Goal: Information Seeking & Learning: Learn about a topic

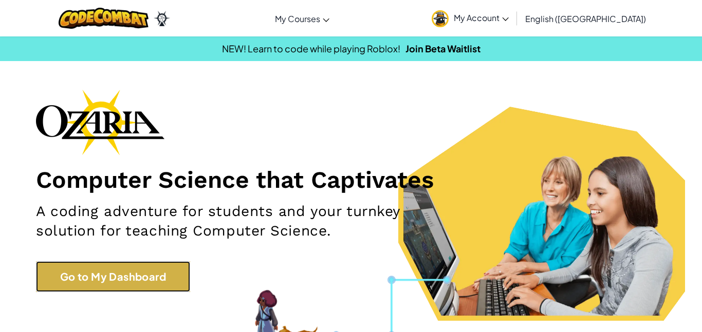
click at [149, 288] on link "Go to My Dashboard" at bounding box center [113, 276] width 154 height 31
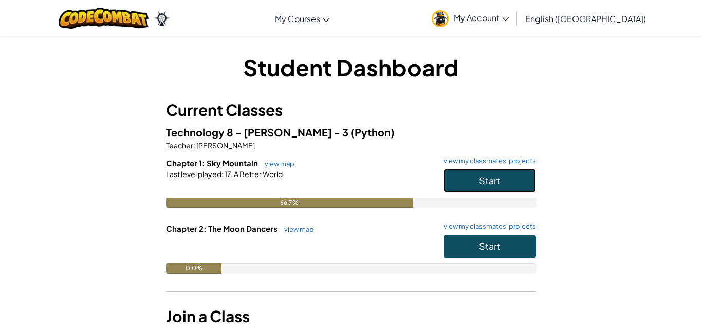
click at [488, 175] on span "Start" at bounding box center [490, 181] width 22 height 12
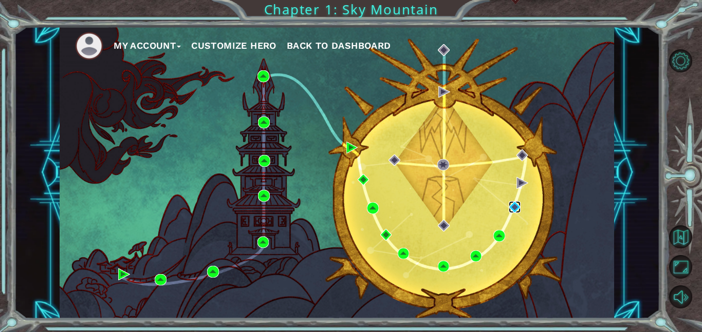
click at [514, 207] on img at bounding box center [514, 207] width 12 height 12
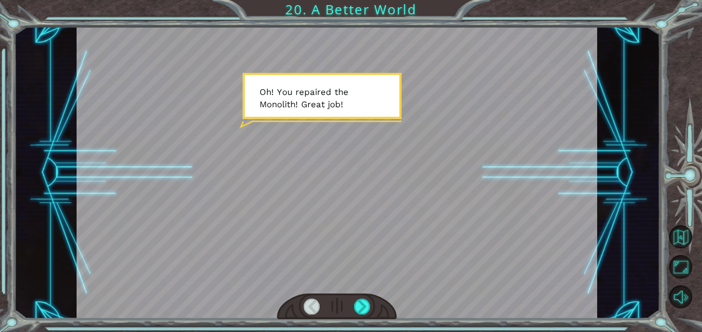
click at [345, 124] on div at bounding box center [337, 173] width 520 height 292
click at [367, 310] on div at bounding box center [362, 307] width 16 height 16
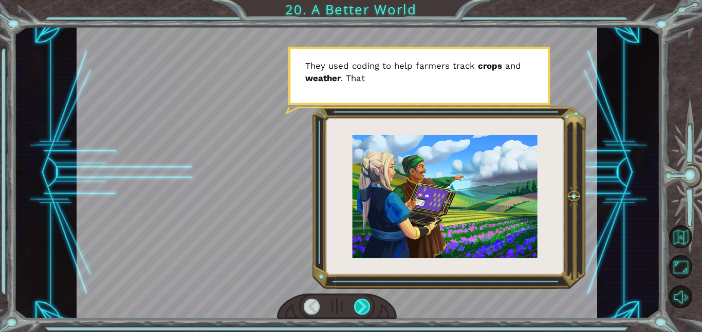
click at [367, 310] on div at bounding box center [362, 307] width 16 height 16
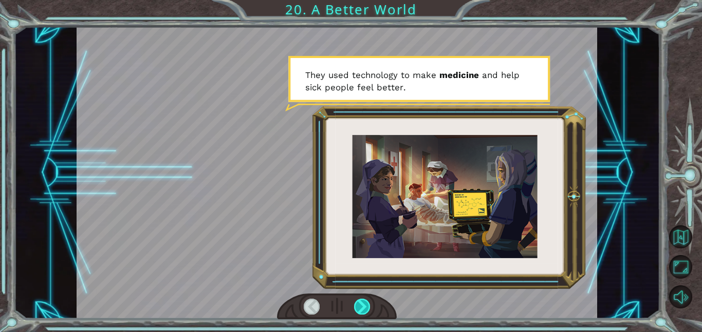
click at [367, 310] on div at bounding box center [362, 307] width 16 height 16
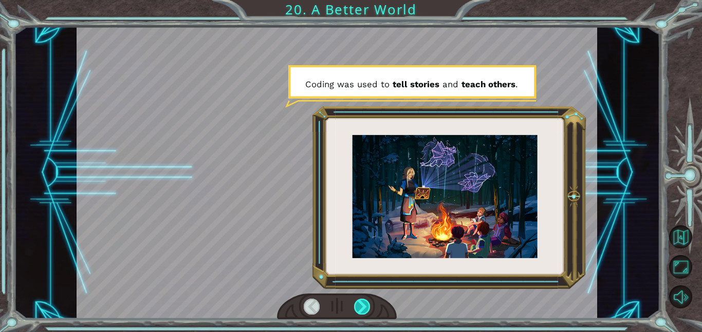
click at [367, 310] on div at bounding box center [362, 307] width 16 height 16
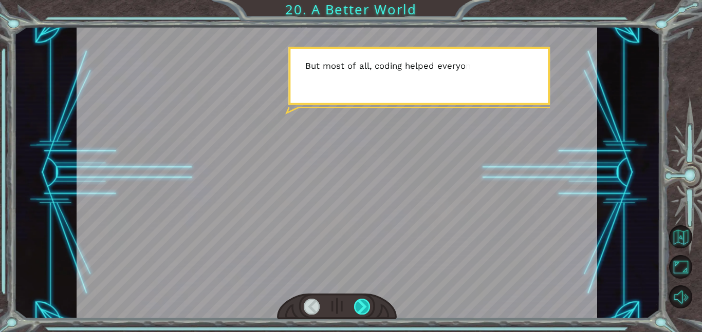
click at [367, 310] on div at bounding box center [362, 307] width 16 height 16
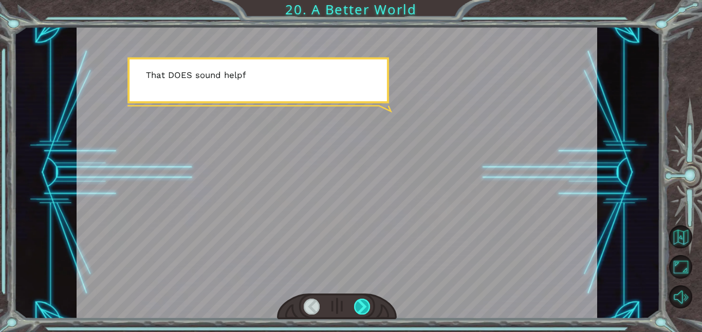
click at [367, 310] on div at bounding box center [362, 307] width 16 height 16
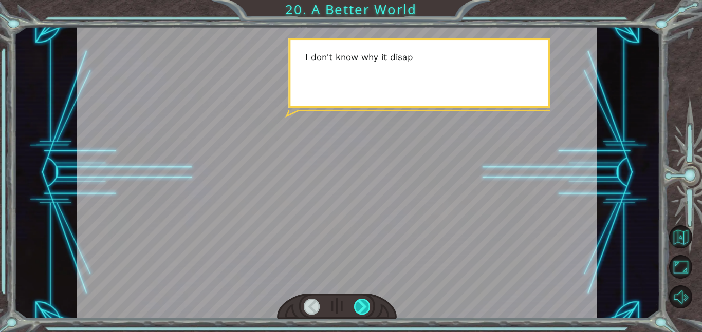
click at [367, 310] on div at bounding box center [362, 307] width 16 height 16
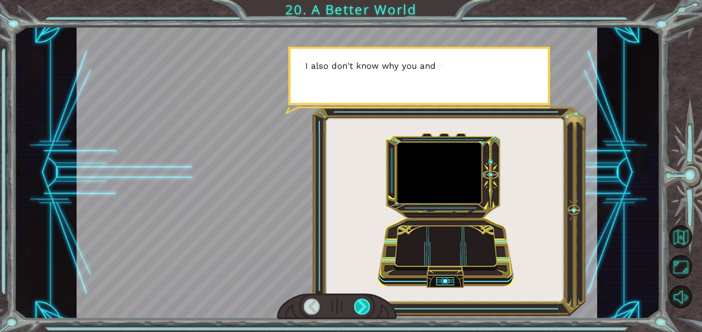
click at [367, 310] on div at bounding box center [362, 307] width 16 height 16
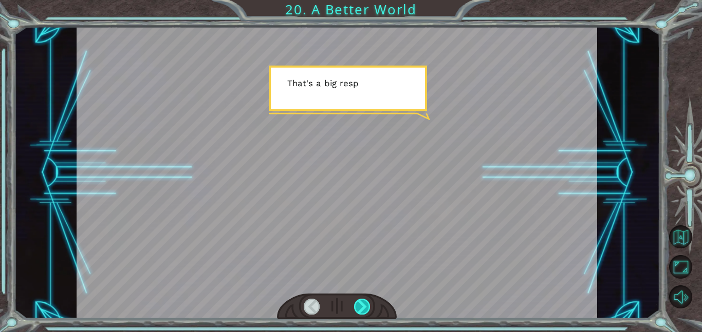
click at [367, 310] on div at bounding box center [362, 307] width 16 height 16
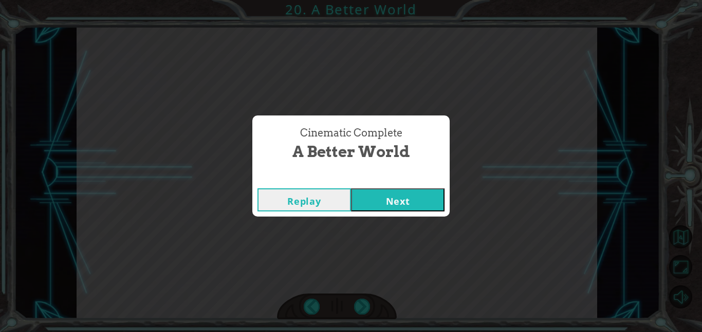
click at [393, 200] on button "Next" at bounding box center [397, 199] width 93 height 23
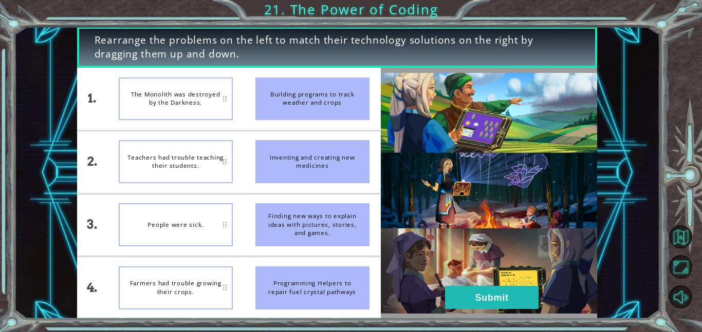
click at [202, 297] on div "Farmers had trouble growing their crops." at bounding box center [176, 288] width 114 height 43
drag, startPoint x: 335, startPoint y: 164, endPoint x: 276, endPoint y: 196, distance: 67.1
click at [276, 196] on ul "Building programs to track weather and crops Inventing and creating new medicin…" at bounding box center [312, 193] width 137 height 251
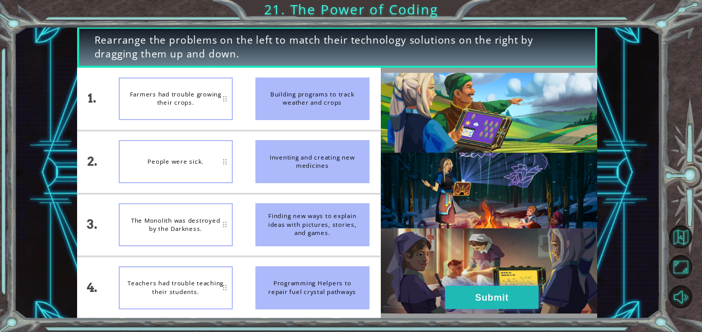
click at [505, 297] on button "Submit" at bounding box center [491, 297] width 93 height 23
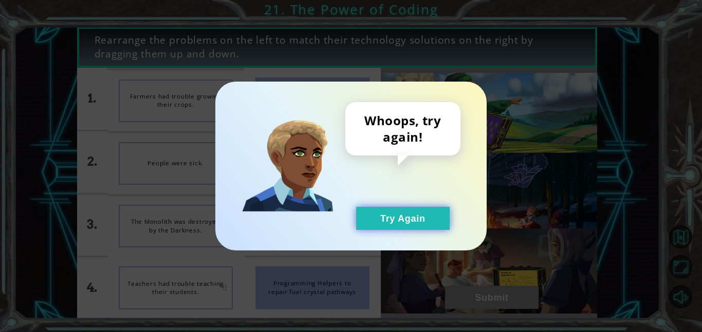
click at [418, 209] on button "Try Again" at bounding box center [402, 218] width 93 height 23
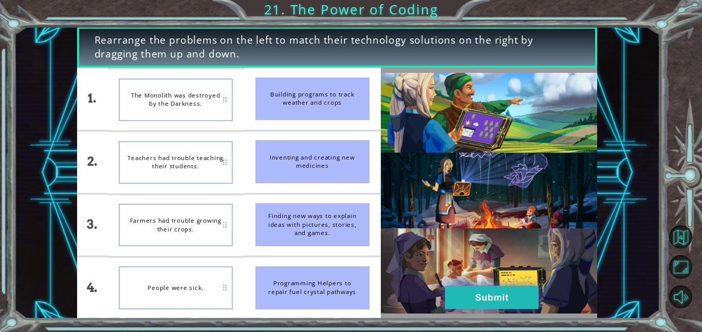
click at [514, 290] on button "Submit" at bounding box center [491, 297] width 93 height 23
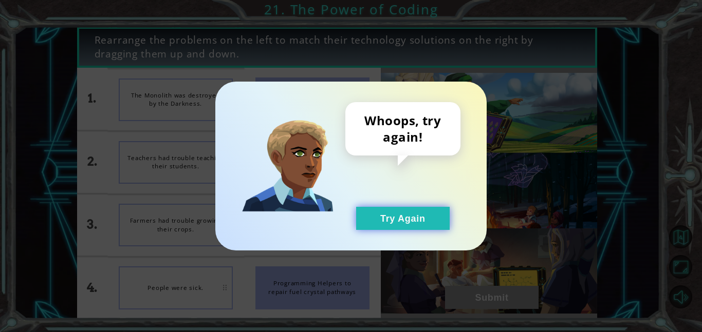
click at [439, 230] on button "Try Again" at bounding box center [402, 218] width 93 height 23
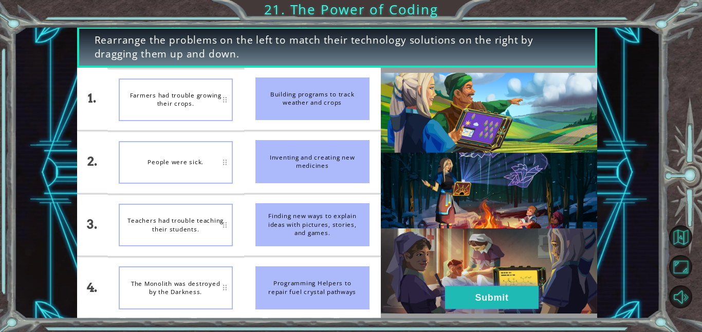
click at [474, 294] on button "Submit" at bounding box center [491, 297] width 93 height 23
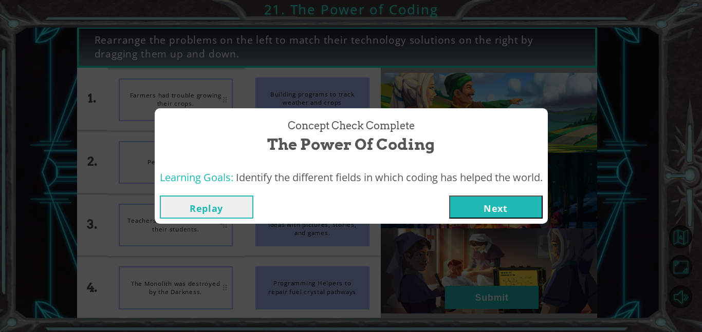
click at [491, 218] on button "Next" at bounding box center [495, 207] width 93 height 23
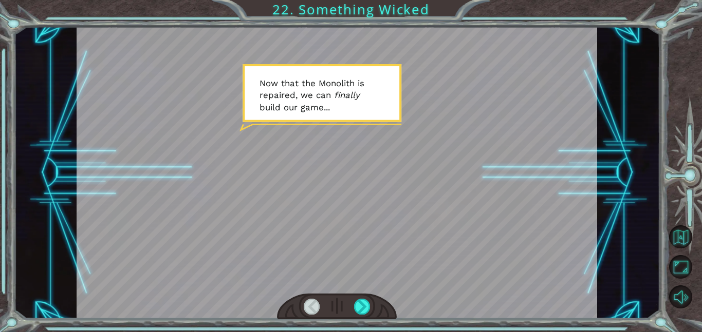
click at [297, 148] on div at bounding box center [337, 173] width 520 height 292
click at [364, 304] on div at bounding box center [362, 307] width 16 height 16
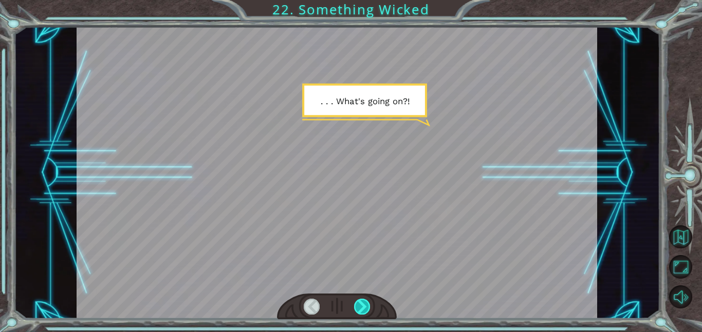
click at [364, 304] on div at bounding box center [362, 307] width 16 height 16
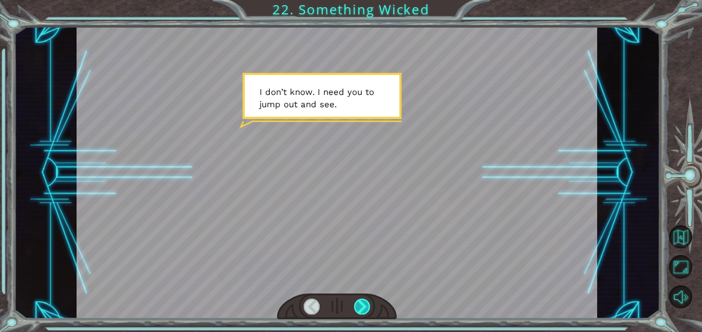
click at [364, 304] on div at bounding box center [362, 307] width 16 height 16
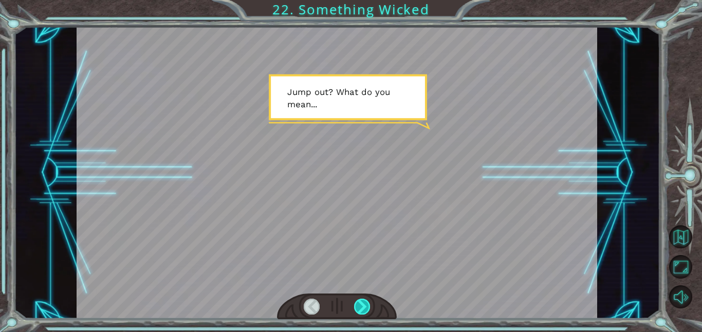
click at [364, 304] on div at bounding box center [362, 307] width 16 height 16
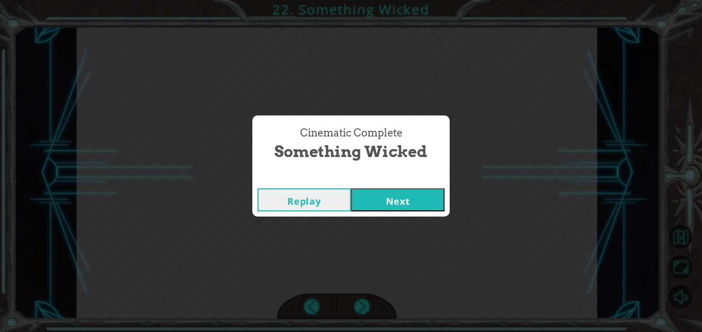
click at [406, 211] on div "Replay Next" at bounding box center [350, 199] width 197 height 33
click at [414, 201] on button "Next" at bounding box center [397, 199] width 93 height 23
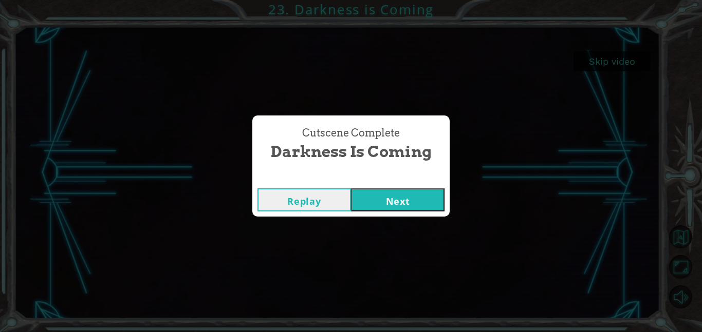
click at [408, 217] on div "Cutscene Complete Darkness is Coming Replay Next" at bounding box center [351, 166] width 702 height 332
click at [393, 203] on button "Next" at bounding box center [397, 199] width 93 height 23
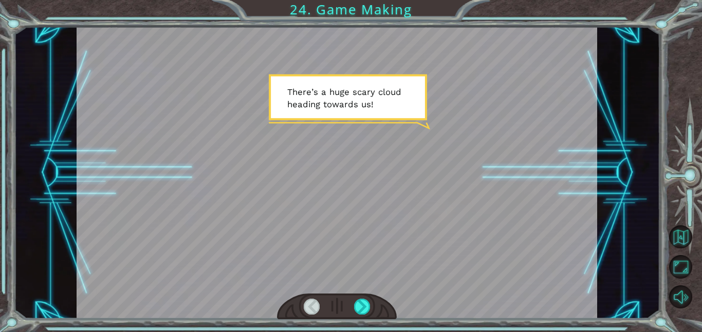
click at [393, 165] on div at bounding box center [337, 173] width 520 height 292
click at [436, 188] on div at bounding box center [337, 173] width 520 height 292
click at [468, 198] on div at bounding box center [337, 173] width 520 height 292
click at [354, 305] on div at bounding box center [362, 307] width 16 height 16
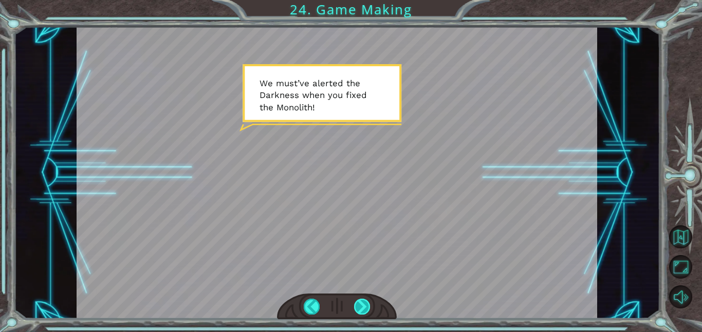
click at [356, 307] on div at bounding box center [362, 307] width 16 height 16
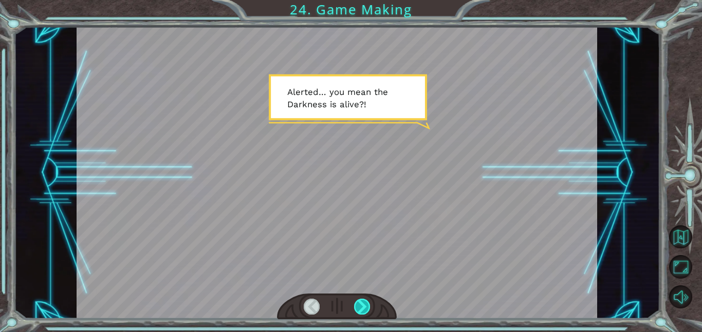
click at [356, 307] on div at bounding box center [362, 307] width 16 height 16
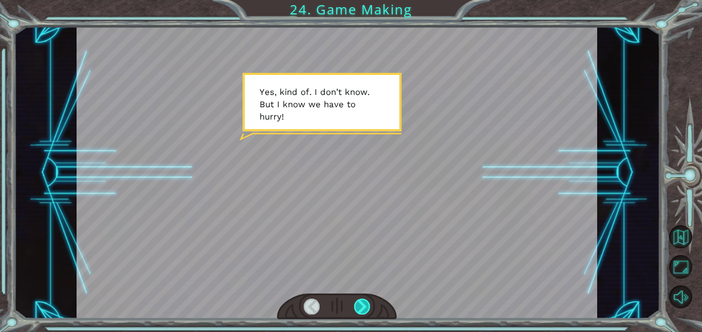
click at [356, 307] on div at bounding box center [362, 307] width 16 height 16
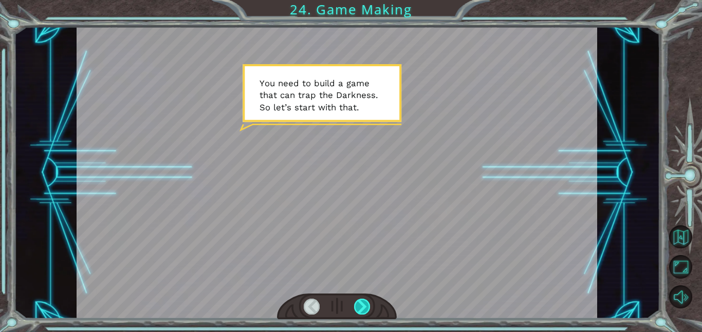
click at [356, 307] on div at bounding box center [362, 307] width 16 height 16
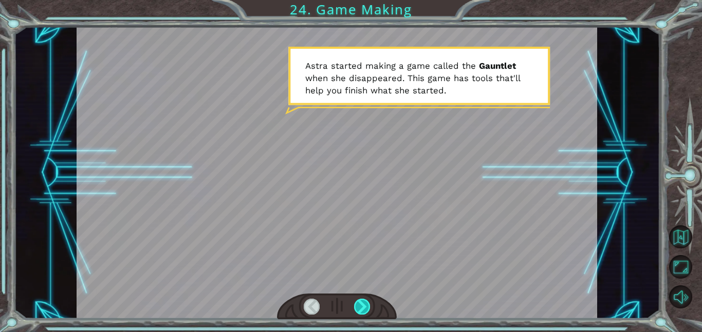
click at [356, 307] on div at bounding box center [362, 307] width 16 height 16
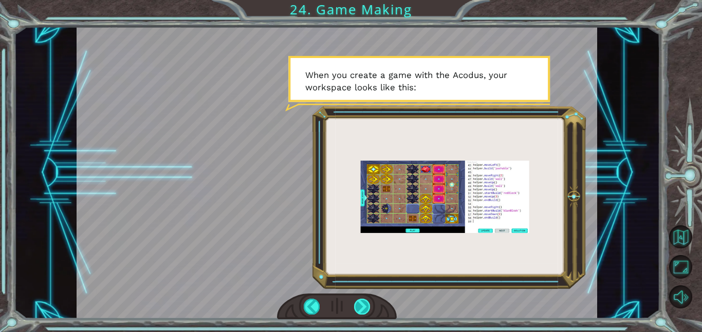
click at [356, 307] on div at bounding box center [362, 307] width 16 height 16
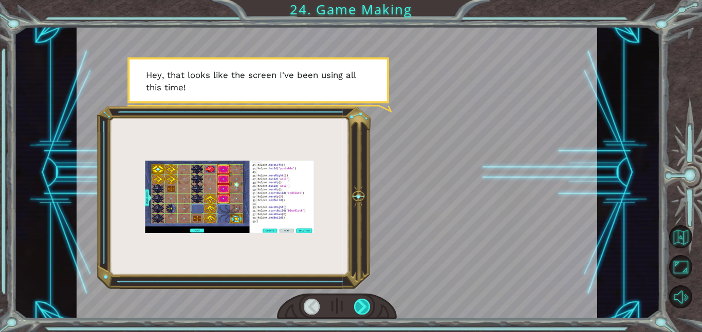
click at [356, 307] on div at bounding box center [362, 307] width 16 height 16
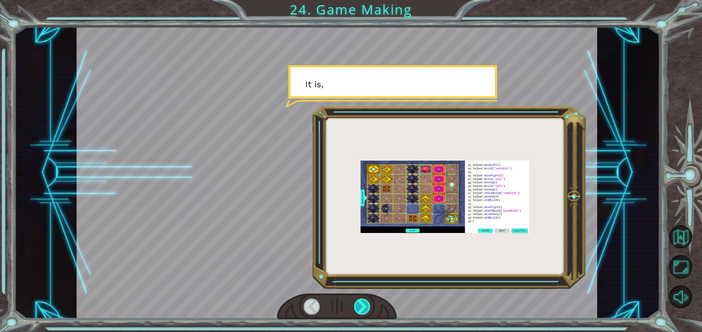
click at [356, 307] on div at bounding box center [362, 307] width 16 height 16
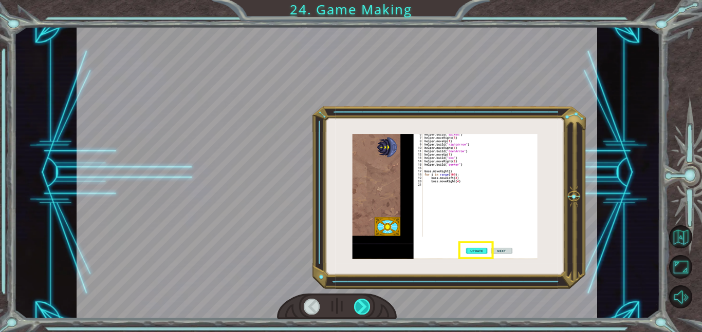
click at [356, 307] on div at bounding box center [362, 307] width 16 height 16
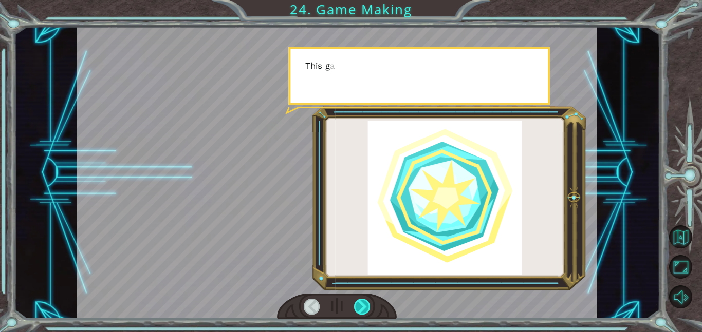
click at [356, 307] on div at bounding box center [362, 307] width 16 height 16
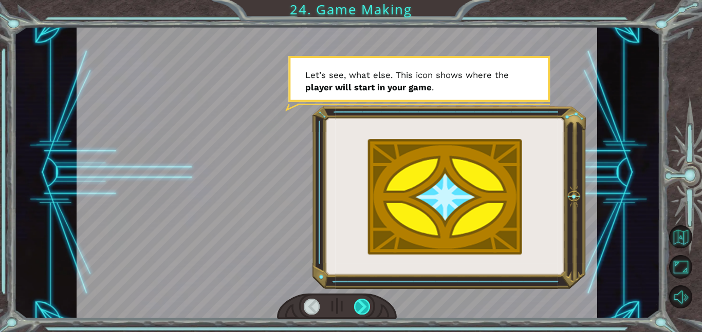
click at [356, 307] on div at bounding box center [362, 307] width 16 height 16
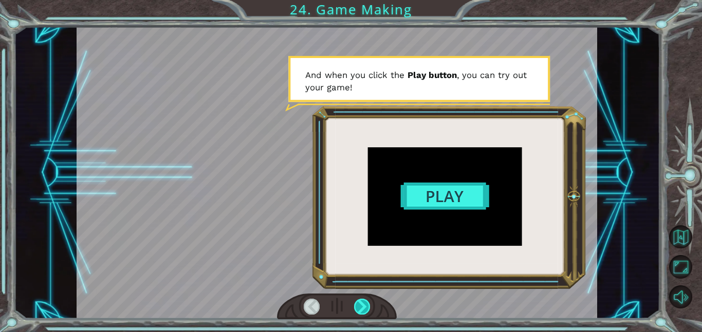
click at [356, 307] on div at bounding box center [362, 307] width 16 height 16
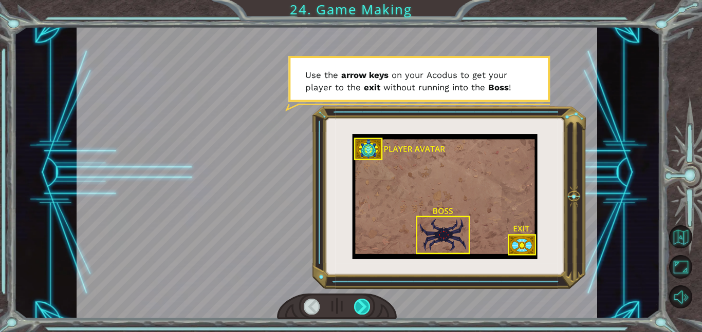
click at [356, 307] on div at bounding box center [362, 307] width 16 height 16
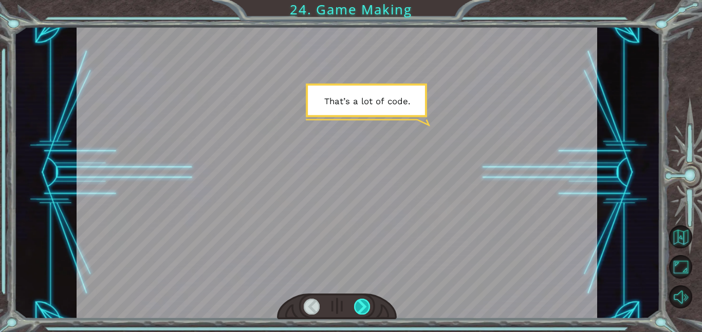
click at [356, 307] on div at bounding box center [362, 307] width 16 height 16
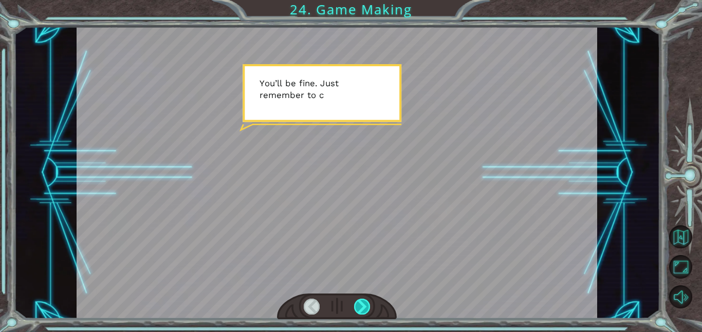
click at [356, 307] on div at bounding box center [362, 307] width 16 height 16
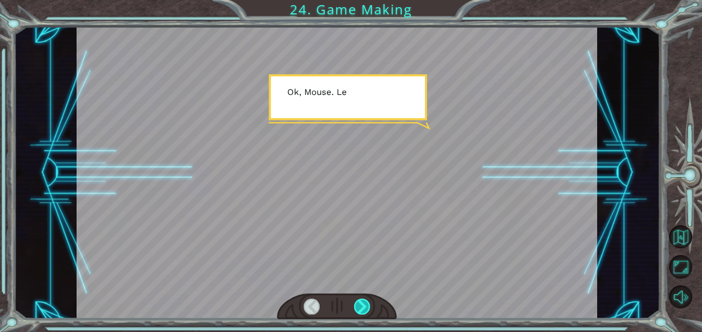
click at [356, 307] on div at bounding box center [362, 307] width 16 height 16
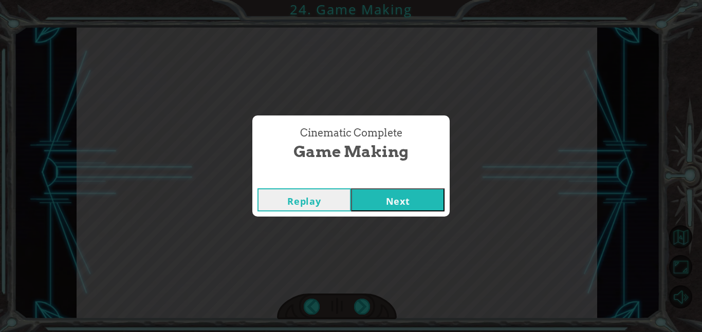
click at [409, 196] on button "Next" at bounding box center [397, 199] width 93 height 23
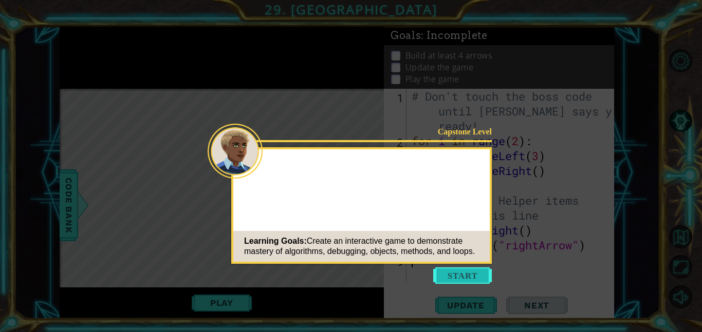
click at [449, 279] on button "Start" at bounding box center [462, 276] width 59 height 16
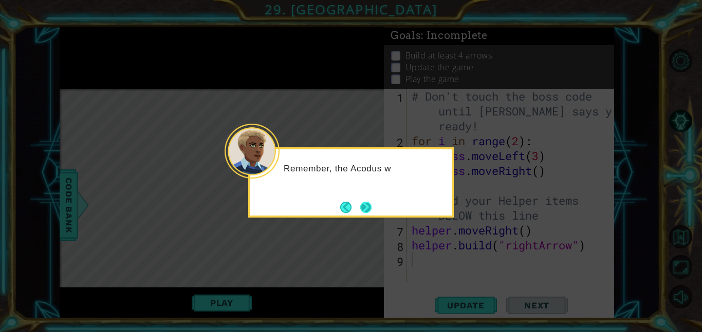
click at [371, 207] on button "Next" at bounding box center [365, 207] width 11 height 11
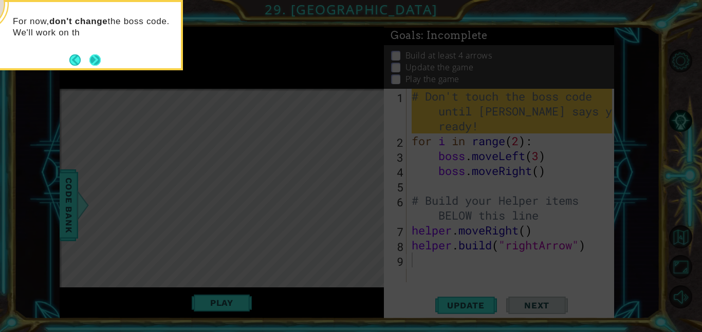
click at [100, 62] on button "Next" at bounding box center [94, 59] width 11 height 11
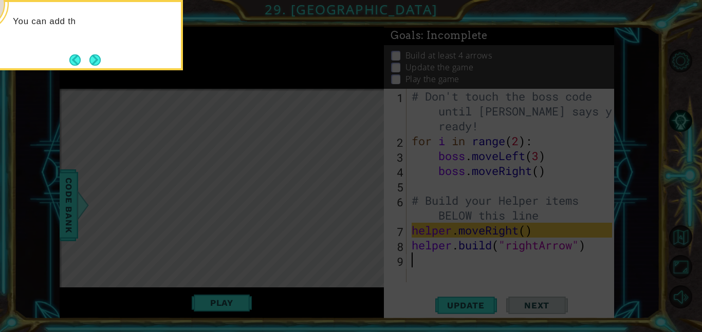
click at [100, 62] on button "Next" at bounding box center [94, 59] width 11 height 11
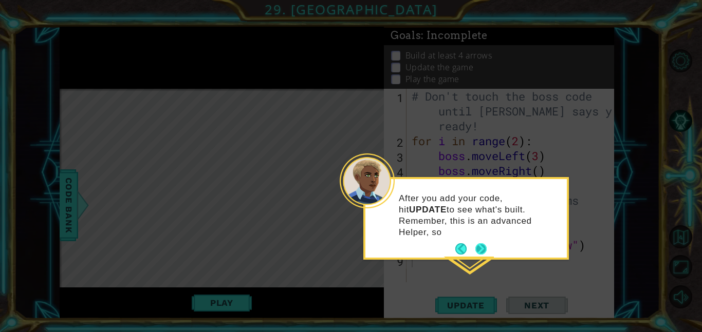
click at [478, 243] on button "Next" at bounding box center [481, 249] width 12 height 12
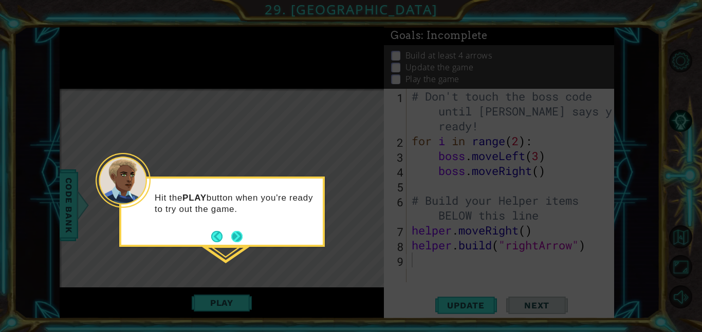
click at [240, 237] on button "Next" at bounding box center [236, 236] width 11 height 11
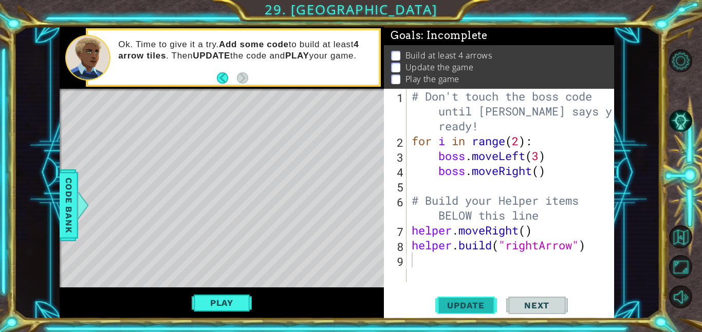
click at [468, 301] on span "Update" at bounding box center [466, 305] width 58 height 10
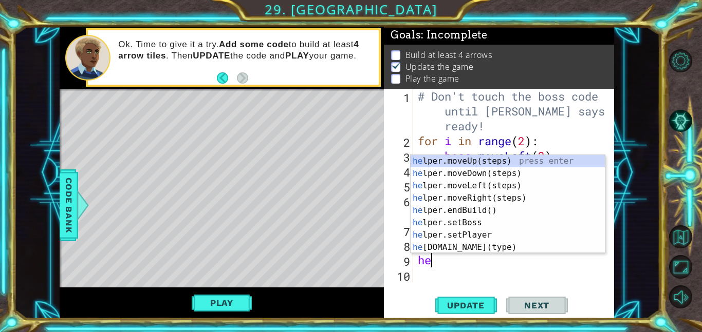
type textarea "h"
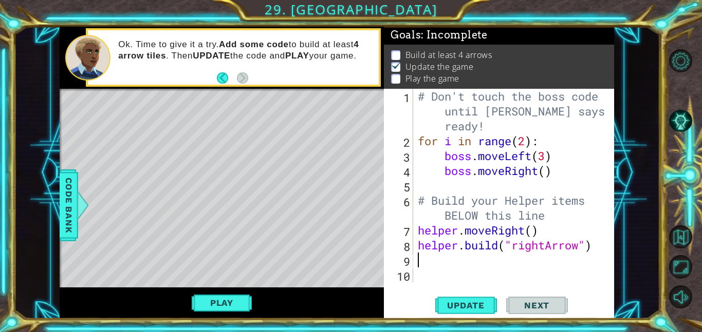
type textarea "[DOMAIN_NAME]("rightArrow")"
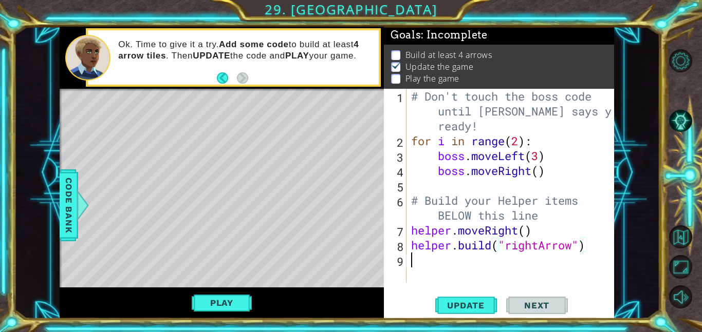
click at [420, 265] on div "# Don't touch the boss code until [PERSON_NAME] says you're ready! for i in ran…" at bounding box center [513, 215] width 208 height 253
type textarea "h"
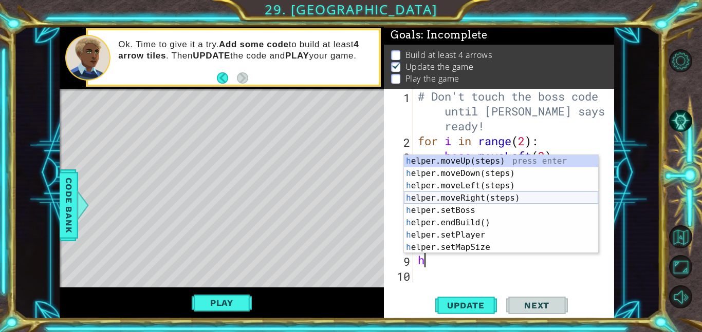
click at [459, 198] on div "h elper.moveUp(steps) press enter h elper.moveDown(steps) press enter h elper.m…" at bounding box center [501, 216] width 194 height 123
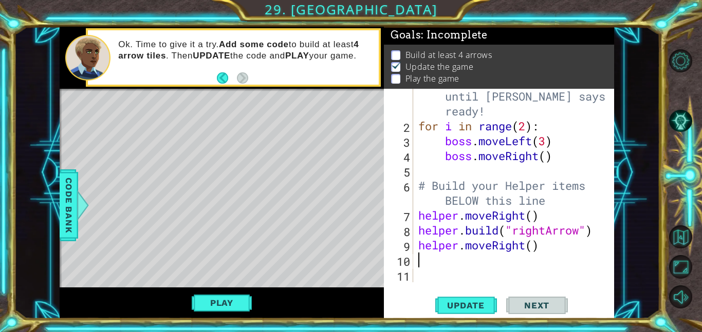
scroll to position [15, 0]
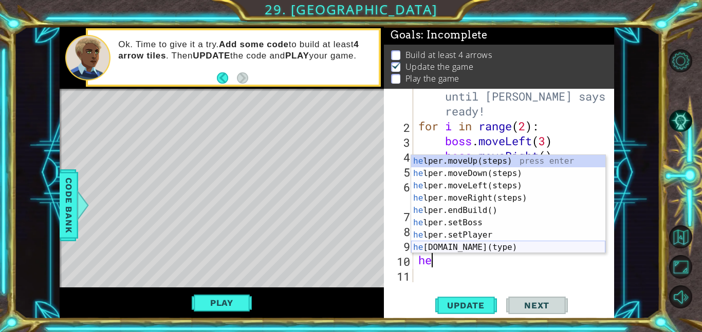
click at [456, 249] on div "he lper.moveUp(steps) press enter he lper.moveDown(steps) press enter he lper.m…" at bounding box center [508, 216] width 194 height 123
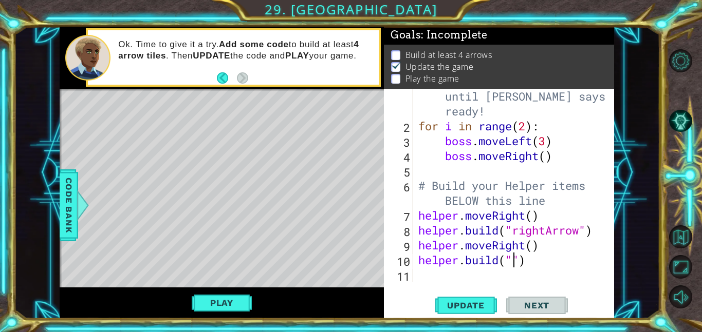
scroll to position [0, 5]
type textarea "[DOMAIN_NAME]("rightArrow")"
click at [433, 281] on div "# Don't touch the boss code until [PERSON_NAME] says you're ready! for i in ran…" at bounding box center [516, 200] width 201 height 253
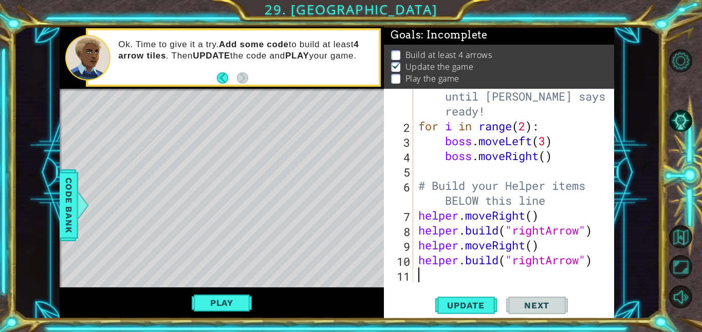
click at [521, 303] on span "Next" at bounding box center [537, 305] width 46 height 10
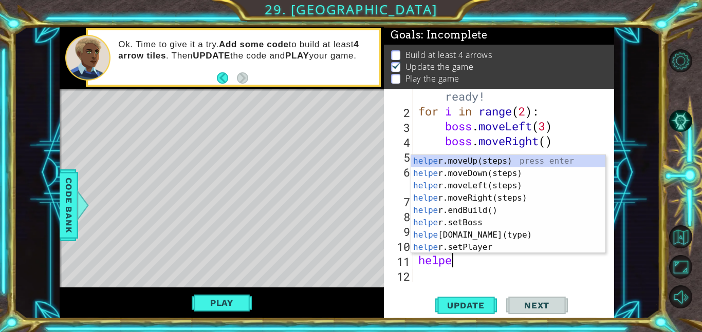
scroll to position [0, 1]
type textarea "helper"
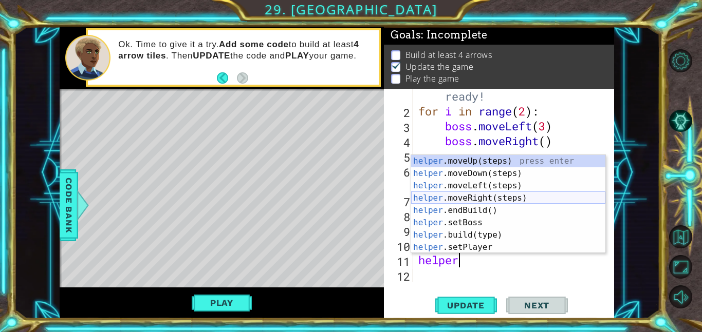
click at [487, 200] on div "helper .moveUp(steps) press enter helper .moveDown(steps) press enter helper .m…" at bounding box center [508, 216] width 194 height 123
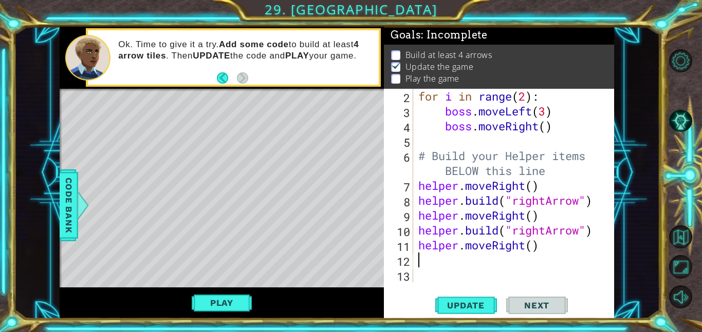
scroll to position [45, 0]
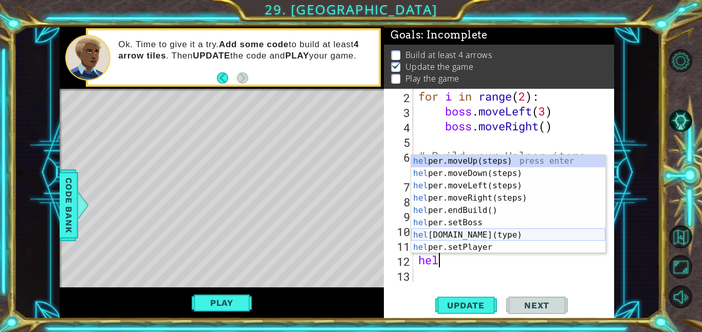
click at [495, 235] on div "hel per.moveUp(steps) press enter hel per.moveDown(steps) press enter hel per.m…" at bounding box center [508, 216] width 194 height 123
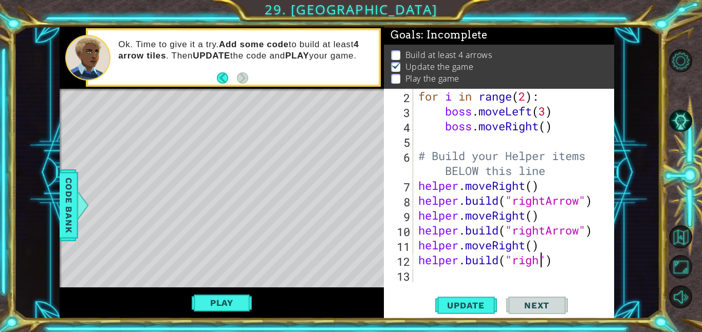
scroll to position [0, 6]
type textarea "[DOMAIN_NAME]("rightArrow")"
click at [439, 276] on div "for i in range ( 2 ) : boss . moveLeft ( 3 ) boss . moveRight ( ) # Build your …" at bounding box center [516, 200] width 201 height 223
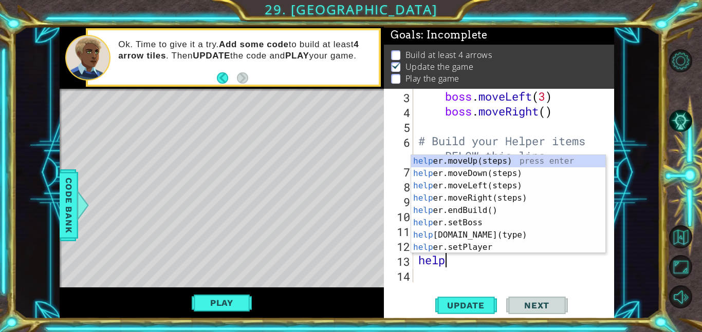
scroll to position [0, 1]
type textarea "helper"
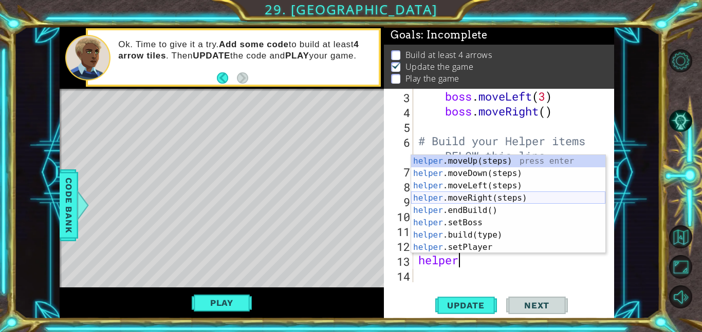
click at [496, 202] on div "helper .moveUp(steps) press enter helper .moveDown(steps) press enter helper .m…" at bounding box center [508, 216] width 194 height 123
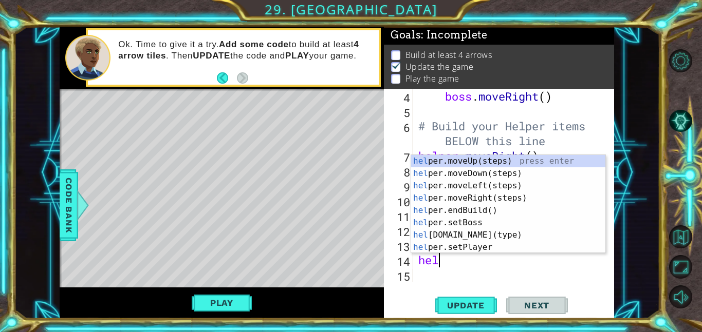
scroll to position [0, 1]
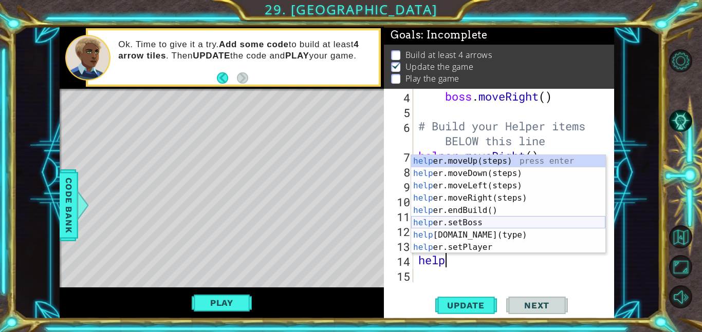
click at [475, 234] on div "help er.moveUp(steps) press enter help er.moveDown(steps) press enter help er.m…" at bounding box center [508, 216] width 194 height 123
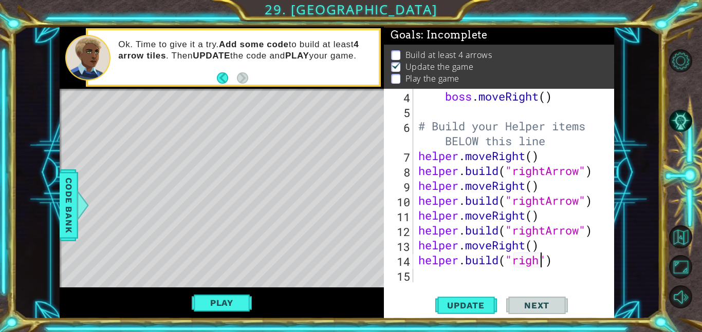
scroll to position [0, 6]
type textarea "[DOMAIN_NAME]("rightArrow")"
click at [425, 277] on div "boss . moveRight ( ) # Build your Helper items BELOW this line helper . moveRig…" at bounding box center [516, 200] width 201 height 223
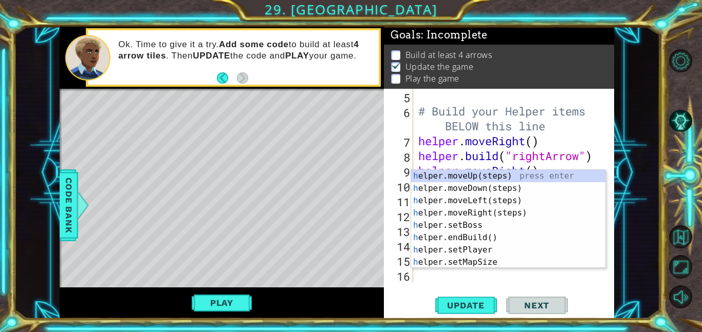
type textarea "he"
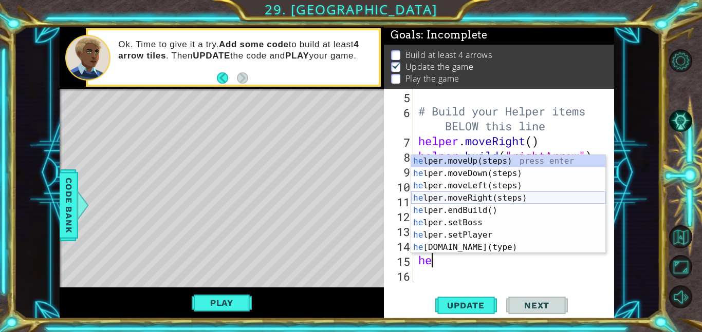
click at [504, 200] on div "he lper.moveUp(steps) press enter he lper.moveDown(steps) press enter he lper.m…" at bounding box center [508, 216] width 194 height 123
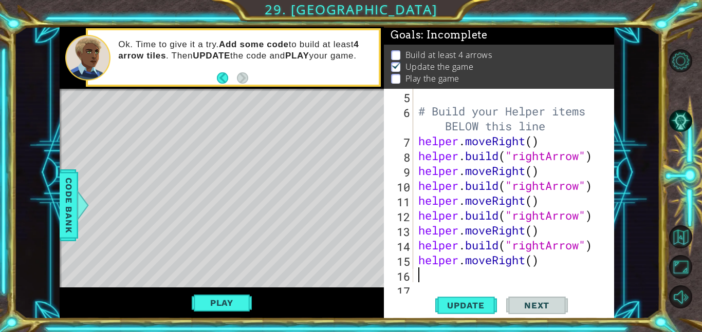
scroll to position [104, 0]
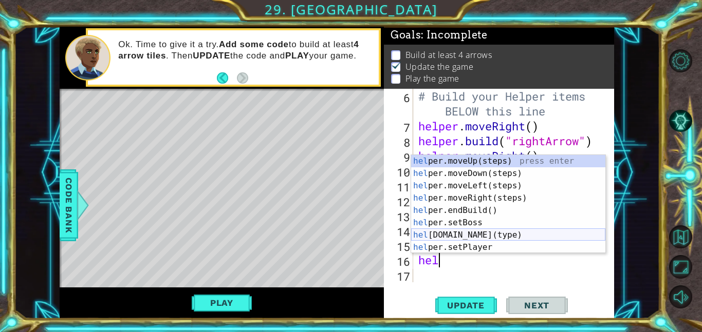
click at [482, 234] on div "hel per.moveUp(steps) press enter hel per.moveDown(steps) press enter hel per.m…" at bounding box center [508, 216] width 194 height 123
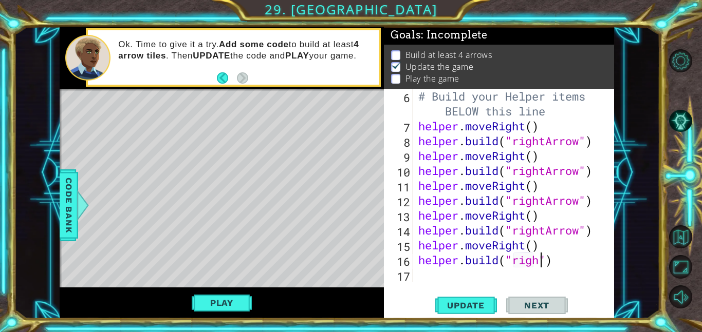
scroll to position [0, 6]
click at [474, 306] on span "Update" at bounding box center [466, 305] width 58 height 10
type textarea "[DOMAIN_NAME]("rightArrow")"
click at [432, 277] on div "# Build your Helper items BELOW this line helper . moveRight ( ) helper . build…" at bounding box center [516, 208] width 201 height 238
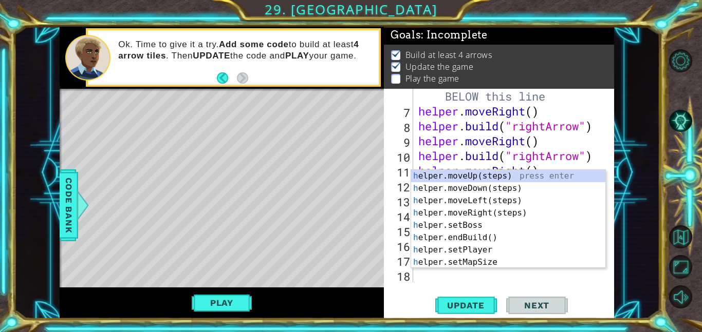
scroll to position [119, 0]
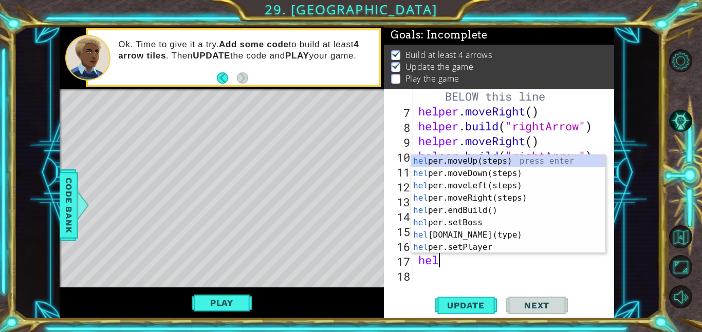
type textarea "hel"
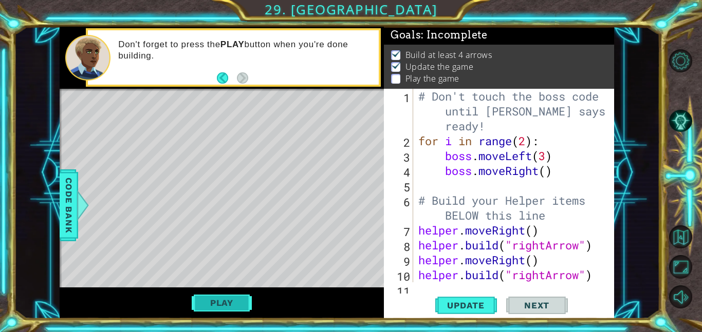
click at [218, 306] on button "Play" at bounding box center [222, 303] width 60 height 20
click at [420, 289] on div "hel 1 2 3 4 5 6 7 8 9 10 11 # Don't touch the boss code until [PERSON_NAME] say…" at bounding box center [499, 204] width 230 height 230
click at [414, 289] on div "hel 1 2 3 4 5 6 7 8 9 10 11 # Don't touch the boss code until [PERSON_NAME] say…" at bounding box center [499, 204] width 230 height 230
click at [529, 305] on span "Next" at bounding box center [537, 305] width 46 height 10
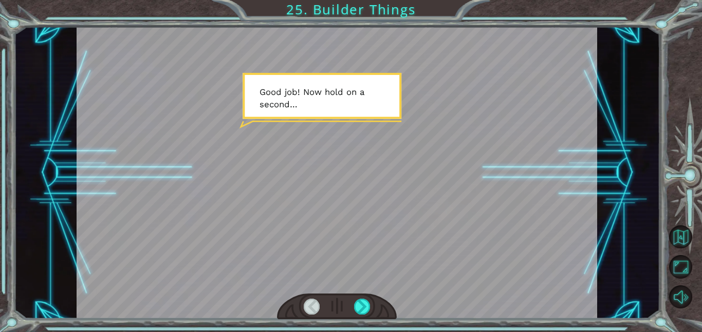
click at [426, 223] on div at bounding box center [337, 173] width 520 height 292
click at [358, 312] on div at bounding box center [362, 307] width 16 height 16
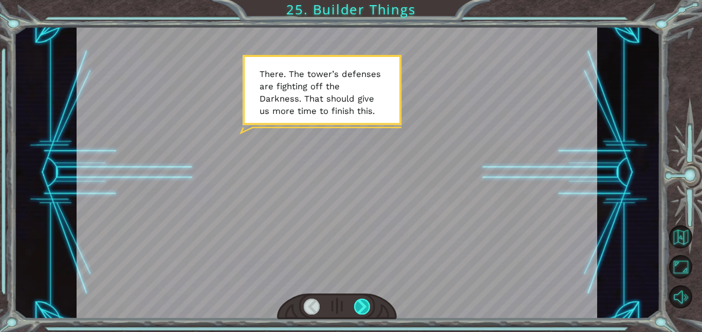
click at [358, 312] on div at bounding box center [362, 307] width 16 height 16
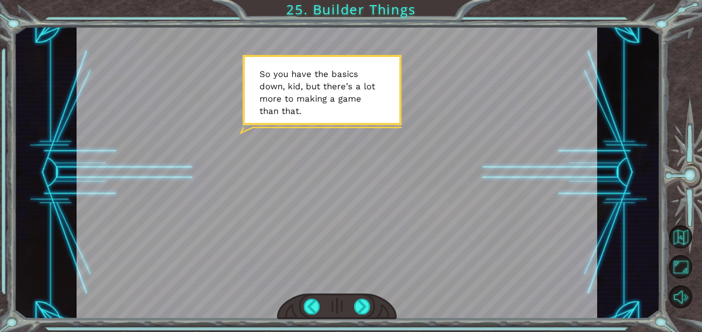
click at [468, 123] on div at bounding box center [337, 173] width 520 height 292
click at [357, 307] on div at bounding box center [362, 307] width 16 height 16
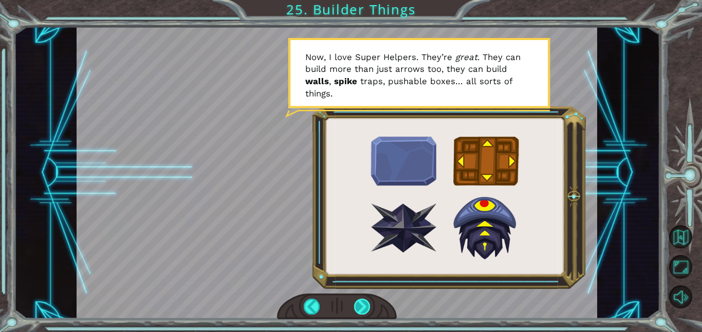
click at [357, 307] on div at bounding box center [362, 307] width 16 height 16
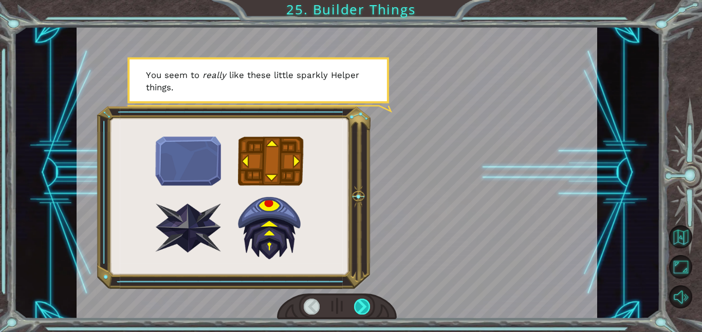
click at [357, 307] on div at bounding box center [362, 307] width 16 height 16
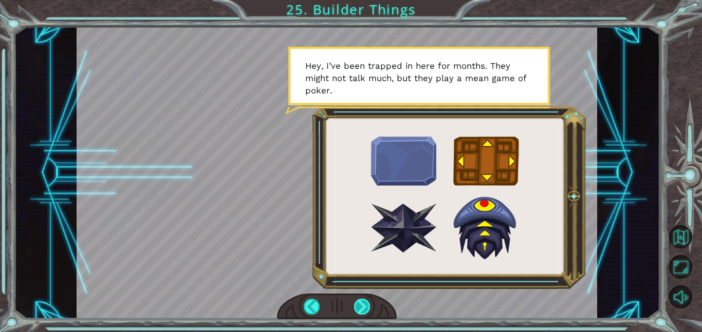
click at [357, 307] on div at bounding box center [362, 307] width 16 height 16
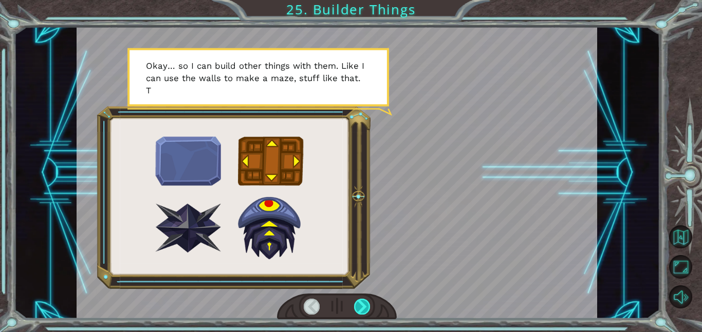
click at [357, 307] on div at bounding box center [362, 307] width 16 height 16
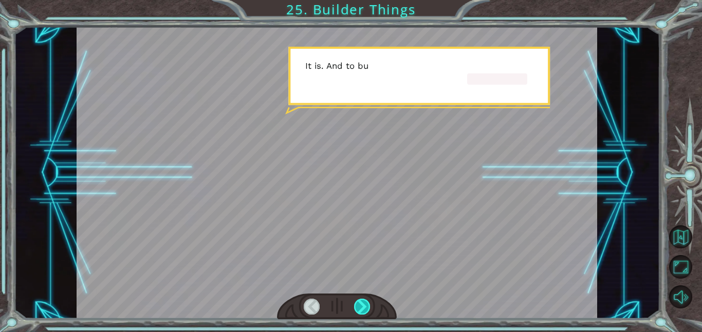
click at [357, 307] on div at bounding box center [362, 307] width 16 height 16
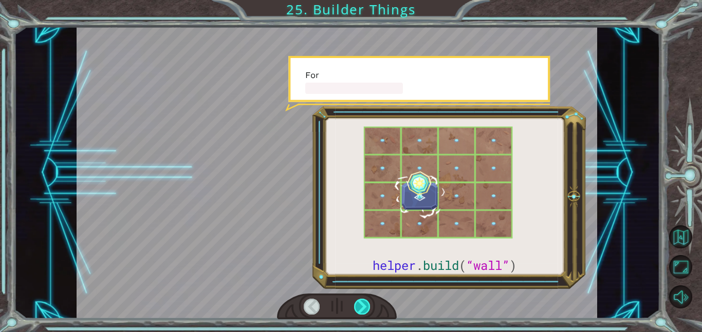
click at [357, 307] on div at bounding box center [362, 307] width 16 height 16
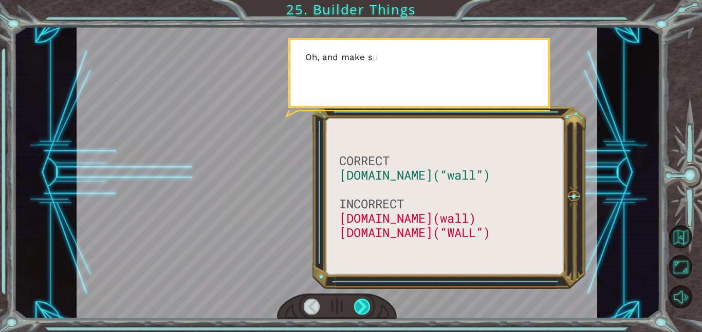
click at [357, 307] on div at bounding box center [362, 307] width 16 height 16
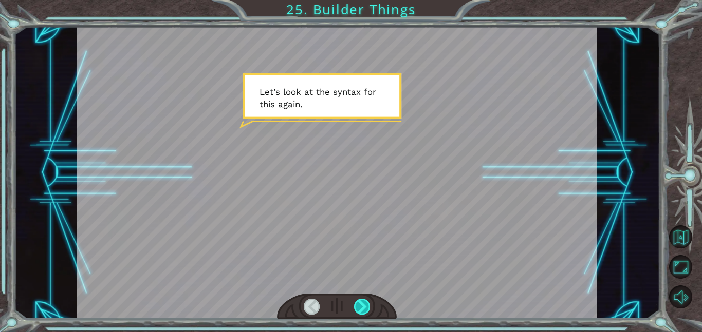
click at [357, 307] on div at bounding box center [362, 307] width 16 height 16
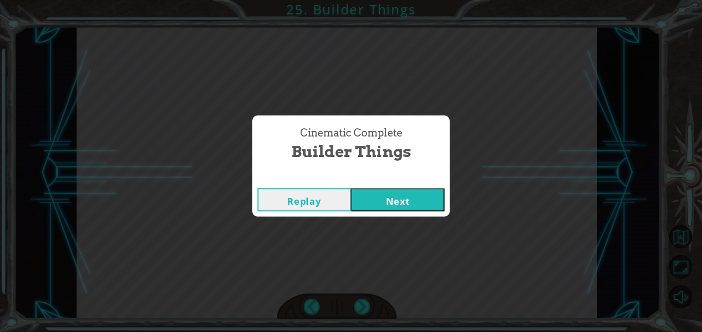
click at [422, 207] on button "Next" at bounding box center [397, 199] width 93 height 23
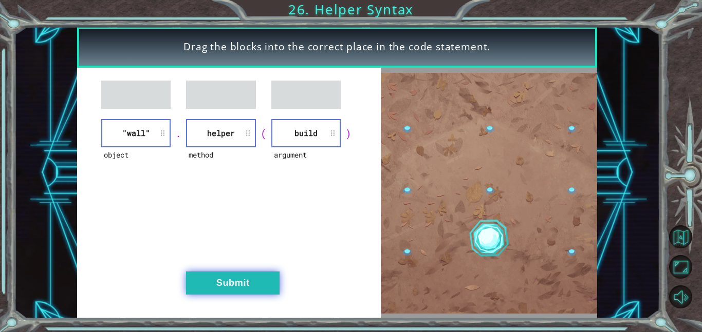
click at [251, 279] on button "Submit" at bounding box center [232, 283] width 93 height 23
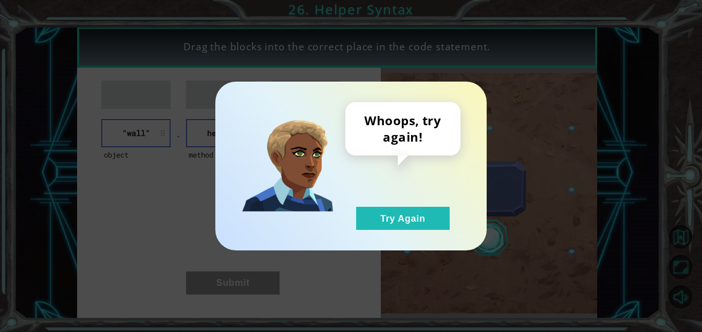
click at [449, 220] on div "Whoops, try again! Try Again" at bounding box center [402, 166] width 115 height 128
click at [420, 223] on button "Try Again" at bounding box center [402, 218] width 93 height 23
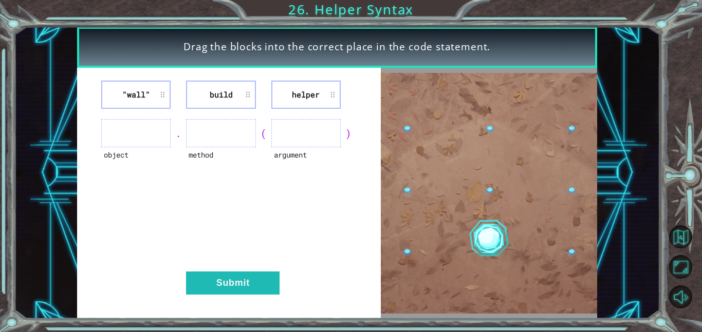
click at [299, 88] on li "helper" at bounding box center [305, 95] width 69 height 28
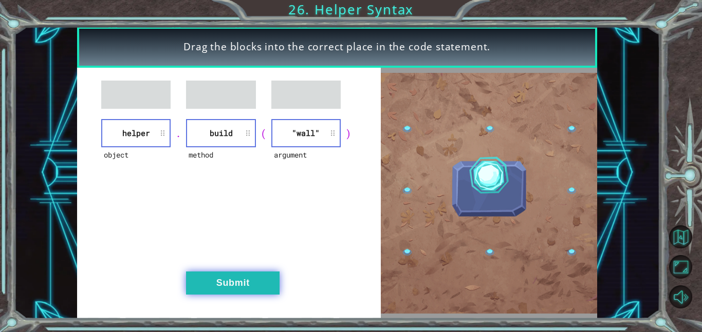
click at [261, 277] on button "Submit" at bounding box center [232, 283] width 93 height 23
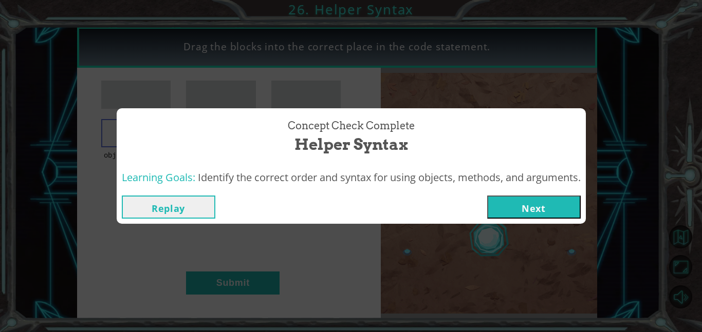
click at [535, 206] on button "Next" at bounding box center [533, 207] width 93 height 23
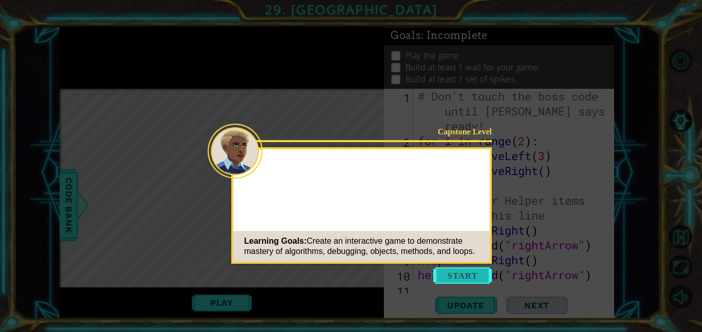
click at [456, 274] on button "Start" at bounding box center [462, 276] width 59 height 16
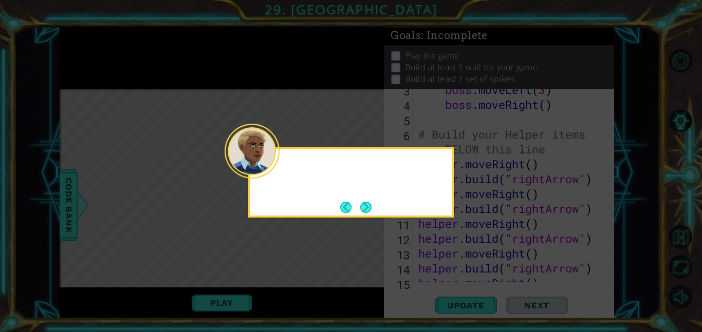
click at [371, 210] on button "Next" at bounding box center [365, 207] width 11 height 11
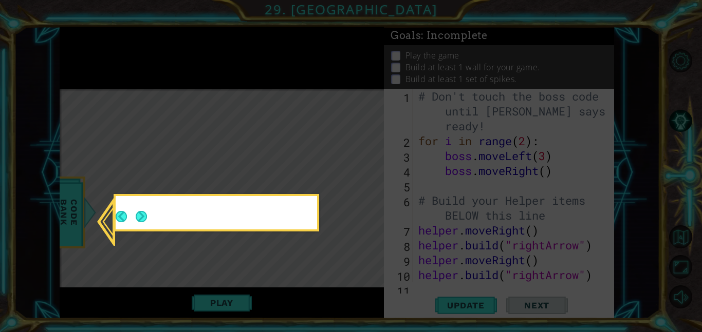
click at [367, 208] on icon at bounding box center [351, 166] width 702 height 332
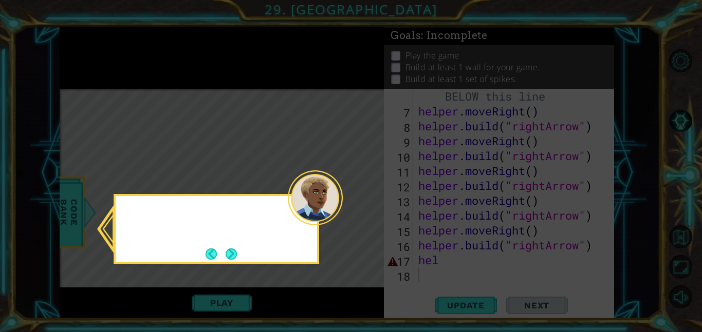
scroll to position [111, 0]
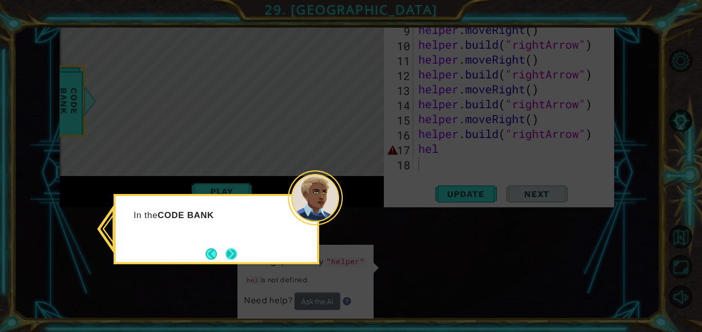
click at [231, 251] on button "Next" at bounding box center [230, 254] width 11 height 11
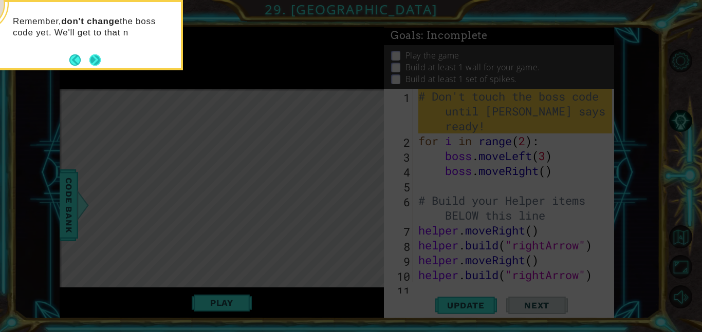
click at [99, 54] on button "Next" at bounding box center [94, 59] width 11 height 11
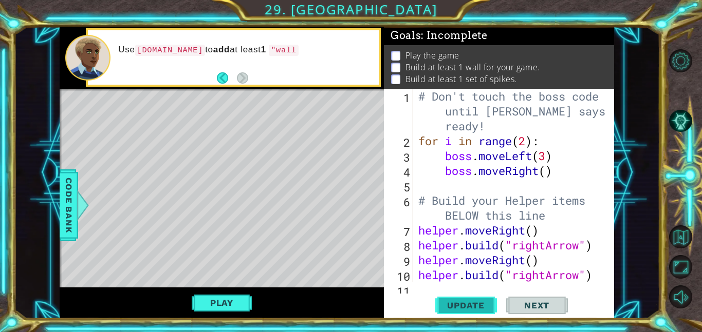
click at [476, 313] on button "Update" at bounding box center [466, 305] width 62 height 23
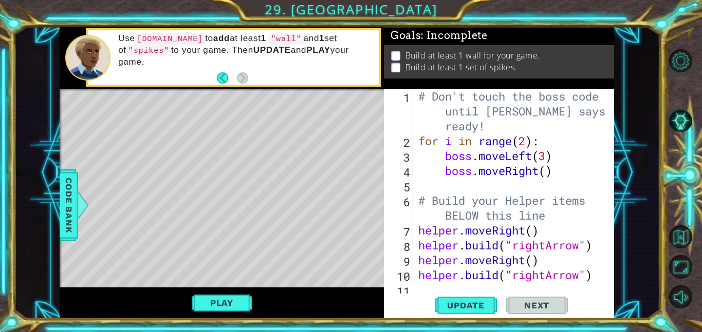
click at [426, 289] on div "1 2 3 4 5 6 7 8 9 10 11 # Don't touch the boss code until [PERSON_NAME] says yo…" at bounding box center [499, 204] width 230 height 230
click at [419, 288] on div "1 2 3 4 5 6 7 8 9 10 11 # Don't touch the boss code until [PERSON_NAME] says yo…" at bounding box center [499, 204] width 230 height 230
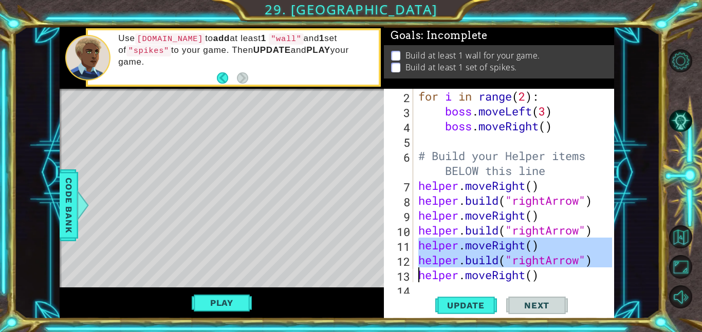
type textarea "[DOMAIN_NAME]("rightArrow")"
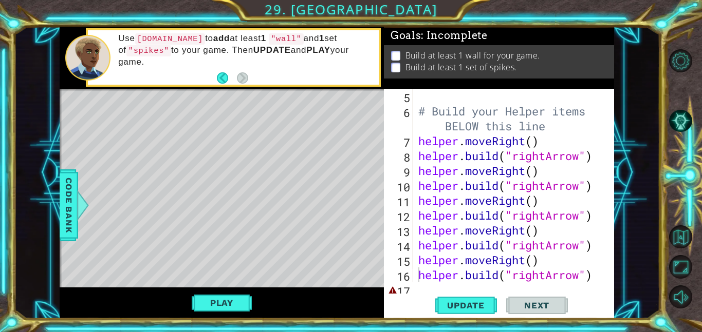
click at [413, 291] on div "[DOMAIN_NAME]("rightArrow") 5 6 7 8 9 10 11 12 13 14 15 16 17 # Build your Help…" at bounding box center [499, 204] width 230 height 230
click at [617, 278] on div "1 ההההההההההההההההההההההההההההההההההההההההההההההההההההההההההההההההההההההההההההה…" at bounding box center [337, 173] width 646 height 292
click at [600, 277] on div "# Build your Helper items BELOW this line helper . moveRight ( ) helper . build…" at bounding box center [516, 200] width 201 height 223
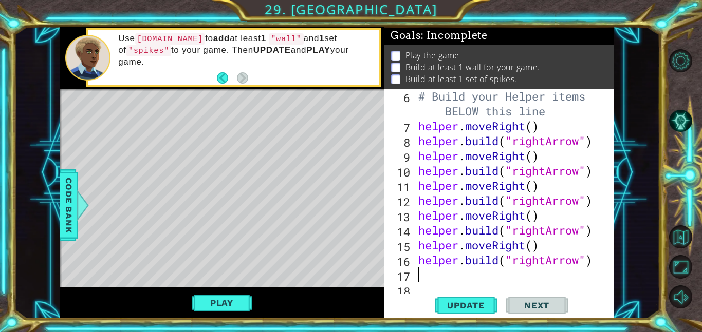
scroll to position [104, 0]
click at [443, 276] on div "# Build your Helper items BELOW this line helper . moveRight ( ) helper . build…" at bounding box center [516, 208] width 201 height 238
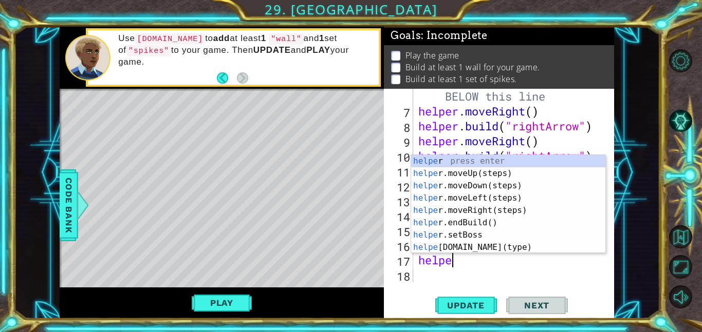
scroll to position [0, 1]
type textarea "helper"
click at [470, 211] on div "helper press enter helper .moveUp(steps) press enter helper .moveDown(steps) pr…" at bounding box center [508, 216] width 194 height 123
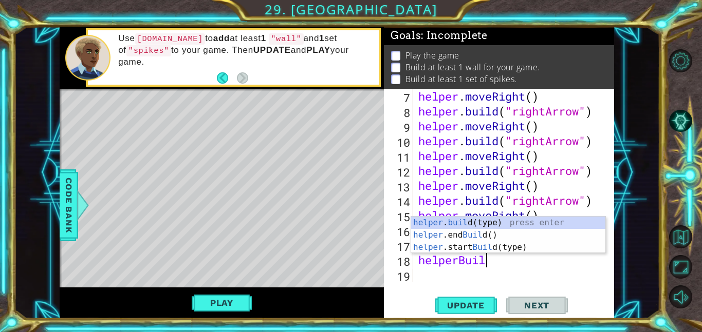
scroll to position [0, 3]
click at [496, 249] on div "helper . build (type) press enter helper .end Build () press enter helper .star…" at bounding box center [508, 248] width 194 height 62
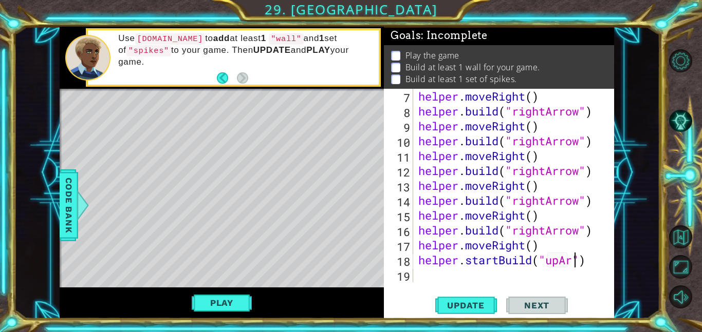
scroll to position [0, 8]
type textarea "helper.startBuild("upArrow")"
click at [424, 278] on div "helper . moveRight ( ) helper . build ( "rightArrow" ) helper . moveRight ( ) h…" at bounding box center [516, 200] width 201 height 223
type textarea "he"
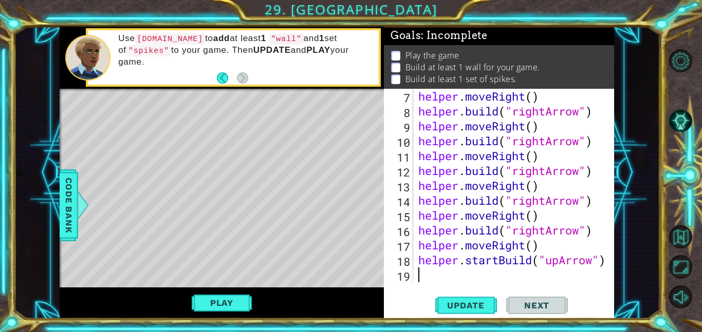
scroll to position [149, 0]
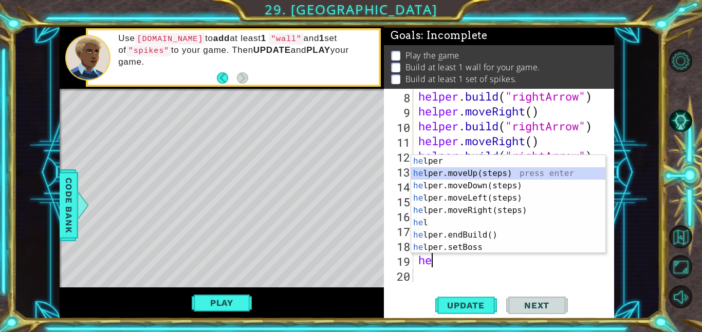
click at [489, 176] on div "he lper press enter he lper.moveUp(steps) press enter he lper.moveDown(steps) p…" at bounding box center [508, 216] width 194 height 123
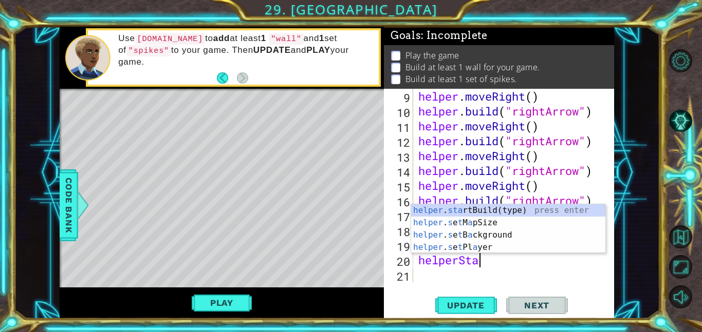
scroll to position [0, 2]
click at [503, 211] on div "helper . sta rtBuild(type) press enter helper . s e t M a pSize press enter hel…" at bounding box center [508, 241] width 194 height 74
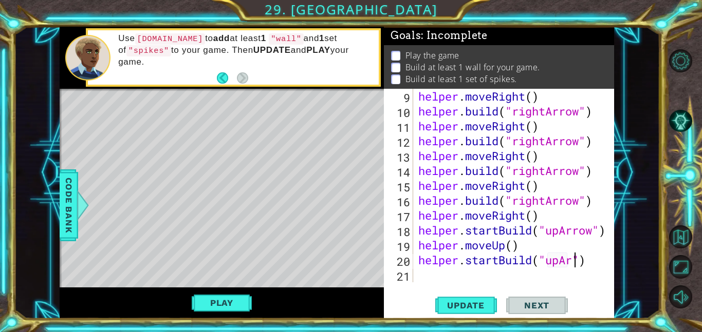
scroll to position [0, 8]
type textarea "helper.startBuild("upArrow")"
click at [428, 274] on div "helper . moveRight ( ) helper . build ( "rightArrow" ) helper . moveRight ( ) h…" at bounding box center [516, 200] width 201 height 223
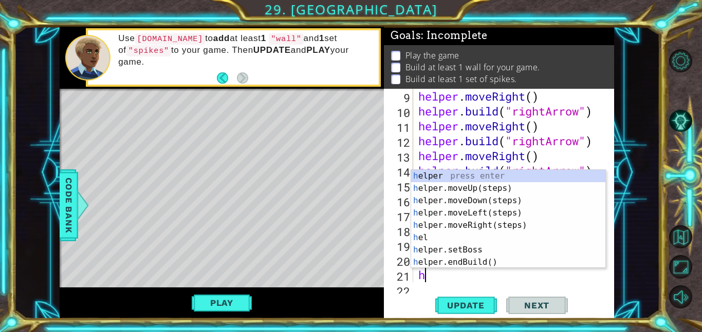
scroll to position [179, 0]
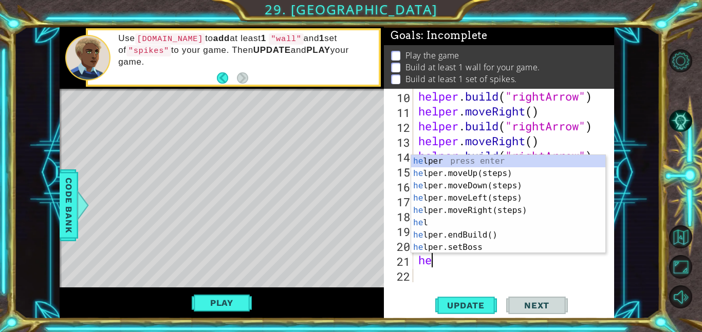
type textarea "hel"
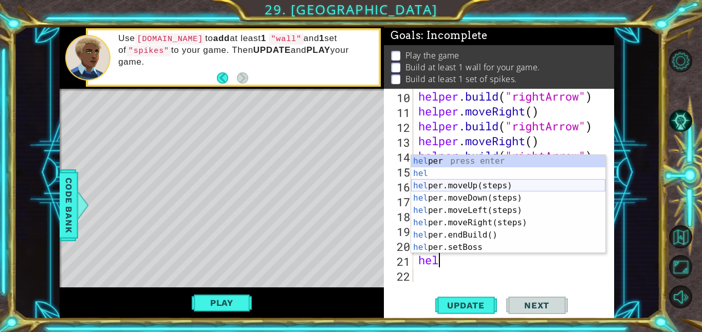
click at [495, 190] on div "hel per press enter hel press enter hel per.moveUp(steps) press enter hel per.m…" at bounding box center [508, 216] width 194 height 123
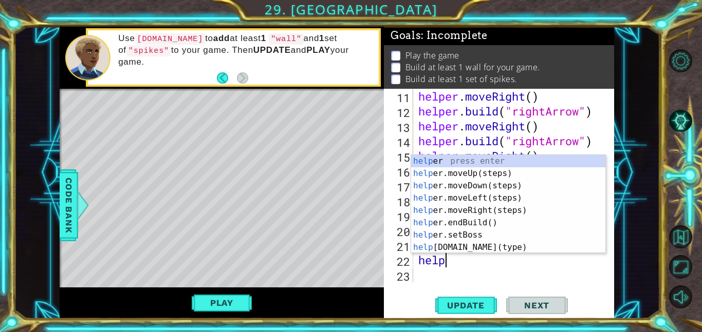
scroll to position [0, 1]
type textarea "helper"
click at [481, 175] on div "helper press enter helper .moveUp(steps) press enter helper .moveDown(steps) pr…" at bounding box center [508, 216] width 194 height 123
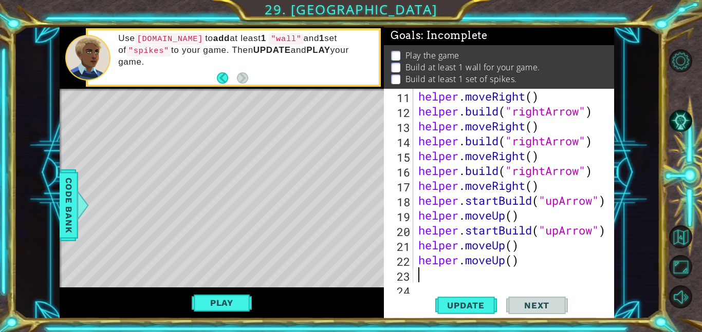
scroll to position [209, 0]
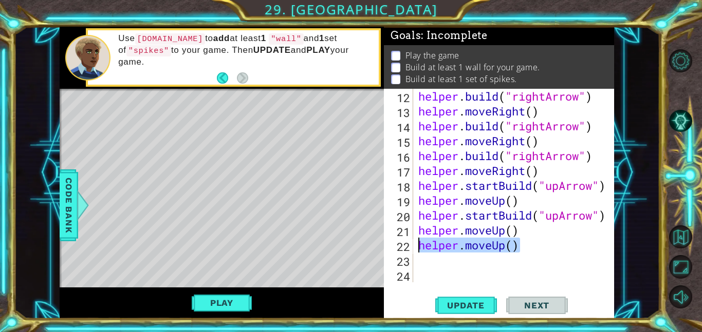
drag, startPoint x: 521, startPoint y: 248, endPoint x: 418, endPoint y: 248, distance: 103.2
click at [418, 248] on div "helper . build ( "rightArrow" ) helper . moveRight ( ) helper . build ( "rightA…" at bounding box center [516, 200] width 201 height 223
type textarea "helper.moveUp()"
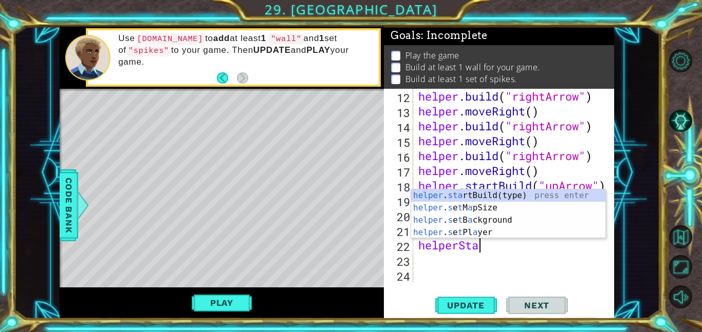
scroll to position [0, 3]
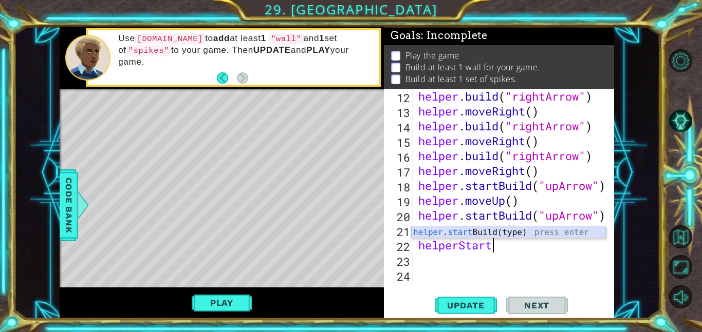
click at [516, 233] on div "helper . start Build(type) press enter" at bounding box center [508, 244] width 194 height 37
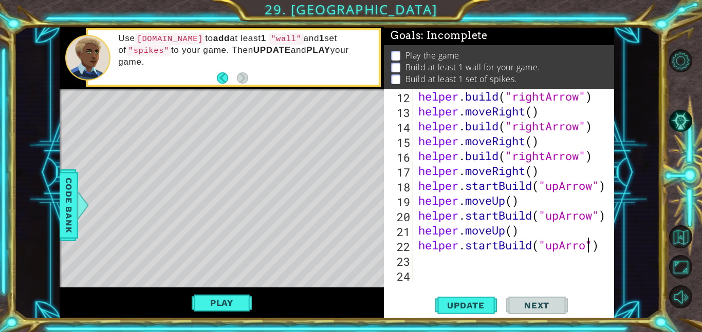
scroll to position [0, 8]
type textarea "helper.startBuild("upArrow")"
click at [419, 259] on div "helper . build ( "rightArrow" ) helper . moveRight ( ) helper . build ( "rightA…" at bounding box center [516, 200] width 201 height 223
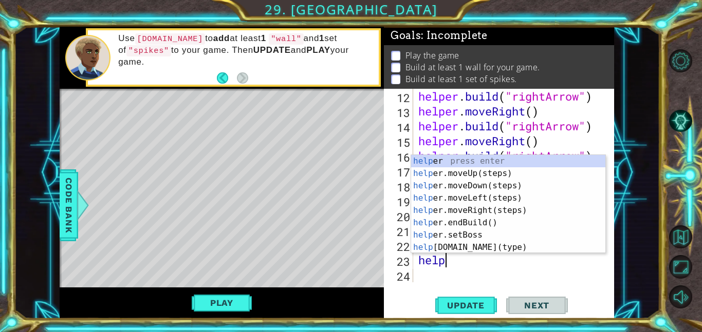
scroll to position [0, 1]
type textarea "helper"
click at [476, 176] on div "helper press enter helper .moveUp(steps) press enter helper .moveDown(steps) pr…" at bounding box center [508, 216] width 194 height 123
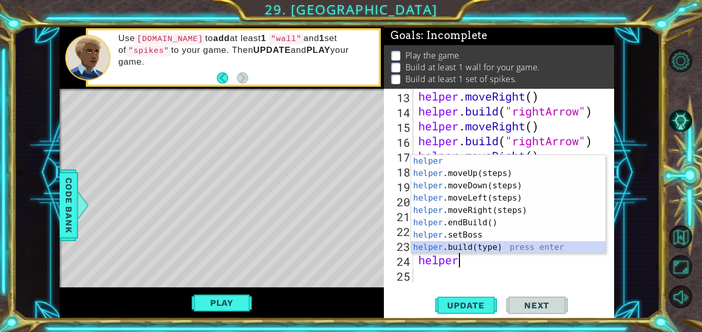
click at [479, 251] on div "helper press enter helper .moveUp(steps) press enter helper .moveDown(steps) pr…" at bounding box center [508, 216] width 194 height 123
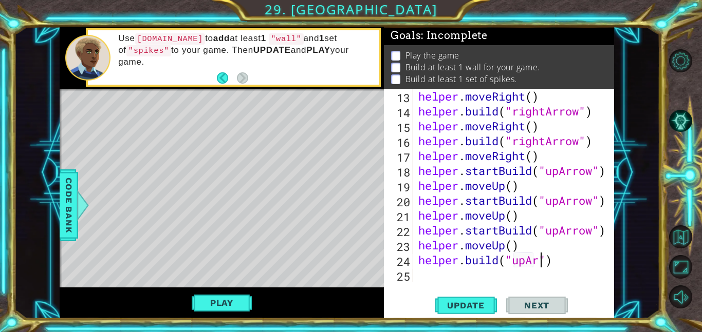
scroll to position [0, 6]
click at [478, 304] on span "Update" at bounding box center [466, 305] width 58 height 10
click at [527, 262] on div "helper . moveRight ( ) helper . build ( "rightArrow" ) helper . moveRight ( ) h…" at bounding box center [516, 200] width 201 height 223
click at [560, 233] on div "helper . moveRight ( ) helper . build ( "rightArrow" ) helper . moveRight ( ) h…" at bounding box center [516, 200] width 201 height 223
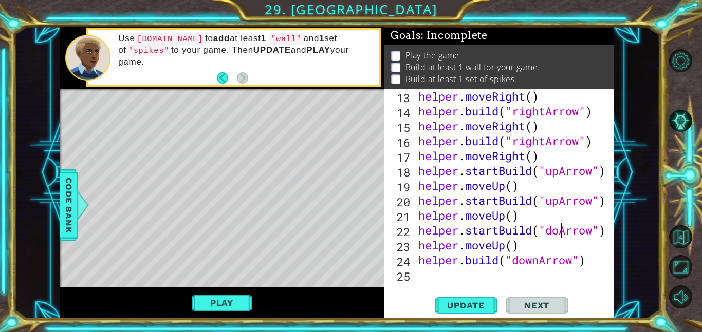
scroll to position [0, 7]
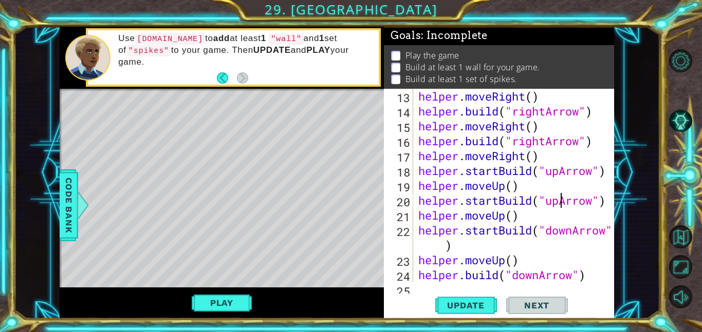
click at [559, 202] on div "helper . moveRight ( ) helper . build ( "rightArrow" ) helper . moveRight ( ) h…" at bounding box center [516, 200] width 201 height 223
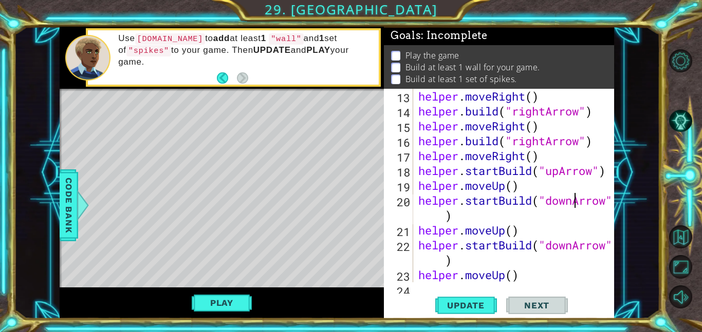
click at [558, 173] on div "helper . moveRight ( ) helper . build ( "rightArrow" ) helper . moveRight ( ) h…" at bounding box center [516, 200] width 201 height 223
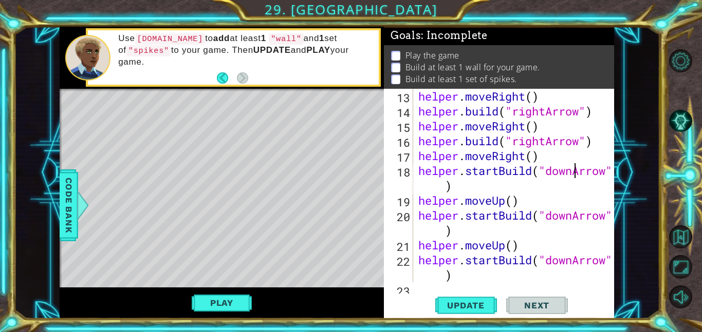
click at [518, 205] on div "helper . moveRight ( ) helper . build ( "rightArrow" ) helper . moveRight ( ) h…" at bounding box center [516, 200] width 201 height 223
type textarea "helper.moveUp()"
drag, startPoint x: 520, startPoint y: 202, endPoint x: 402, endPoint y: 198, distance: 117.7
click at [402, 198] on div "helper.moveUp() 13 14 15 16 17 18 19 20 21 22 23 helper . moveRight ( ) helper …" at bounding box center [498, 186] width 228 height 194
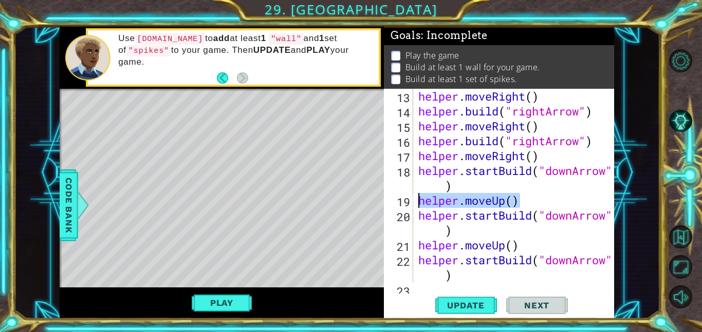
scroll to position [0, 0]
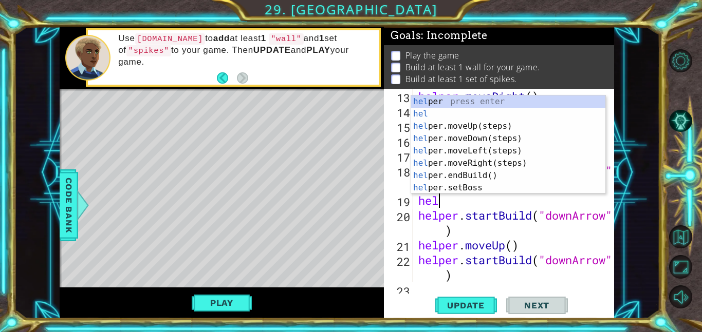
type textarea "help"
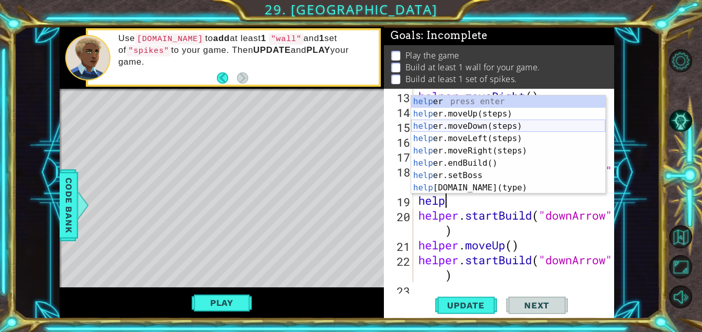
click at [471, 127] on div "help er press enter help er.moveUp(steps) press enter help er.moveDown(steps) p…" at bounding box center [508, 157] width 194 height 123
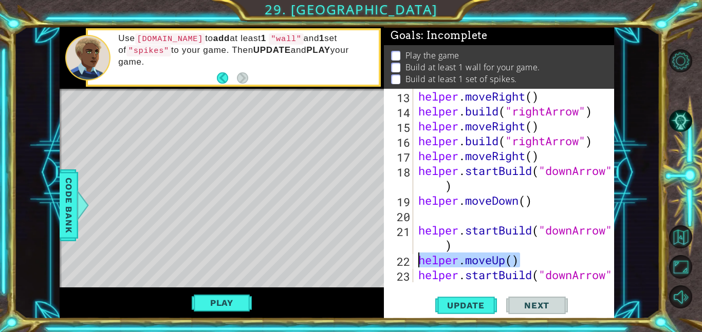
drag, startPoint x: 528, startPoint y: 260, endPoint x: 418, endPoint y: 261, distance: 110.9
click at [418, 261] on div "helper . moveRight ( ) helper . build ( "rightArrow" ) helper . moveRight ( ) h…" at bounding box center [516, 208] width 201 height 238
type textarea "helper.moveUp()"
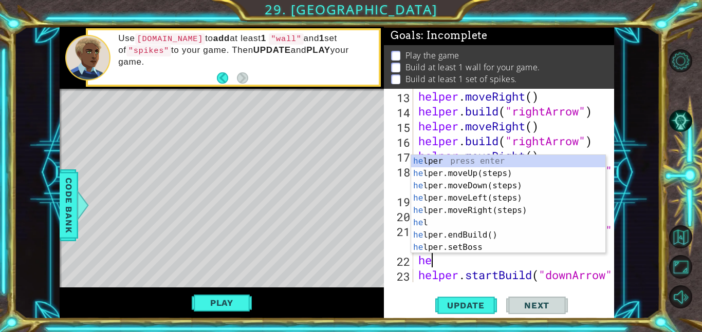
type textarea "hel"
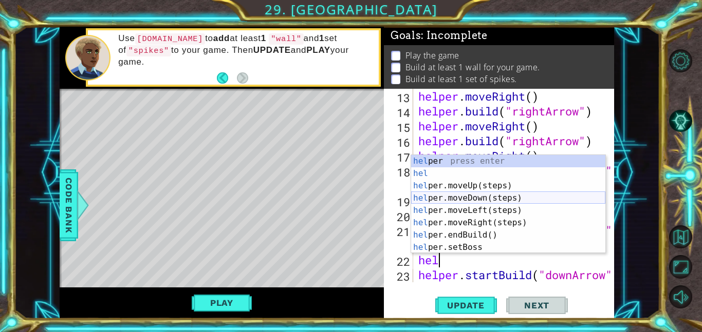
click at [476, 202] on div "hel per press enter hel press enter hel per.moveUp(steps) press enter hel per.m…" at bounding box center [508, 216] width 194 height 123
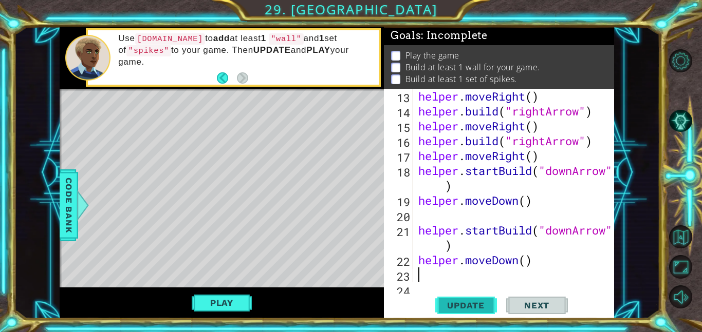
click at [471, 309] on span "Update" at bounding box center [466, 305] width 58 height 10
click at [217, 309] on button "Play" at bounding box center [222, 303] width 60 height 20
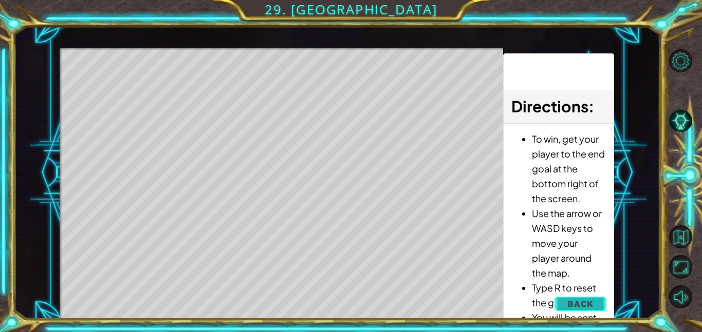
click at [575, 309] on span "Back" at bounding box center [580, 304] width 26 height 10
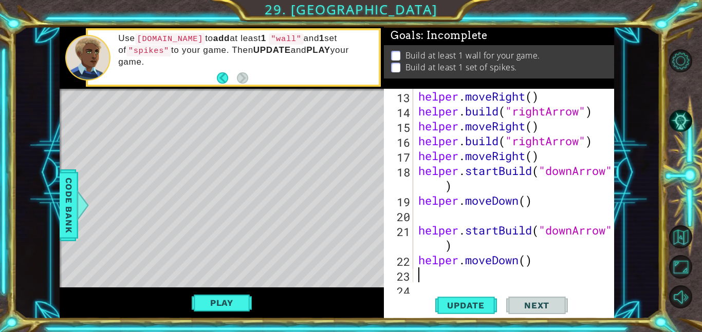
click at [438, 275] on div "helper . moveRight ( ) helper . build ( "rightArrow" ) helper . moveRight ( ) h…" at bounding box center [516, 208] width 201 height 238
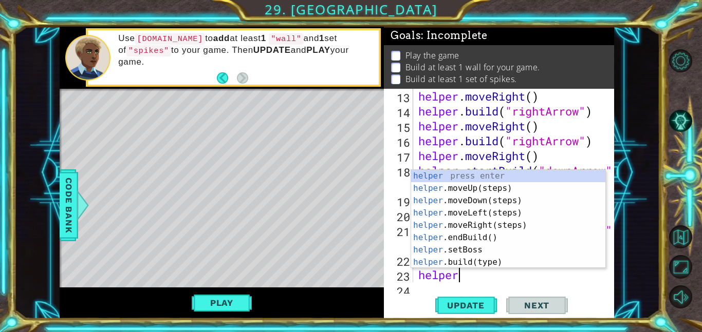
scroll to position [0, 1]
click at [465, 263] on div "helper press enter helper .moveUp(steps) press enter helper .moveDown(steps) pr…" at bounding box center [508, 231] width 194 height 123
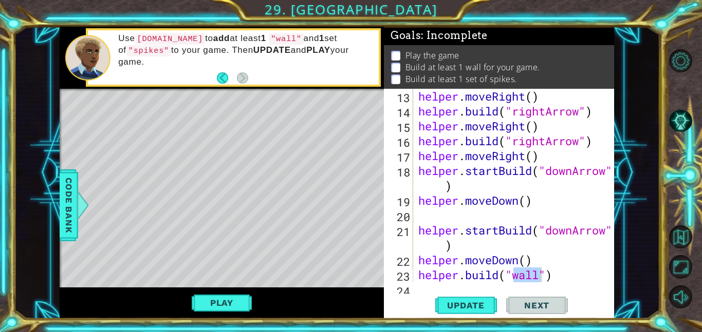
click at [427, 292] on div "[DOMAIN_NAME]("wall") 13 14 15 16 17 18 19 20 21 22 23 24 helper . moveRight ( …" at bounding box center [499, 204] width 230 height 230
click at [427, 289] on div "[DOMAIN_NAME]("wall") 13 14 15 16 17 18 19 20 21 22 23 24 helper . moveRight ( …" at bounding box center [499, 204] width 230 height 230
click at [413, 288] on div "[DOMAIN_NAME]("wall") 13 14 15 16 17 18 19 20 21 22 23 24 helper . moveRight ( …" at bounding box center [499, 204] width 230 height 230
click at [425, 291] on div "[DOMAIN_NAME]("wall") 13 14 15 16 17 18 19 20 21 22 23 24 helper . moveRight ( …" at bounding box center [499, 204] width 230 height 230
click at [418, 288] on div "[DOMAIN_NAME]("wall") 13 14 15 16 17 18 19 20 21 22 23 24 helper . moveRight ( …" at bounding box center [499, 204] width 230 height 230
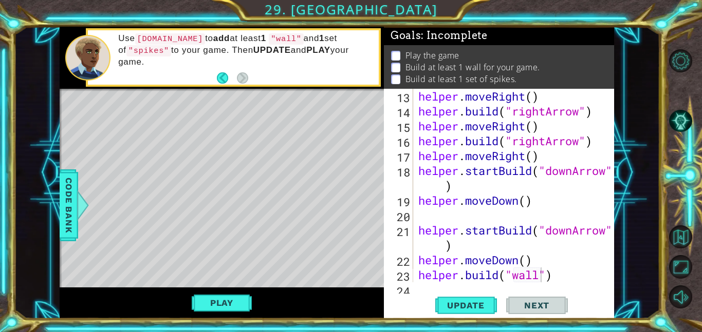
click at [416, 292] on div "[DOMAIN_NAME]("wall") 13 14 15 16 17 18 19 20 21 22 23 24 helper . moveRight ( …" at bounding box center [499, 204] width 230 height 230
click at [556, 279] on div "helper . moveRight ( ) helper . build ( "rightArrow" ) helper . moveRight ( ) h…" at bounding box center [516, 208] width 201 height 238
click at [421, 289] on div "[DOMAIN_NAME]("wall") 13 14 15 16 17 18 19 20 21 22 23 24 helper . moveRight ( …" at bounding box center [499, 204] width 230 height 230
click at [547, 309] on span "Next" at bounding box center [537, 305] width 46 height 10
click at [226, 306] on button "Play" at bounding box center [222, 303] width 60 height 20
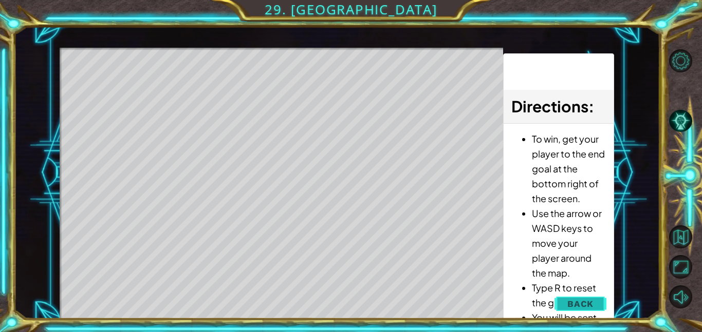
click at [572, 299] on span "Back" at bounding box center [580, 304] width 26 height 10
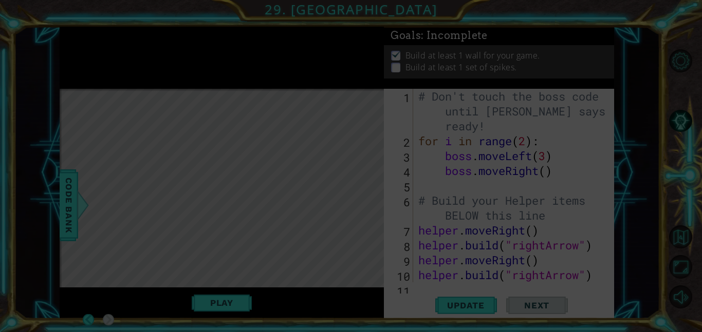
scroll to position [0, 0]
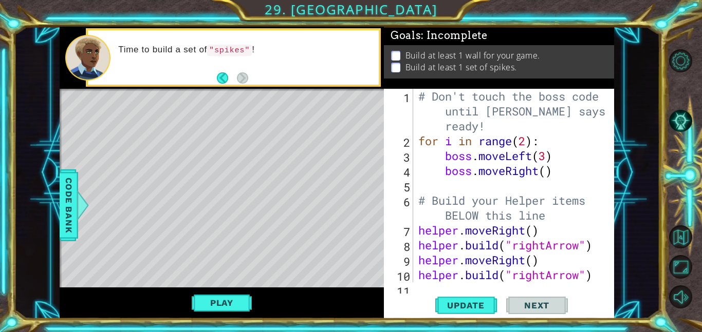
click at [426, 288] on div "[DOMAIN_NAME]("wall") 1 2 3 4 5 6 7 8 9 10 11 # Don't touch the boss code until…" at bounding box center [499, 204] width 230 height 230
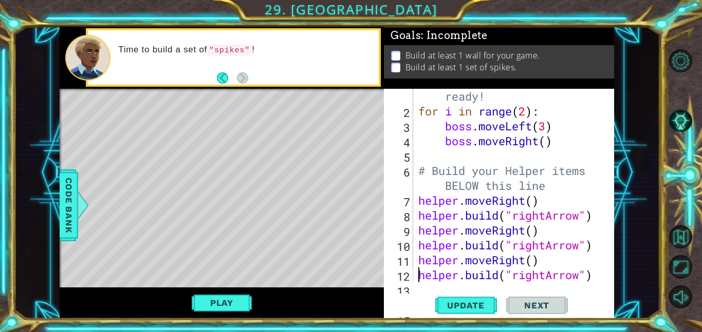
scroll to position [30, 0]
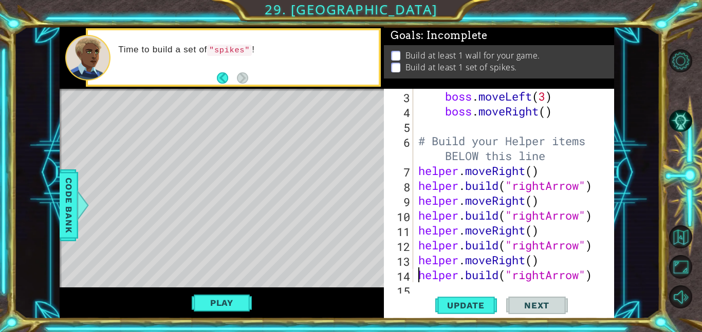
scroll to position [60, 0]
type textarea "[DOMAIN_NAME]("downArrow")"
click at [412, 288] on div "15" at bounding box center [399, 291] width 27 height 15
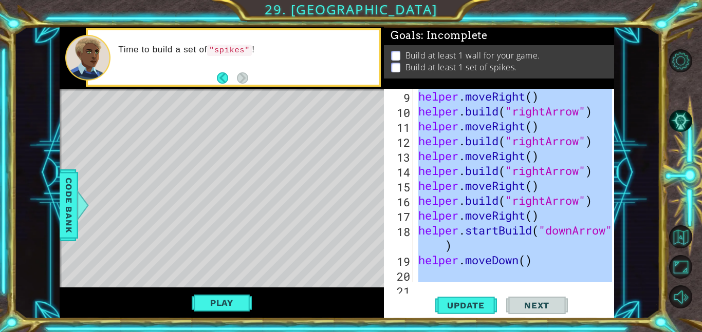
click at [412, 288] on div "21" at bounding box center [399, 299] width 27 height 30
type textarea "[DOMAIN_NAME]("downArrow")"
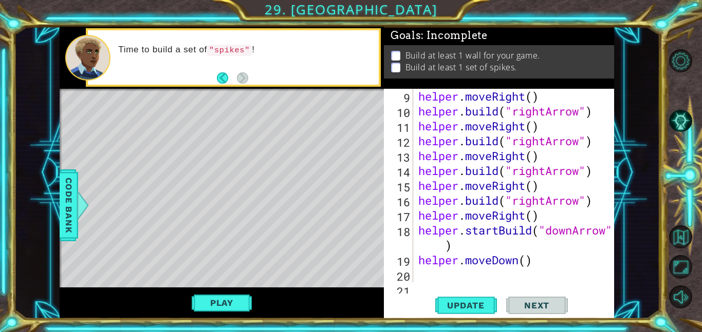
click at [412, 150] on div "12" at bounding box center [399, 142] width 27 height 15
type textarea "helper.startBuild("downArrow") helper.moveUp()"
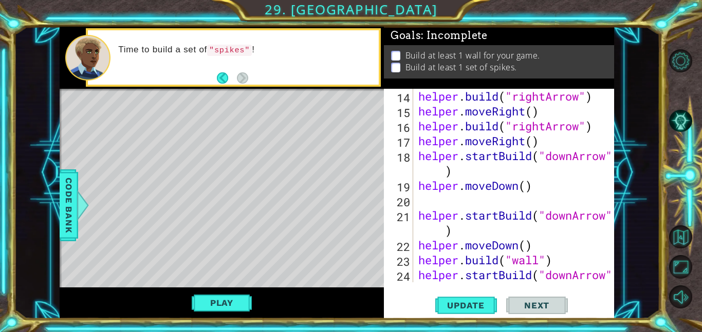
click at [412, 288] on div "24" at bounding box center [399, 284] width 27 height 30
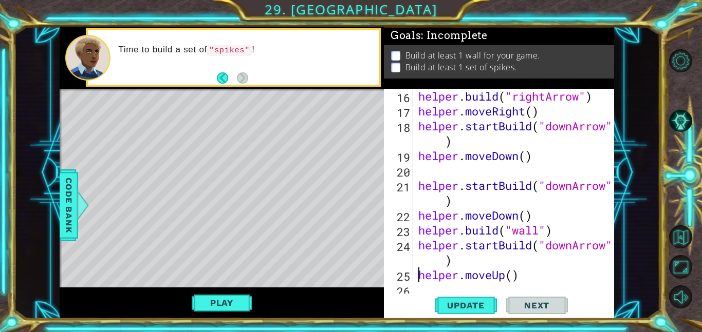
scroll to position [268, 0]
type textarea "[DOMAIN_NAME]("downArrow")"
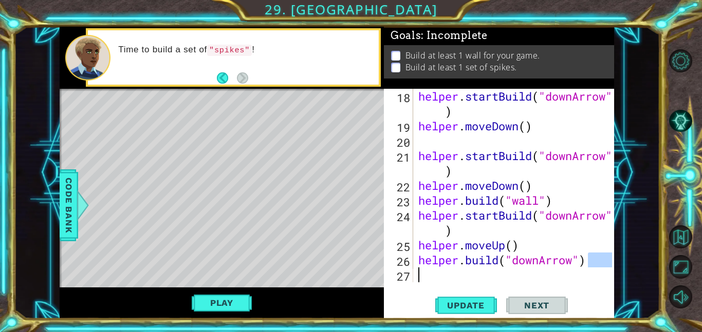
scroll to position [298, 0]
drag, startPoint x: 592, startPoint y: 267, endPoint x: 567, endPoint y: 283, distance: 28.9
click at [567, 283] on div "18 19 20 21 22 23 24 25 26 27 helper . startBuild ( "downArrow" ) helper . move…" at bounding box center [499, 204] width 230 height 230
type textarea "[DOMAIN_NAME]("downArrow")"
click at [427, 278] on div "helper . startBuild ( "downArrow" ) helper . moveDown ( ) helper . startBuild (…" at bounding box center [514, 186] width 196 height 194
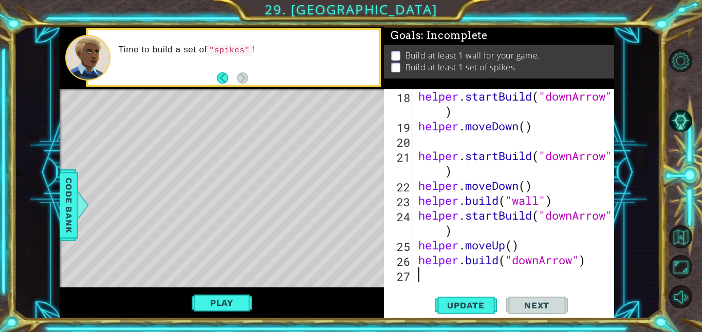
type textarea "help"
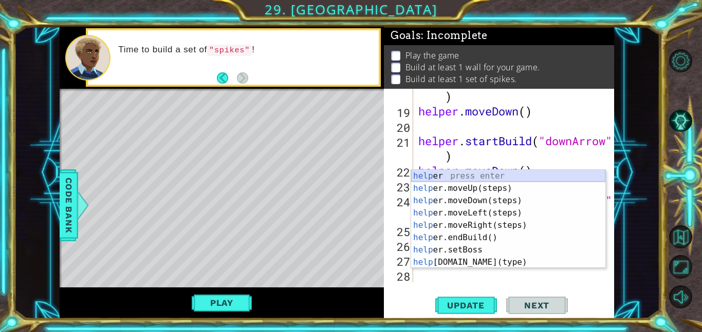
scroll to position [313, 0]
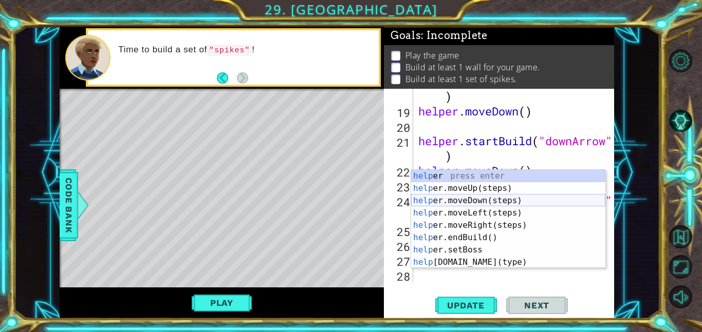
click at [474, 203] on div "help er press enter help er.moveUp(steps) press enter help er.moveDown(steps) p…" at bounding box center [508, 231] width 194 height 123
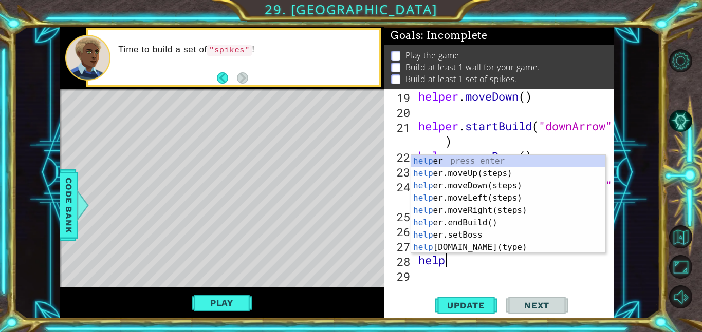
scroll to position [0, 1]
click at [491, 247] on div "help er press enter help er.moveUp(steps) press enter help er.moveDown(steps) p…" at bounding box center [508, 216] width 194 height 123
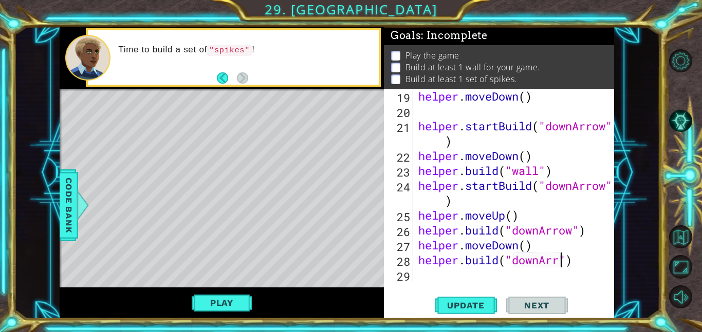
scroll to position [0, 7]
type textarea "[DOMAIN_NAME]("downArrow")"
click at [416, 274] on div "helper . moveDown ( ) helper . startBuild ( "downArrow" ) helper . moveDown ( )…" at bounding box center [516, 200] width 201 height 223
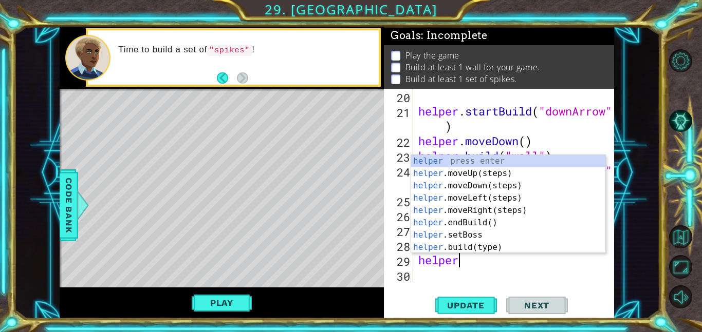
scroll to position [0, 1]
click at [472, 249] on div "helper press enter helper .moveUp(steps) press enter helper .moveDown(steps) pr…" at bounding box center [508, 216] width 194 height 123
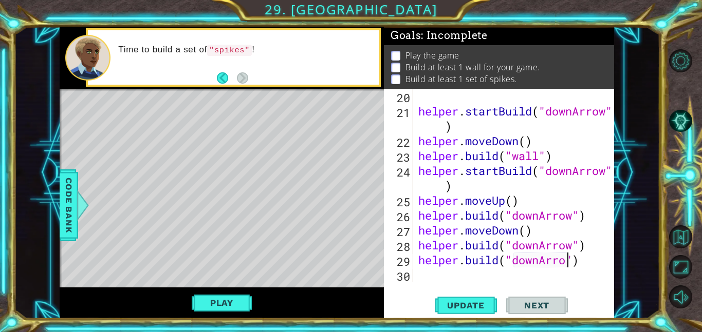
scroll to position [0, 7]
type textarea "[DOMAIN_NAME]("downArrow")"
click at [424, 279] on div "helper . startBuild ( "downArrow" ) helper . moveDown ( ) helper . build ( "wal…" at bounding box center [516, 200] width 201 height 223
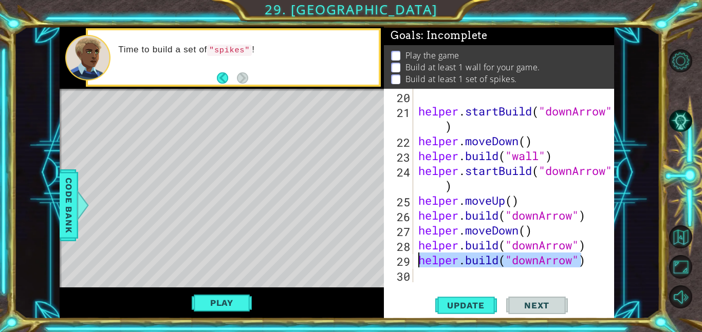
drag, startPoint x: 582, startPoint y: 259, endPoint x: 417, endPoint y: 260, distance: 165.4
click at [417, 260] on div "helper . startBuild ( "downArrow" ) helper . moveDown ( ) helper . build ( "wal…" at bounding box center [516, 200] width 201 height 223
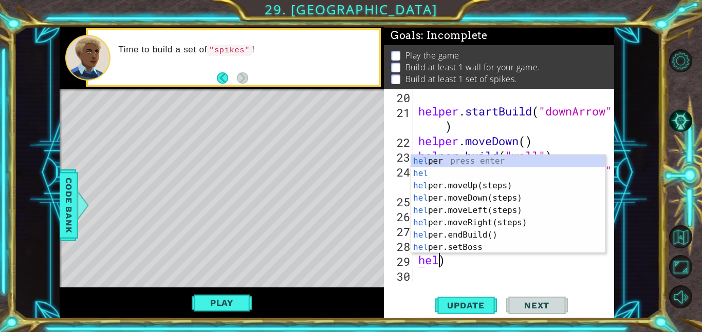
scroll to position [0, 1]
click at [486, 195] on div "hel per press enter hel press enter hel per.moveUp(steps) press enter hel per.m…" at bounding box center [508, 216] width 194 height 123
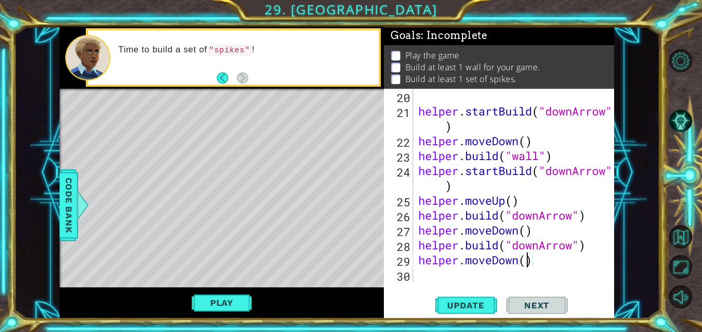
click at [419, 283] on div "helper.moveDown() 20 21 22 23 24 25 26 27 28 29 30 helper . startBuild ( "downA…" at bounding box center [499, 204] width 230 height 230
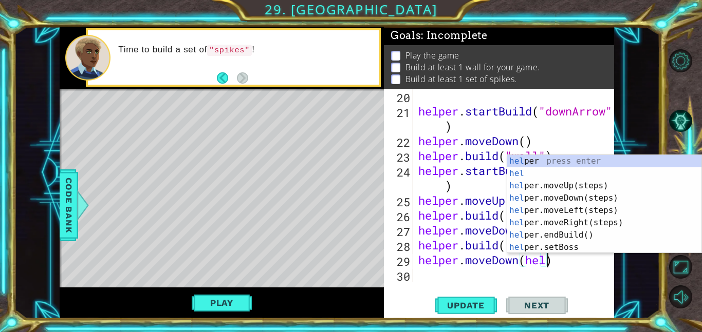
scroll to position [0, 6]
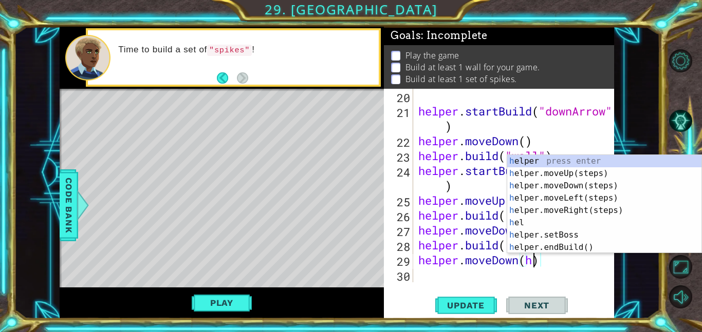
type textarea "helper.moveDown()"
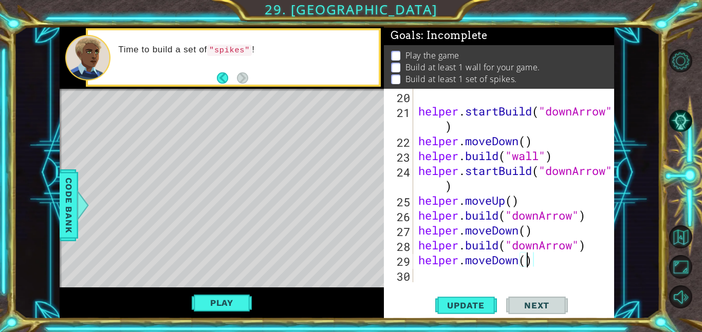
scroll to position [0, 5]
click at [426, 276] on div "helper . startBuild ( "downArrow" ) helper . moveDown ( ) helper . build ( "wal…" at bounding box center [516, 200] width 201 height 223
type textarea "hel"
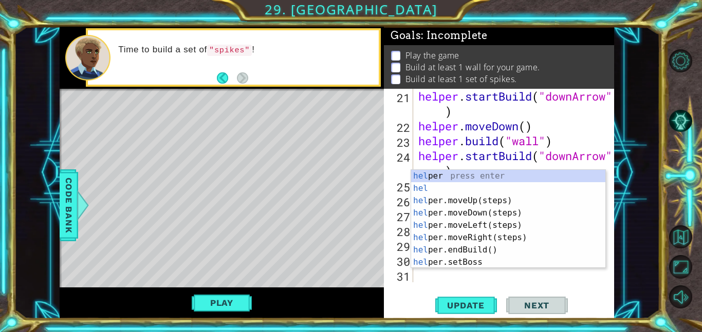
scroll to position [357, 0]
click at [433, 282] on div "helper . startBuild ( "downArrow" ) helper . moveDown ( ) helper . build ( "wal…" at bounding box center [516, 208] width 201 height 238
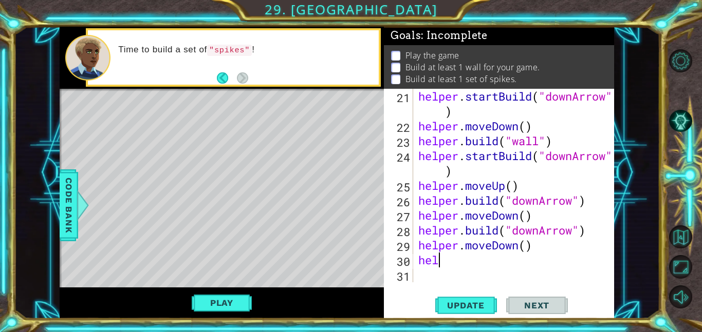
click at [443, 266] on div "helper . startBuild ( "downArrow" ) helper . moveDown ( ) helper . build ( "wal…" at bounding box center [516, 208] width 201 height 238
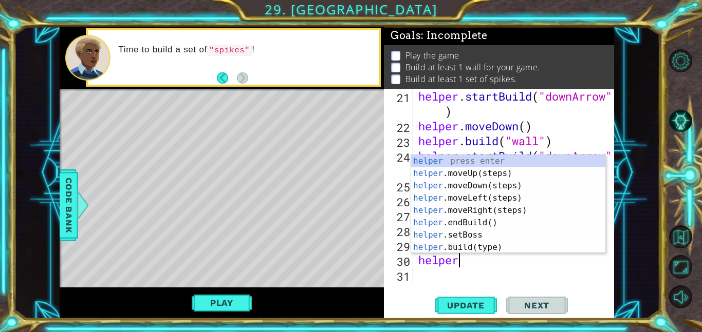
scroll to position [0, 1]
click at [475, 248] on div "helper press enter helper .moveUp(steps) press enter helper .moveDown(steps) pr…" at bounding box center [508, 216] width 194 height 123
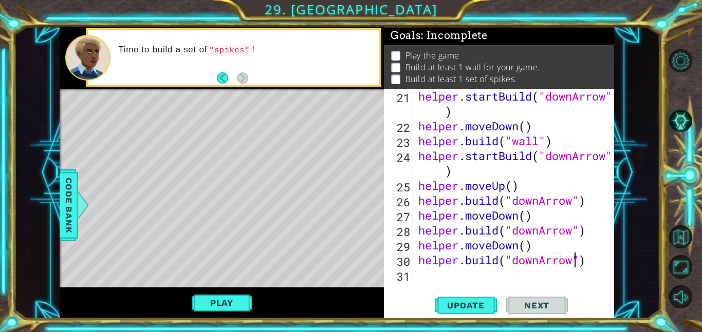
scroll to position [0, 7]
type textarea "[DOMAIN_NAME]("downArrow")"
click at [426, 283] on div "[DOMAIN_NAME]("downArrow") 21 22 23 24 25 26 27 28 29 30 31 helper . startBuild…" at bounding box center [499, 204] width 230 height 230
click at [421, 277] on div "helper . startBuild ( "downArrow" ) helper . moveDown ( ) helper . build ( "wal…" at bounding box center [516, 208] width 201 height 238
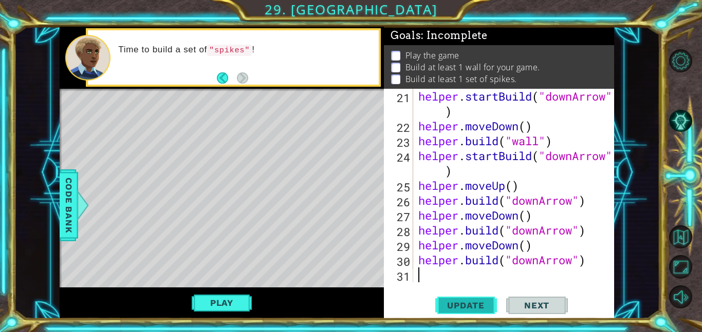
click at [456, 310] on span "Update" at bounding box center [466, 305] width 58 height 10
click at [543, 304] on span "Next" at bounding box center [537, 305] width 46 height 10
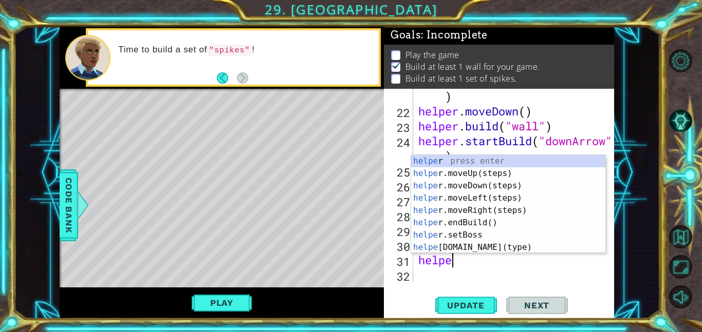
scroll to position [0, 1]
type textarea "helper"
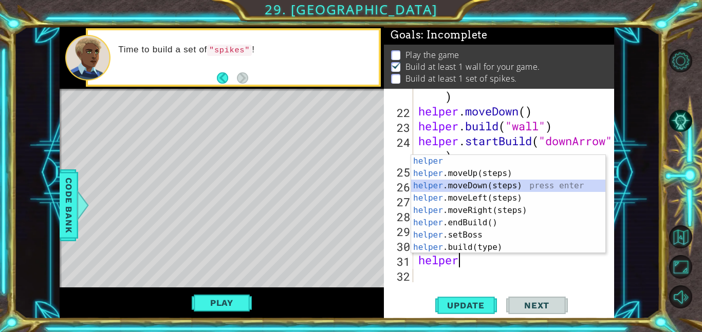
click at [465, 187] on div "helper press enter helper .moveUp(steps) press enter helper .moveDown(steps) pr…" at bounding box center [508, 216] width 194 height 123
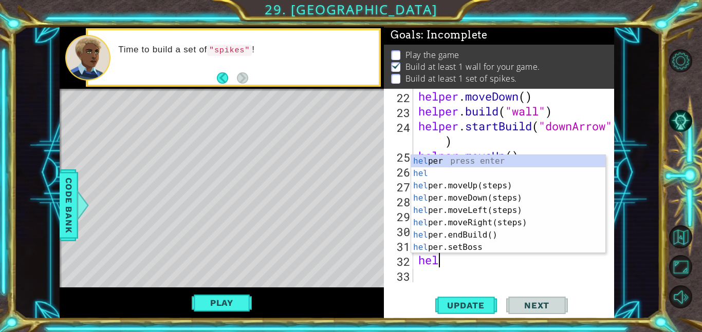
scroll to position [0, 1]
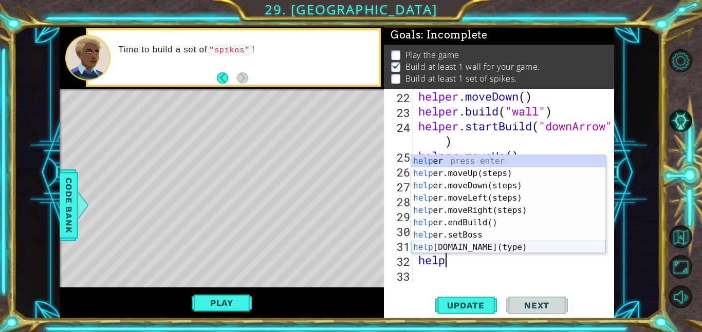
click at [479, 248] on div "help er press enter help er.moveUp(steps) press enter help er.moveDown(steps) p…" at bounding box center [508, 216] width 194 height 123
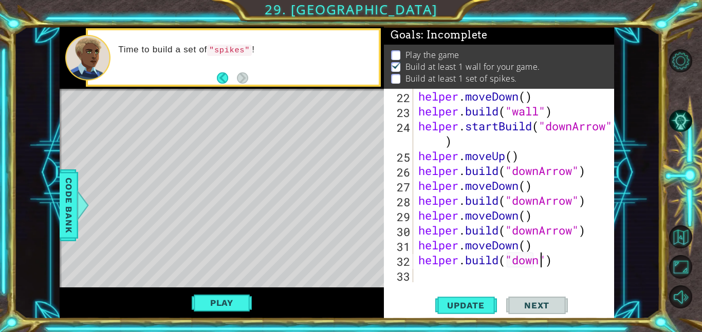
scroll to position [0, 5]
type textarea "[DOMAIN_NAME]("downArrow")"
click at [428, 281] on div "helper . moveDown ( ) helper . build ( "wall" ) helper . startBuild ( "downArro…" at bounding box center [516, 200] width 201 height 223
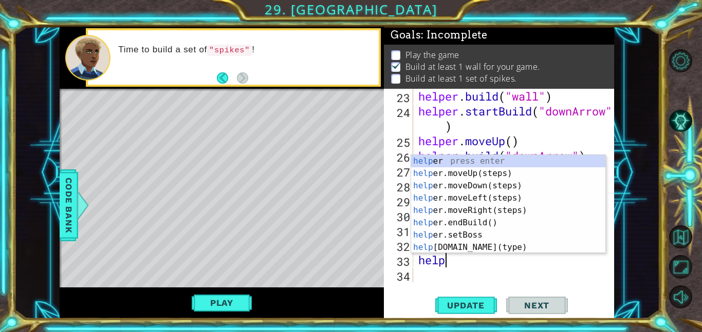
type textarea "helper"
click at [478, 172] on div "helper press enter helper .moveUp(steps) press enter helper .moveDown(steps) pr…" at bounding box center [508, 216] width 194 height 123
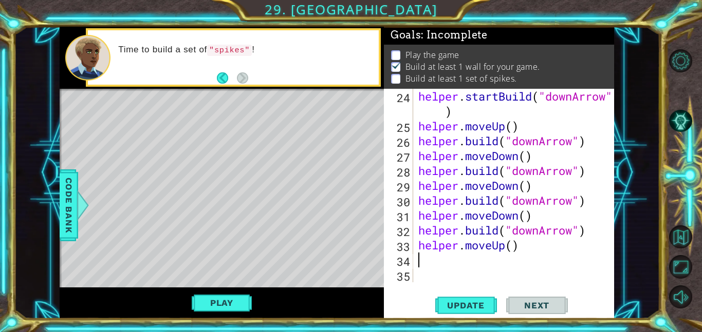
scroll to position [417, 0]
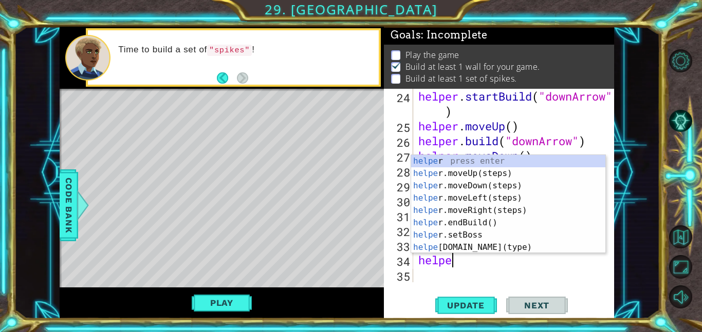
type textarea "helper"
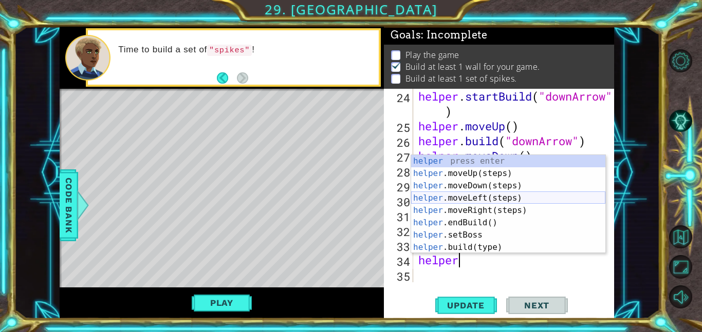
click at [474, 200] on div "helper press enter helper .moveUp(steps) press enter helper .moveDown(steps) pr…" at bounding box center [508, 216] width 194 height 123
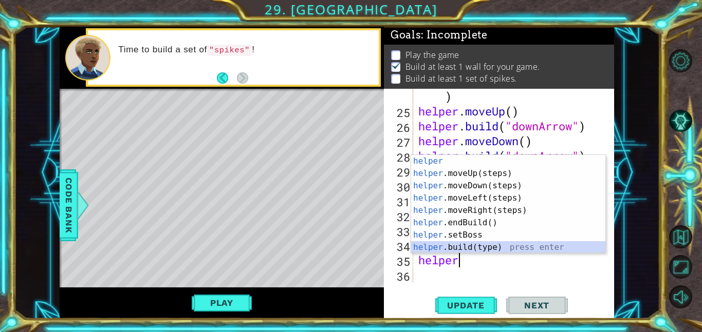
click at [478, 247] on div "helper press enter helper .moveUp(steps) press enter helper .moveDown(steps) pr…" at bounding box center [508, 216] width 194 height 123
type textarea "[DOMAIN_NAME]("wall")"
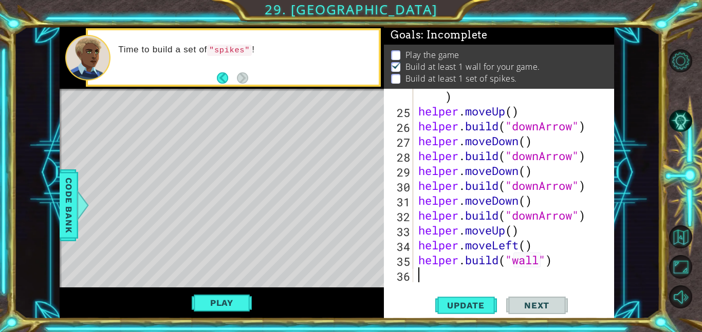
click at [418, 276] on div "helper . startBuild ( "downArrow" ) helper . moveUp ( ) helper . build ( "downA…" at bounding box center [516, 193] width 201 height 238
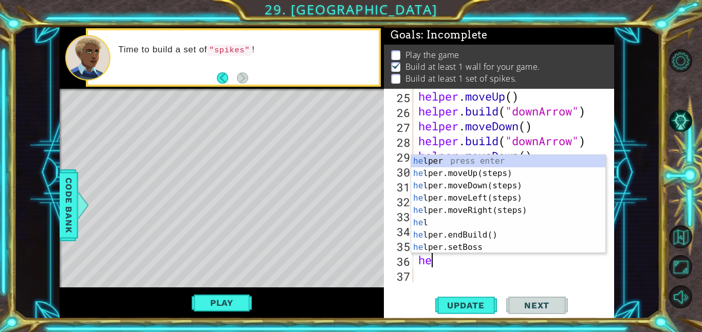
scroll to position [447, 0]
type textarea "h"
type textarea "help"
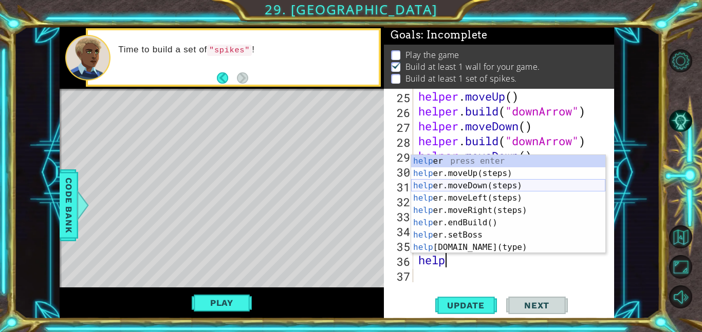
click at [464, 189] on div "help er press enter help er.moveUp(steps) press enter help er.moveDown(steps) p…" at bounding box center [508, 216] width 194 height 123
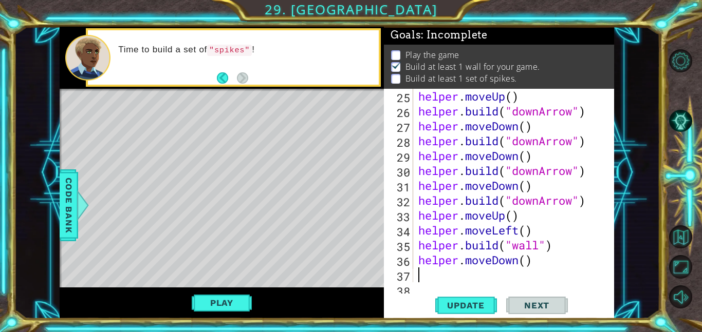
click at [464, 189] on div "helper . moveUp ( ) helper . build ( "downArrow" ) helper . moveDown ( ) helper…" at bounding box center [516, 200] width 201 height 223
type textarea "[DOMAIN_NAME]("downArrow") helper.moveUp()"
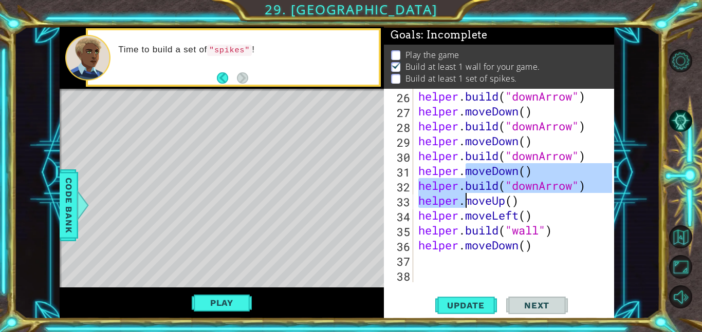
scroll to position [462, 0]
click at [423, 266] on div "helper . build ( "downArrow" ) helper . moveDown ( ) helper . build ( "downArro…" at bounding box center [516, 200] width 201 height 223
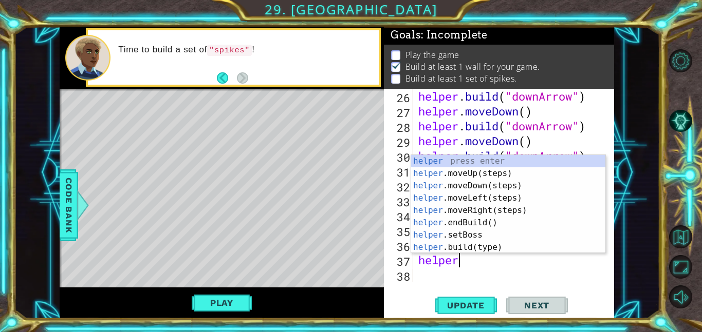
scroll to position [0, 1]
click at [463, 249] on div "helper press enter helper .moveUp(steps) press enter helper .moveDown(steps) pr…" at bounding box center [508, 216] width 194 height 123
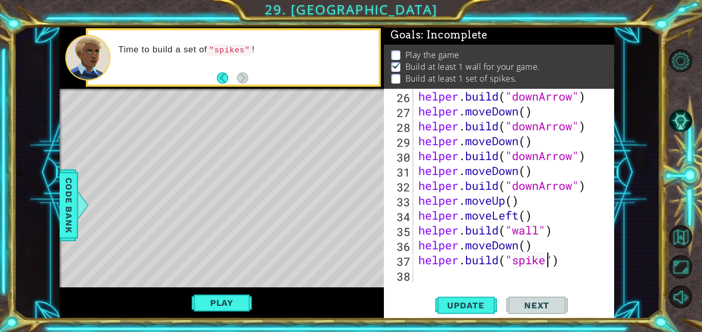
scroll to position [0, 6]
click at [466, 305] on span "Update" at bounding box center [466, 305] width 58 height 10
click at [201, 307] on button "Play" at bounding box center [222, 303] width 60 height 20
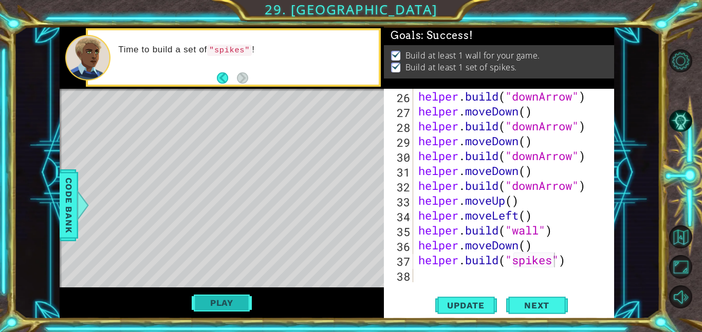
scroll to position [0, 0]
click at [555, 303] on span "Next" at bounding box center [537, 308] width 46 height 10
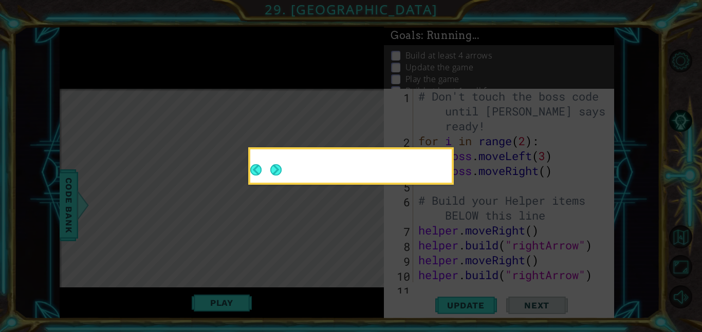
drag, startPoint x: 536, startPoint y: 305, endPoint x: 542, endPoint y: 172, distance: 133.7
click at [542, 172] on icon at bounding box center [351, 166] width 702 height 332
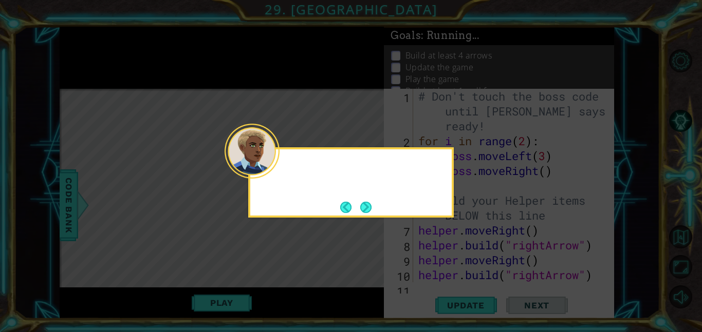
click at [275, 173] on div at bounding box center [251, 151] width 55 height 55
click at [366, 205] on button "Next" at bounding box center [365, 207] width 11 height 11
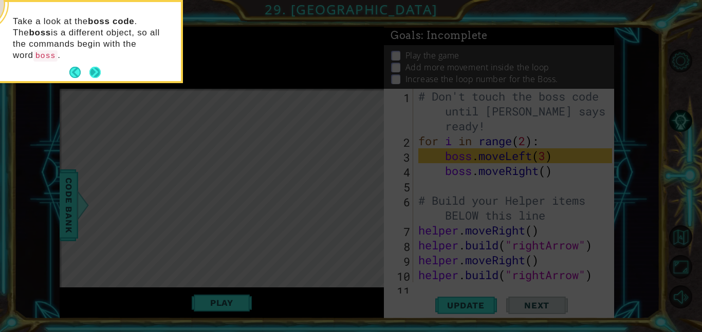
click at [96, 67] on button "Next" at bounding box center [94, 72] width 11 height 11
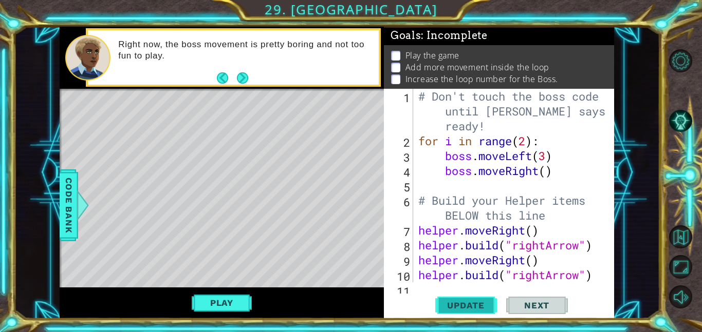
click at [463, 304] on span "Update" at bounding box center [466, 305] width 58 height 10
click at [432, 291] on div "[DOMAIN_NAME]("spikes") 1 2 3 4 5 6 7 8 9 10 11 # Don't touch the boss code unt…" at bounding box center [499, 204] width 230 height 230
click at [416, 289] on div "[DOMAIN_NAME]("spikes") 1 2 3 4 5 6 7 8 9 10 11 # Don't touch the boss code unt…" at bounding box center [499, 204] width 230 height 230
drag, startPoint x: 420, startPoint y: 284, endPoint x: 421, endPoint y: 269, distance: 15.4
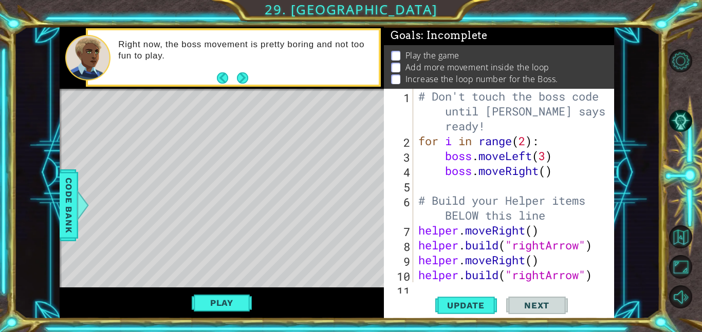
click at [421, 269] on div "[DOMAIN_NAME]("spikes") 1 2 3 4 5 6 7 8 9 10 11 # Don't touch the boss code unt…" at bounding box center [499, 204] width 230 height 230
click at [415, 272] on div "[DOMAIN_NAME]("spikes") 1 2 3 4 5 6 7 8 9 10 11 # Don't touch the boss code unt…" at bounding box center [498, 186] width 228 height 194
drag, startPoint x: 406, startPoint y: 261, endPoint x: 492, endPoint y: 203, distance: 103.7
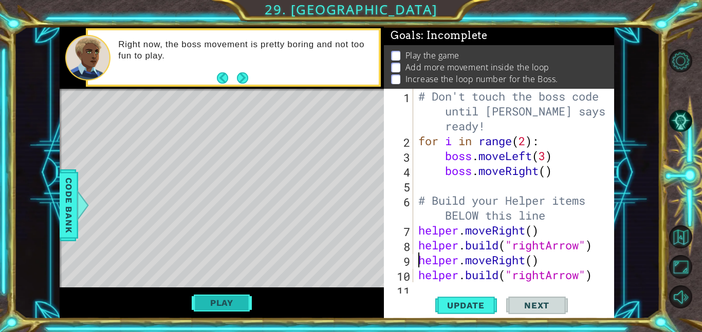
click at [238, 306] on button "Play" at bounding box center [222, 303] width 60 height 20
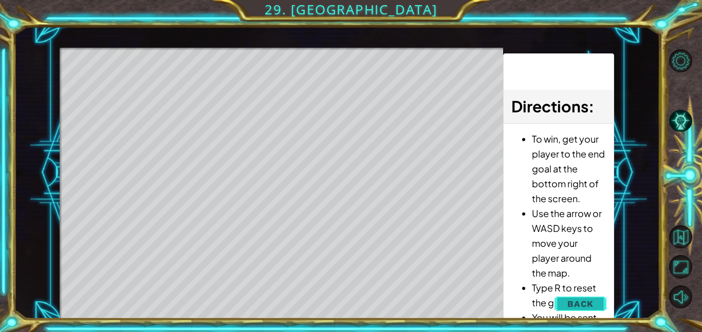
click at [585, 303] on span "Back" at bounding box center [580, 304] width 26 height 10
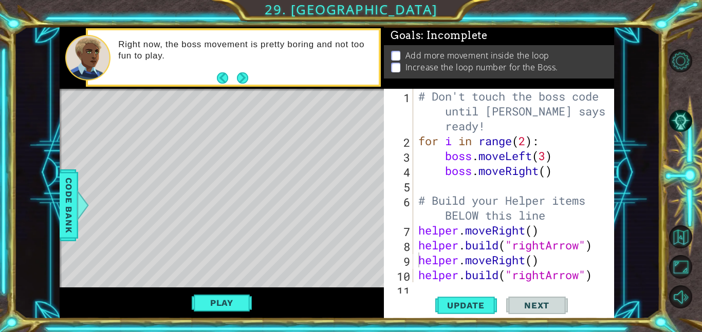
click at [413, 290] on div "helper.moveRight() 1 2 3 4 5 6 7 8 9 10 11 # Don't touch the boss code until [P…" at bounding box center [499, 204] width 230 height 230
click at [414, 291] on div "helper.moveRight() 1 2 3 4 5 6 7 8 9 10 11 # Don't touch the boss code until [P…" at bounding box center [499, 204] width 230 height 230
click at [615, 270] on div "1 ההההההההההההההההההההההההההההההההההההההההההההההההההההההההההההההההההההההההההההה…" at bounding box center [337, 173] width 646 height 292
type textarea "[DOMAIN_NAME]("rightArrow")"
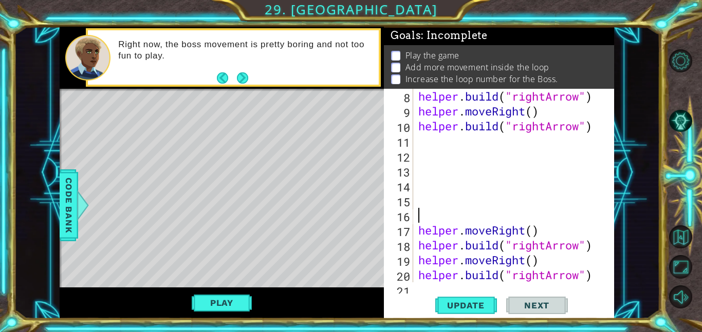
scroll to position [149, 0]
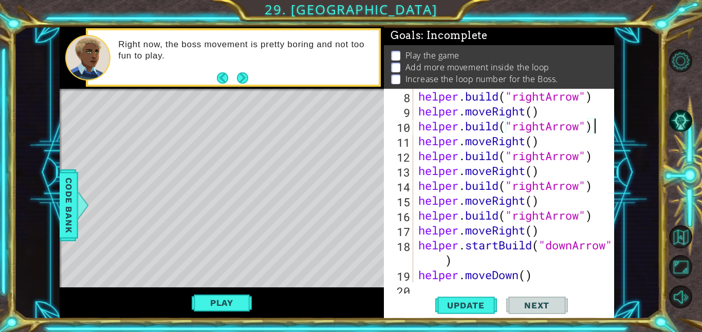
click at [561, 279] on div "helper . build ( "rightArrow" ) helper . moveRight ( ) helper . build ( "rightA…" at bounding box center [516, 200] width 201 height 223
type textarea "helper.moveDown()"
click at [414, 292] on div "helper.moveDown() 8 9 10 11 12 13 14 15 16 17 18 19 20 helper . build ( "rightA…" at bounding box center [499, 204] width 230 height 230
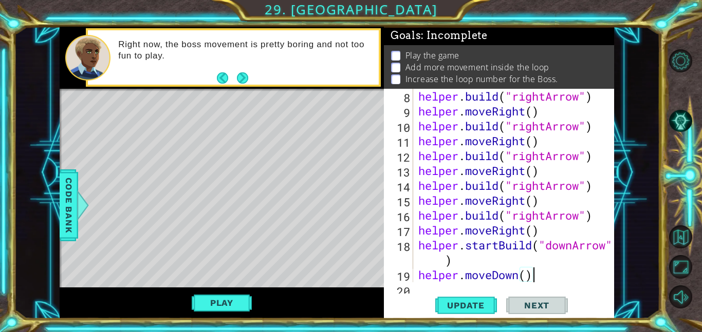
click at [411, 291] on div "20" at bounding box center [399, 291] width 27 height 15
type textarea "helper.startBuild("downArrow")"
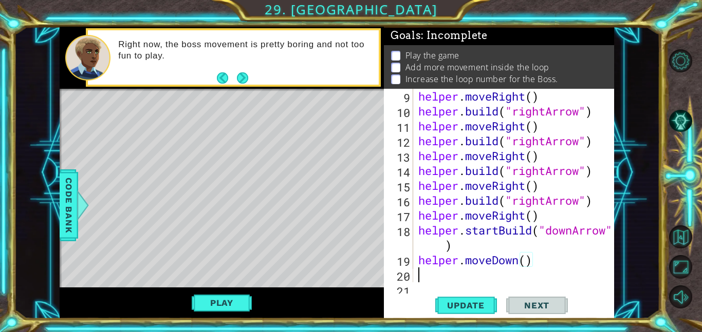
scroll to position [0, 0]
click at [415, 290] on div "9 10 11 12 13 14 15 16 17 18 19 20 21 helper . moveRight ( ) helper . build ( "…" at bounding box center [499, 204] width 230 height 230
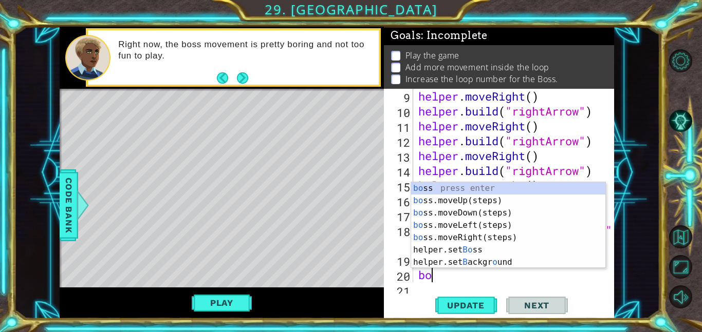
type textarea "boss"
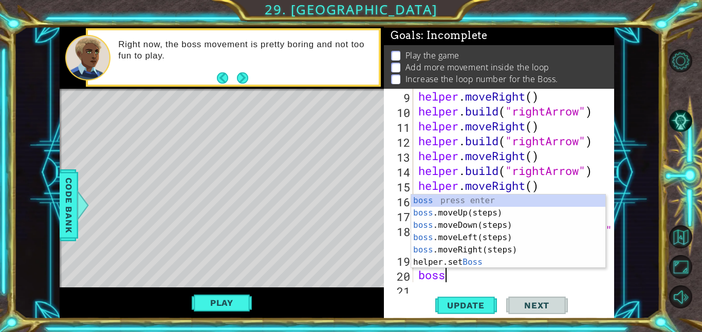
scroll to position [0, 1]
click at [485, 249] on div "boss press enter boss .moveUp(steps) press enter boss .moveDown(steps) press en…" at bounding box center [508, 244] width 194 height 99
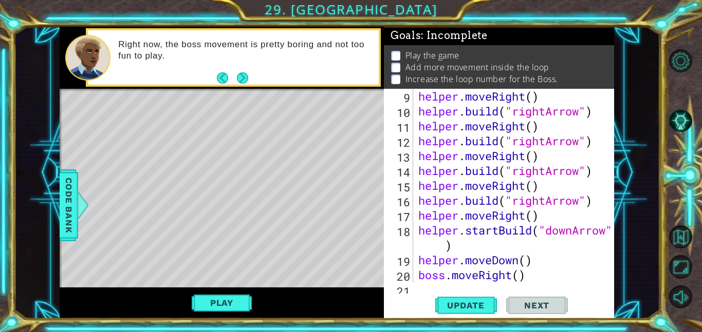
scroll to position [0, 0]
click at [518, 277] on div "helper . moveRight ( ) helper . build ( "rightArrow" ) helper . moveRight ( ) h…" at bounding box center [516, 200] width 201 height 223
click at [416, 287] on div "boss.moveRight(3) 9 10 11 12 13 14 15 16 17 18 19 20 21 helper . moveRight ( ) …" at bounding box center [499, 204] width 230 height 230
click at [421, 291] on div "boss.moveRight(3) 9 10 11 12 13 14 15 16 17 18 19 20 21 helper . moveRight ( ) …" at bounding box center [499, 204] width 230 height 230
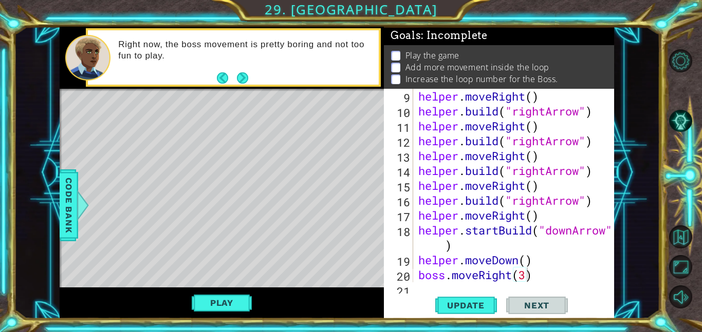
click at [421, 292] on div "boss.moveRight(3) 9 10 11 12 13 14 15 16 17 18 19 20 21 helper . moveRight ( ) …" at bounding box center [499, 204] width 230 height 230
click at [407, 288] on div "21" at bounding box center [399, 291] width 27 height 15
type textarea "helper.startBuild("downArrow")"
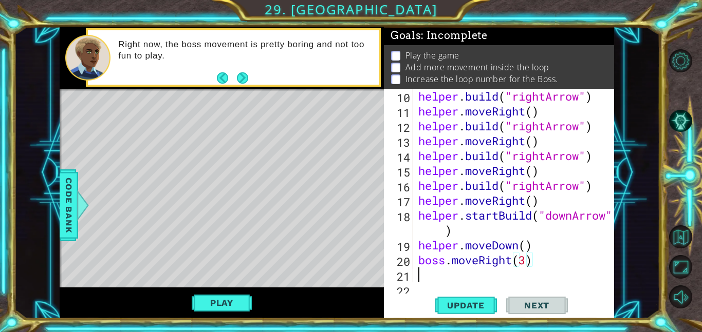
click at [408, 289] on div "22" at bounding box center [399, 299] width 27 height 30
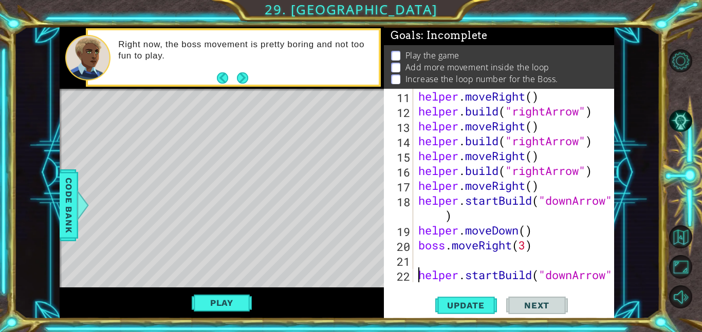
click at [411, 135] on div "13" at bounding box center [399, 127] width 27 height 15
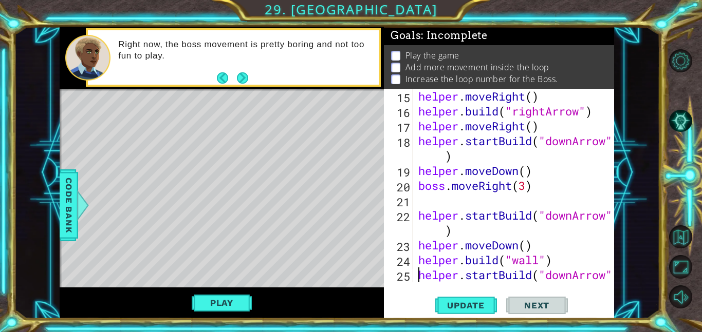
type textarea "[DOMAIN_NAME]("spikes")"
click at [411, 284] on div "25" at bounding box center [399, 284] width 27 height 30
click at [411, 285] on div "25" at bounding box center [399, 284] width 27 height 30
click at [411, 105] on div "15" at bounding box center [399, 97] width 27 height 15
type textarea "[DOMAIN_NAME]("spikes")"
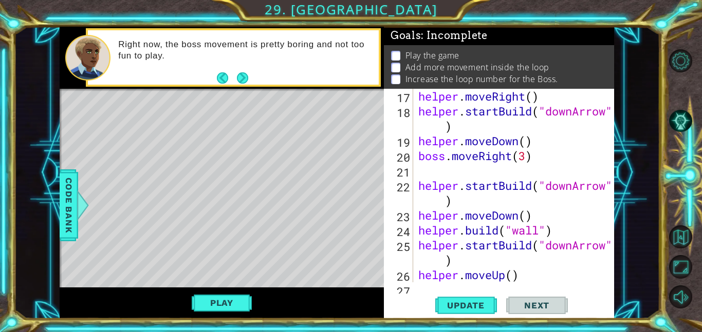
click at [411, 285] on div "27" at bounding box center [399, 291] width 27 height 15
click at [411, 105] on div "17" at bounding box center [399, 97] width 27 height 15
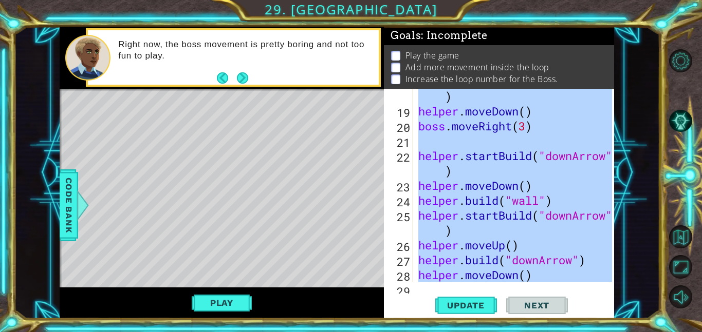
click at [411, 285] on div "29" at bounding box center [399, 291] width 27 height 15
click at [411, 299] on div "30" at bounding box center [399, 306] width 27 height 15
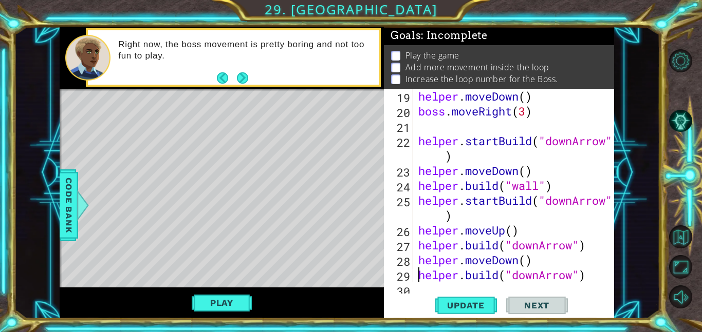
click at [411, 105] on div "19" at bounding box center [399, 97] width 27 height 15
click at [411, 135] on div "21" at bounding box center [399, 127] width 27 height 15
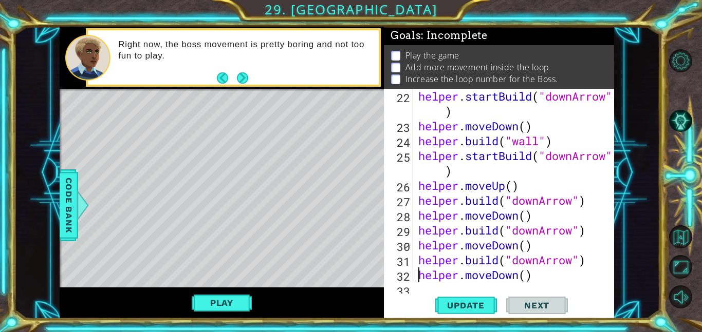
type textarea "helper.moveDown()"
click at [411, 285] on div "33" at bounding box center [399, 291] width 27 height 15
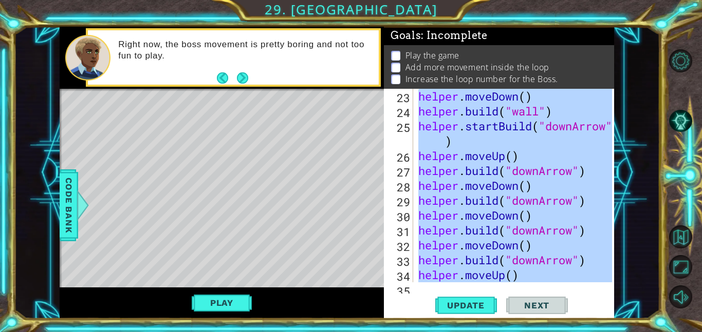
type textarea "[DOMAIN_NAME]("spikes")"
click at [411, 285] on div "35" at bounding box center [399, 291] width 27 height 15
click at [411, 105] on div "23" at bounding box center [399, 97] width 27 height 15
click at [411, 120] on div "24" at bounding box center [399, 112] width 27 height 15
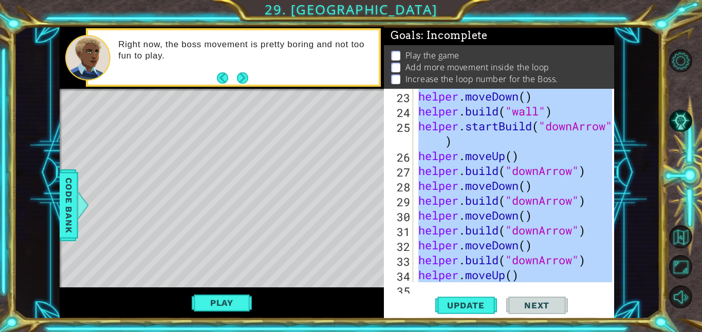
type textarea "[DOMAIN_NAME]("spikes")"
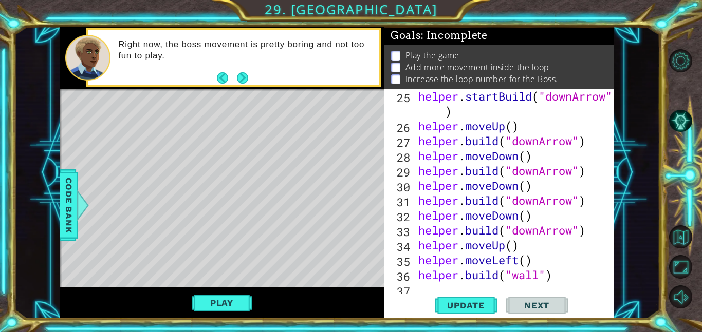
click at [411, 285] on div "37" at bounding box center [399, 291] width 27 height 15
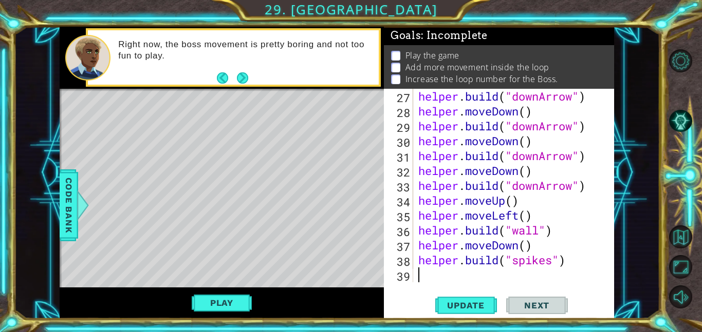
type textarea "[DOMAIN_NAME]("spikes")"
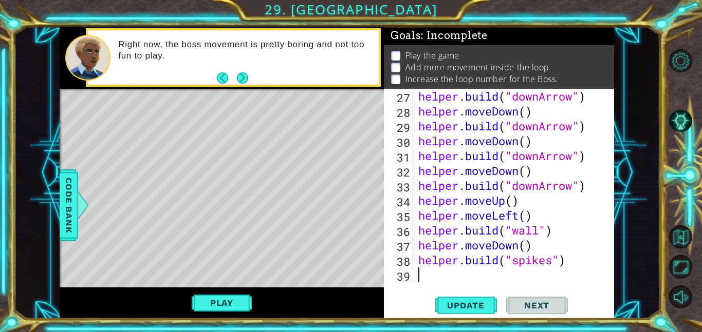
click at [424, 273] on div "helper . build ( "downArrow" ) helper . moveDown ( ) helper . build ( "downArro…" at bounding box center [516, 200] width 201 height 223
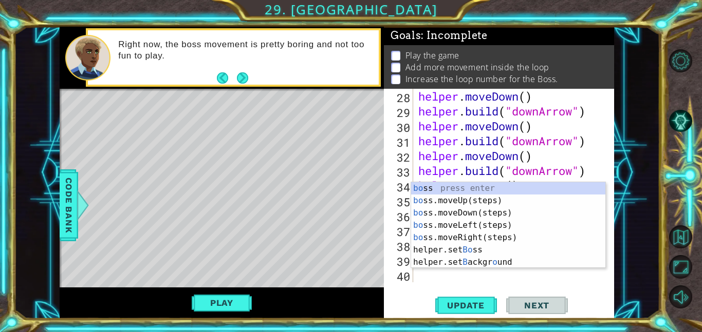
type textarea "boss"
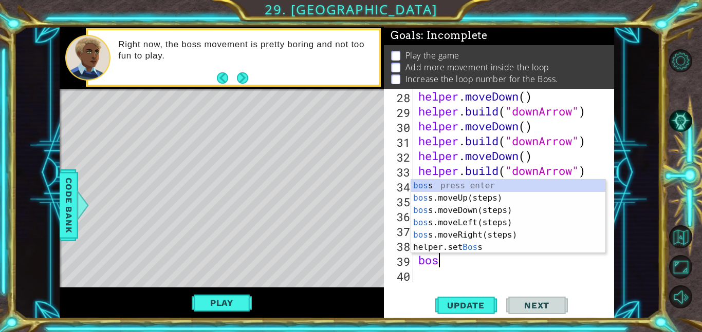
scroll to position [0, 1]
click at [459, 207] on div "boss press enter boss .moveUp(steps) press enter boss .moveDown(steps) press en…" at bounding box center [508, 229] width 194 height 99
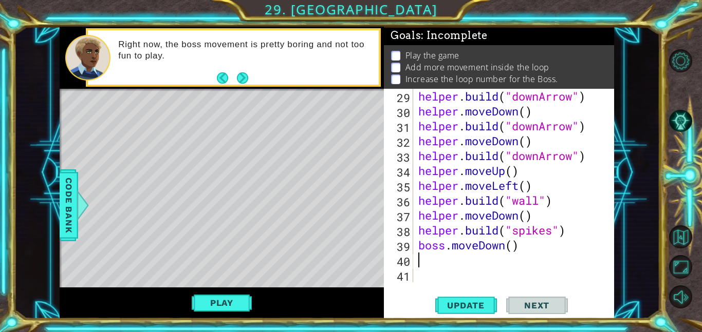
scroll to position [506, 0]
drag, startPoint x: 523, startPoint y: 247, endPoint x: 409, endPoint y: 248, distance: 114.5
click at [409, 248] on div "29 30 31 32 33 34 35 36 37 38 39 40 41 helper . build ( "downArrow" ) helper . …" at bounding box center [498, 186] width 228 height 194
type textarea "boss.moveDown()"
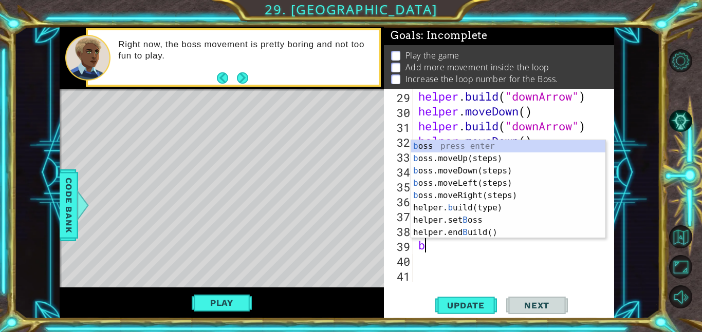
type textarea "boss"
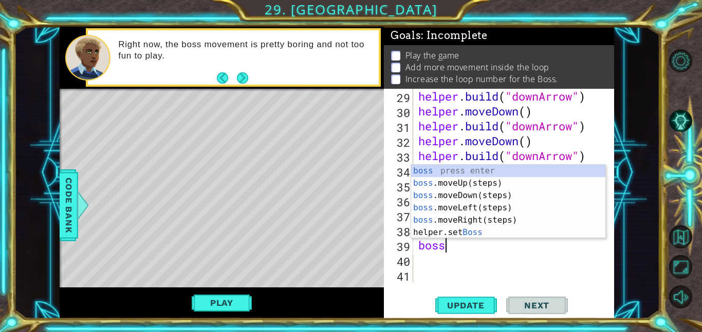
scroll to position [0, 1]
click at [464, 180] on div "boss press enter boss .moveUp(steps) press enter boss .moveDown(steps) press en…" at bounding box center [508, 214] width 194 height 99
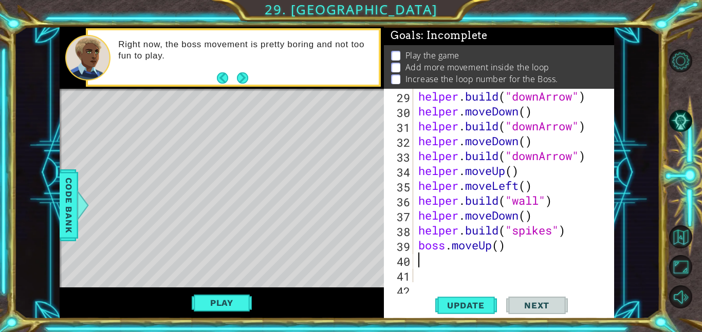
scroll to position [0, 0]
click at [499, 248] on div "helper . build ( "downArrow" ) helper . moveDown ( ) helper . build ( "downArro…" at bounding box center [516, 200] width 201 height 223
type textarea "boss.moveUp(3)"
click at [418, 262] on div "helper . build ( "downArrow" ) helper . moveDown ( ) helper . build ( "downArro…" at bounding box center [516, 200] width 201 height 223
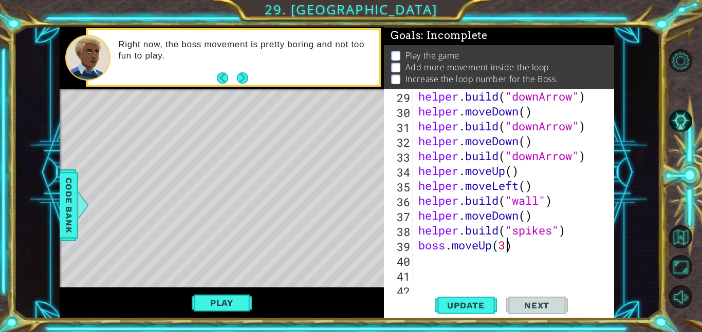
scroll to position [0, 0]
click at [418, 262] on div "helper . build ( "downArrow" ) helper . moveDown ( ) helper . build ( "downArro…" at bounding box center [516, 200] width 201 height 223
type textarea "n"
type textarea "boss"
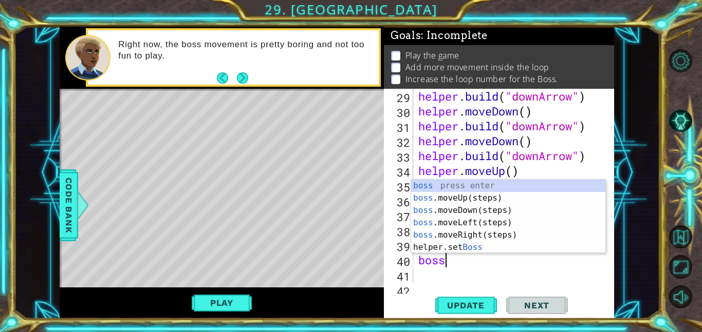
scroll to position [0, 1]
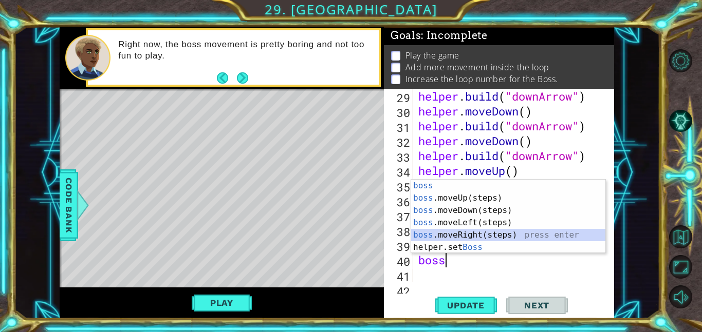
click at [467, 236] on div "boss press enter boss .moveUp(steps) press enter boss .moveDown(steps) press en…" at bounding box center [508, 229] width 194 height 99
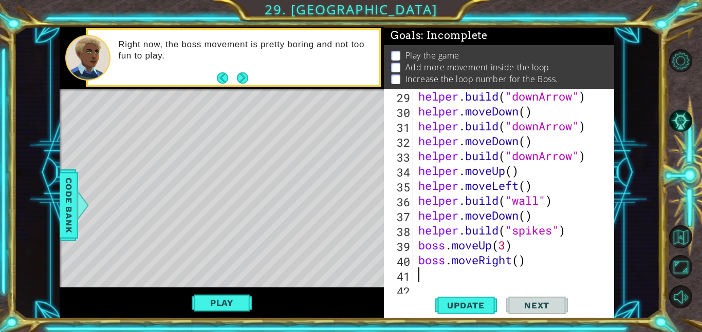
click at [520, 262] on div "helper . build ( "downArrow" ) helper . moveDown ( ) helper . build ( "downArro…" at bounding box center [516, 200] width 201 height 223
type textarea "boss.moveRight(3)"
click at [416, 279] on div "helper . build ( "downArrow" ) helper . moveDown ( ) helper . build ( "downArro…" at bounding box center [516, 200] width 201 height 223
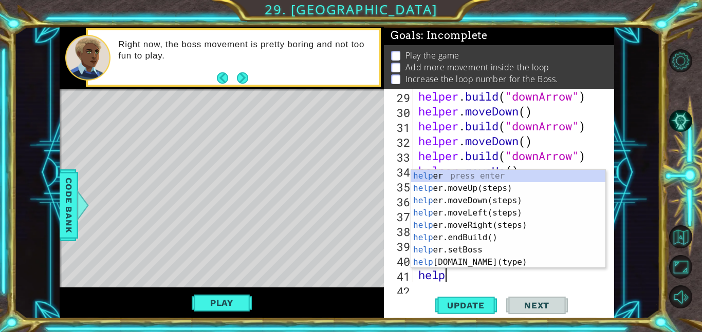
scroll to position [0, 1]
type textarea "h"
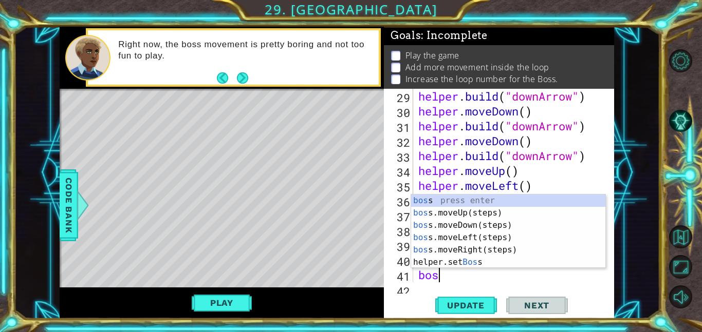
type textarea "boss"
click at [475, 225] on div "boss press enter boss .moveUp(steps) press enter boss .moveDown(steps) press en…" at bounding box center [508, 244] width 194 height 99
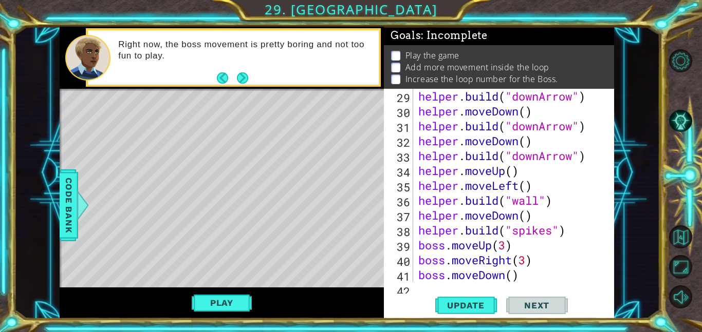
scroll to position [0, 0]
click at [514, 277] on div "helper . build ( "downArrow" ) helper . moveDown ( ) helper . build ( "downArro…" at bounding box center [516, 200] width 201 height 223
click at [475, 306] on span "Update" at bounding box center [466, 305] width 58 height 10
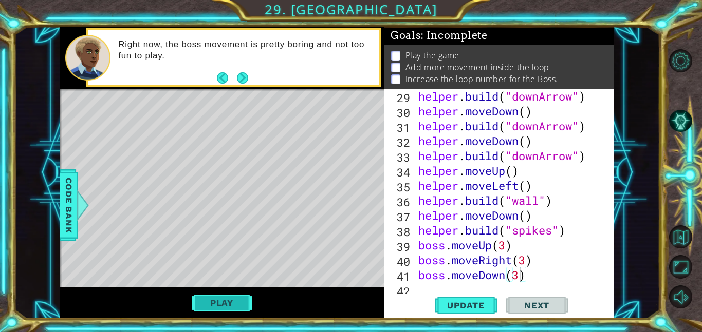
click at [220, 311] on button "Play" at bounding box center [222, 303] width 60 height 20
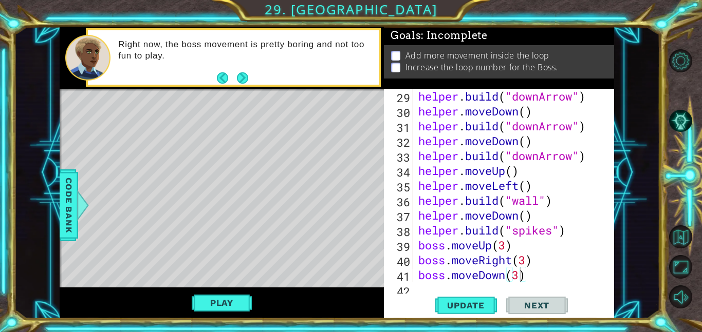
click at [416, 285] on div "boss.moveDown(3) 29 30 31 32 33 34 35 36 37 38 39 40 41 42 helper . build ( "do…" at bounding box center [499, 204] width 230 height 230
click at [416, 287] on div "boss.moveDown(3) 29 30 31 32 33 34 35 36 37 38 39 40 41 42 helper . build ( "do…" at bounding box center [499, 204] width 230 height 230
click at [419, 289] on div "boss.moveDown(3) 29 30 31 32 33 34 35 36 37 38 39 40 41 42 helper . build ( "do…" at bounding box center [499, 204] width 230 height 230
click at [530, 277] on div "helper . build ( "downArrow" ) helper . moveDown ( ) helper . build ( "downArro…" at bounding box center [516, 200] width 201 height 223
click at [74, 203] on span "Code Bank" at bounding box center [69, 205] width 16 height 63
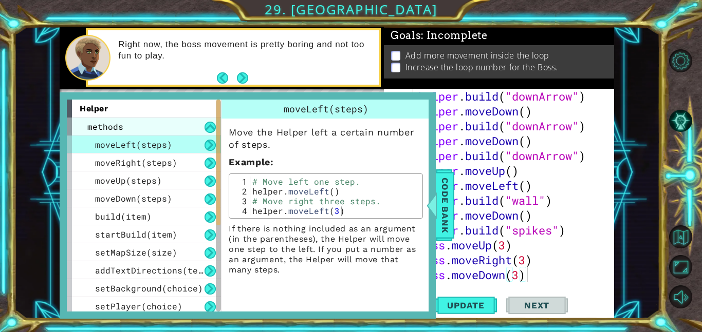
click at [135, 123] on div "methods" at bounding box center [144, 127] width 154 height 18
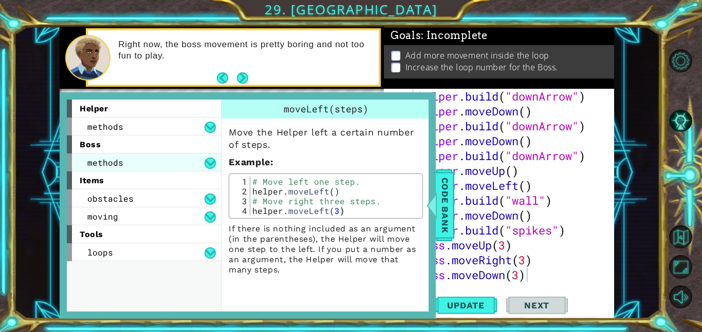
click at [143, 164] on div "methods" at bounding box center [144, 163] width 154 height 18
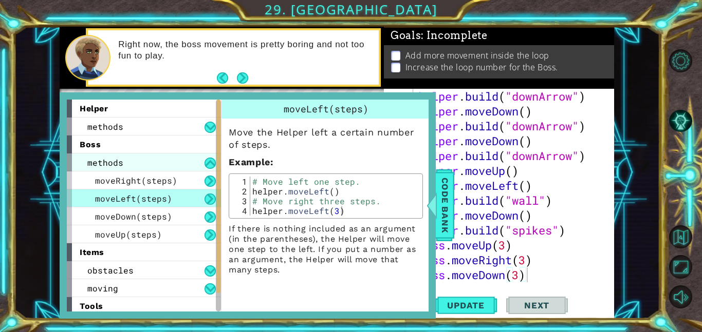
click at [144, 164] on div "methods" at bounding box center [144, 163] width 154 height 18
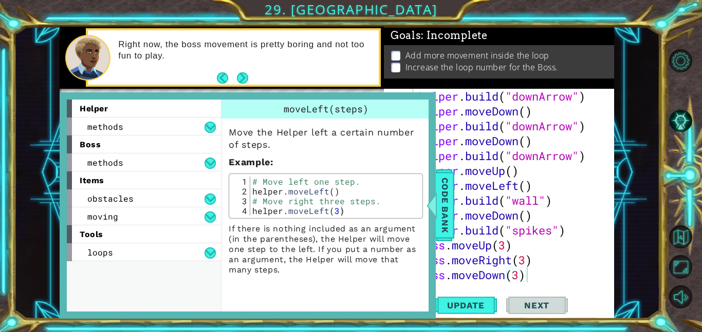
click at [147, 184] on div "items" at bounding box center [144, 181] width 154 height 18
click at [146, 199] on div "obstacles" at bounding box center [144, 199] width 154 height 18
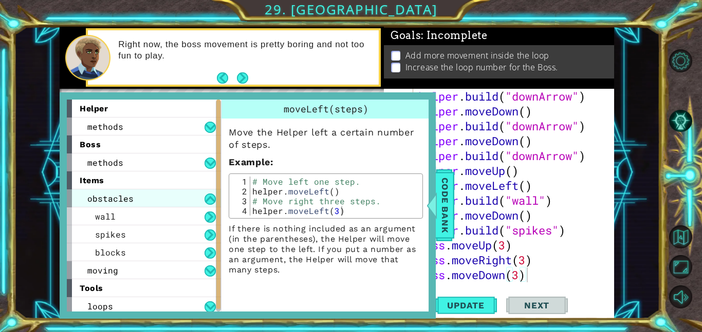
click at [146, 199] on div "obstacles" at bounding box center [144, 199] width 154 height 18
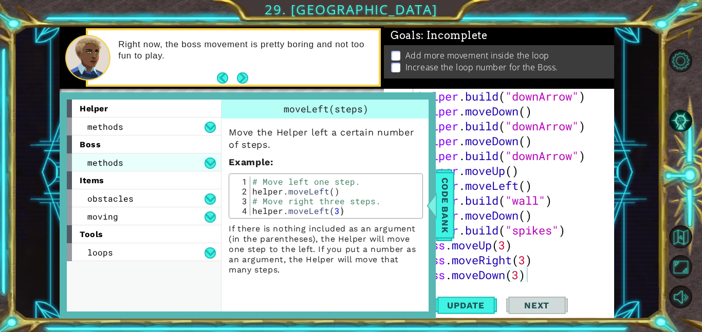
click at [125, 167] on div "methods" at bounding box center [144, 163] width 154 height 18
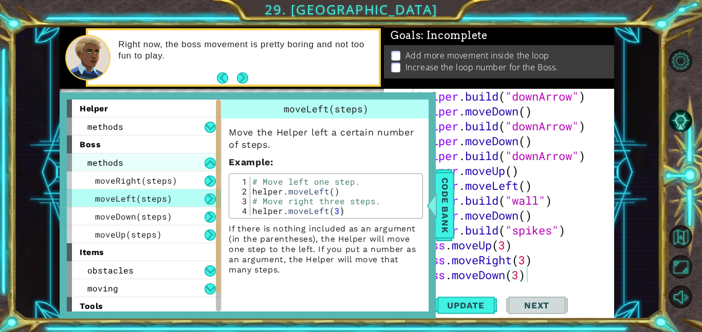
click at [125, 167] on div "methods" at bounding box center [144, 163] width 154 height 18
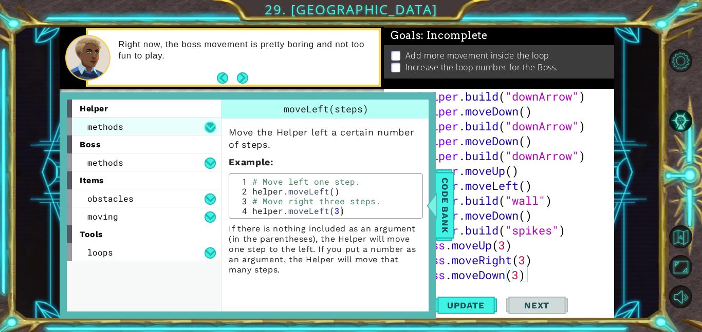
click at [209, 126] on button at bounding box center [209, 127] width 11 height 11
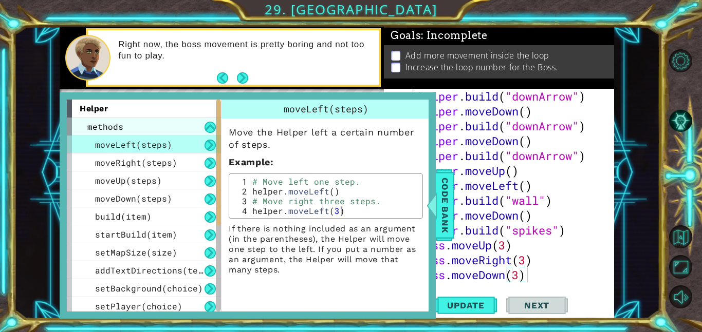
click at [193, 126] on div "methods" at bounding box center [144, 127] width 154 height 18
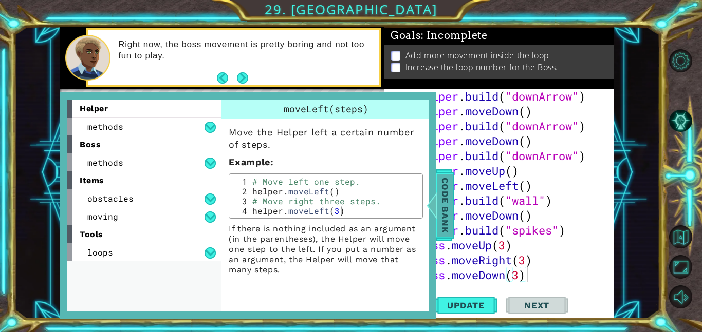
click at [439, 209] on span "Code Bank" at bounding box center [445, 205] width 16 height 63
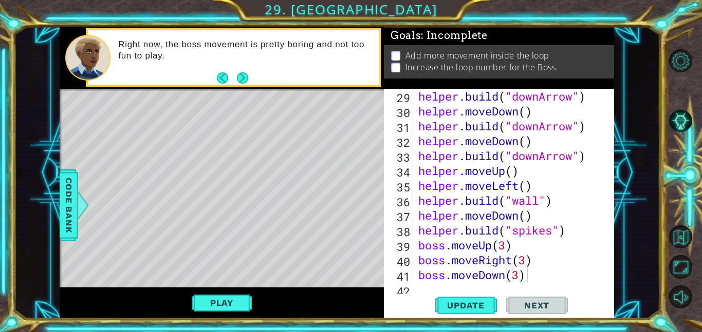
click at [418, 287] on div "boss.moveDown(3) 29 30 31 32 33 34 35 36 37 38 39 40 41 42 helper . build ( "do…" at bounding box center [499, 204] width 230 height 230
click at [416, 179] on div "helper . build ( "downArrow" ) helper . moveDown ( ) helper . build ( "downArro…" at bounding box center [516, 200] width 201 height 223
click at [416, 156] on div "helper . build ( "downArrow" ) helper . moveDown ( ) helper . build ( "downArro…" at bounding box center [516, 200] width 201 height 223
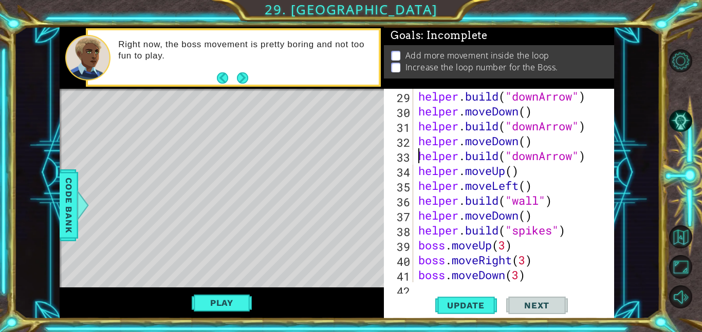
click at [413, 98] on div "[DOMAIN_NAME]("downArrow") 29 30 31 32 33 34 35 36 37 38 39 40 41 42 helper . b…" at bounding box center [498, 186] width 228 height 194
click at [416, 99] on div "helper . build ( "downArrow" ) helper . moveDown ( ) helper . build ( "downArro…" at bounding box center [516, 200] width 201 height 223
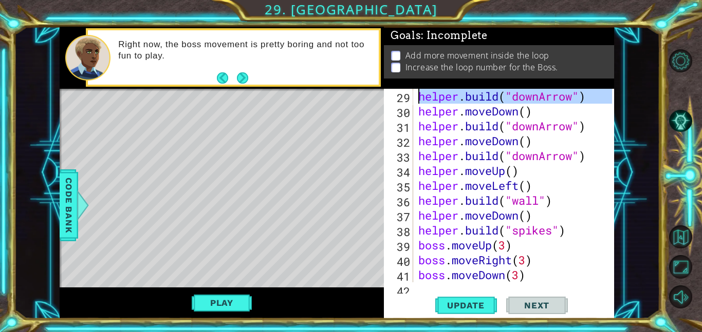
click at [416, 99] on div "helper . build ( "downArrow" ) helper . moveDown ( ) helper . build ( "downArro…" at bounding box center [516, 200] width 201 height 223
click at [416, 99] on div "helper . build ( "downArrow" ) helper . moveDown ( ) helper . build ( "downArro…" at bounding box center [514, 186] width 196 height 194
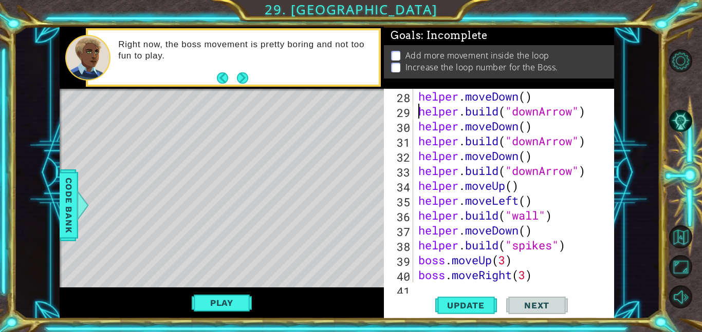
scroll to position [491, 0]
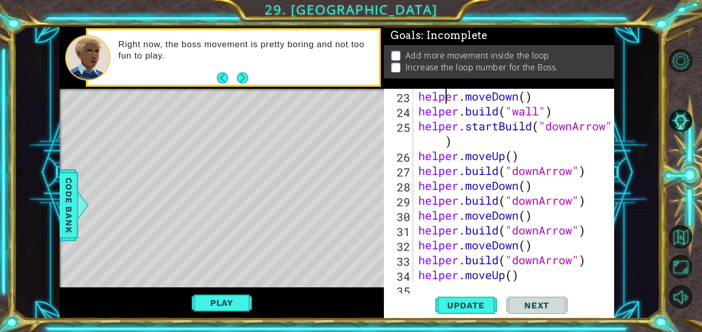
type textarea "helper.startBuild("downArrow")"
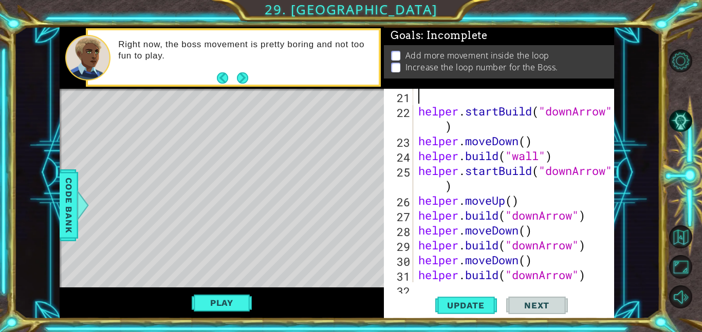
scroll to position [0, 0]
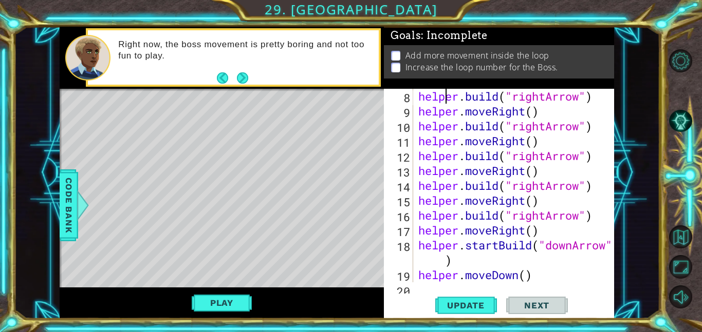
type textarea "# Build your Helper items BELOW this line"
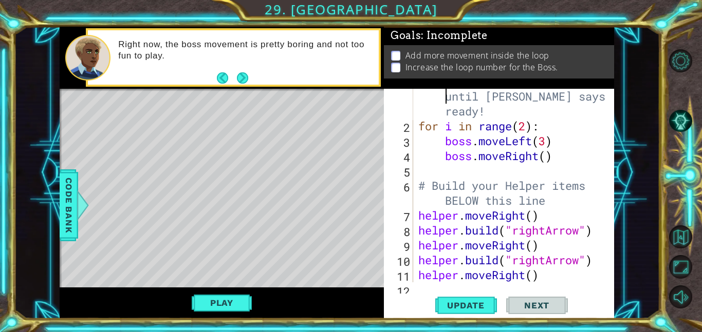
scroll to position [15, 0]
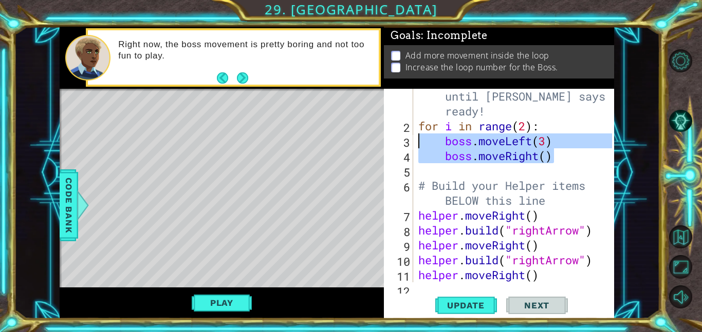
drag, startPoint x: 520, startPoint y: 159, endPoint x: 420, endPoint y: 143, distance: 101.4
click at [420, 143] on div "# Don't touch the boss code until [PERSON_NAME] says you're ready! for i in ran…" at bounding box center [516, 200] width 201 height 253
type textarea "boss.moveLeft(3) boss.moveRight()"
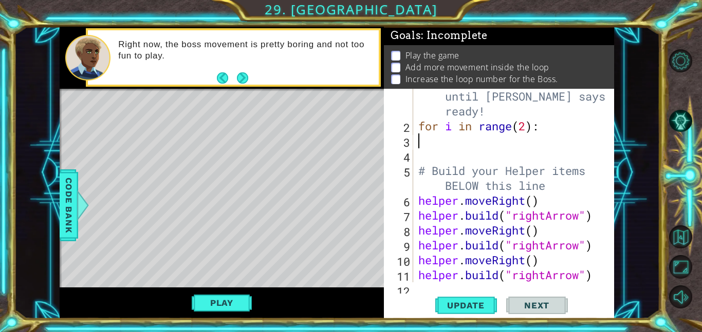
click at [526, 129] on div "# Don't touch the boss code until [PERSON_NAME] says you're ready! for i in ran…" at bounding box center [516, 200] width 201 height 253
click at [471, 309] on span "Update" at bounding box center [466, 305] width 58 height 10
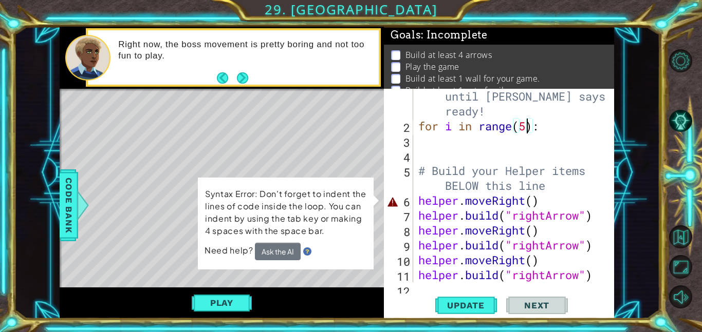
click at [541, 200] on div "# Don't touch the boss code until [PERSON_NAME] says you're ready! for i in ran…" at bounding box center [516, 200] width 201 height 253
type textarea "helper.moveRight()"
drag, startPoint x: 541, startPoint y: 200, endPoint x: 414, endPoint y: 202, distance: 127.4
click at [414, 202] on div "helper.moveRight() 1 2 3 4 5 6 7 8 9 10 11 12 13 # Don't touch the boss code un…" at bounding box center [498, 186] width 228 height 194
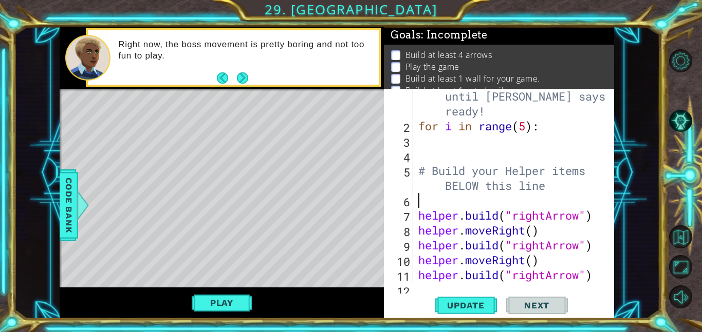
scroll to position [0, 0]
click at [487, 310] on span "Update" at bounding box center [466, 305] width 58 height 10
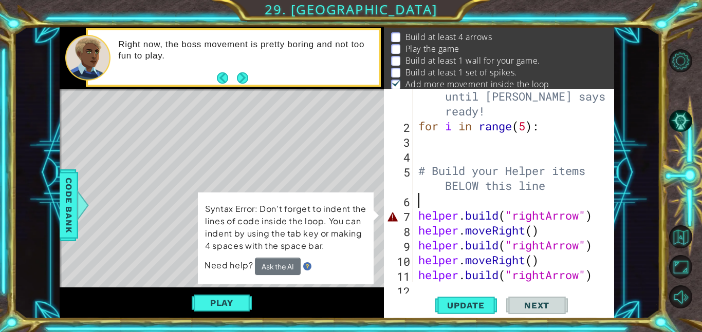
click at [546, 299] on button "Next" at bounding box center [537, 306] width 62 height 23
drag, startPoint x: 598, startPoint y: 216, endPoint x: 409, endPoint y: 225, distance: 189.2
click at [409, 225] on div "1 2 3 4 5 6 7 8 9 10 11 12 13 # Don't touch the boss code until [PERSON_NAME] s…" at bounding box center [498, 186] width 228 height 194
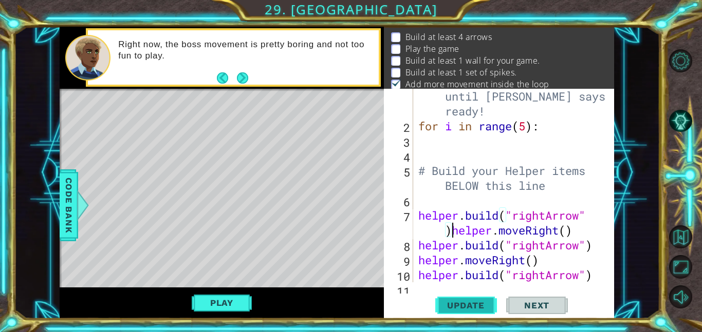
click at [470, 308] on span "Update" at bounding box center [466, 305] width 58 height 10
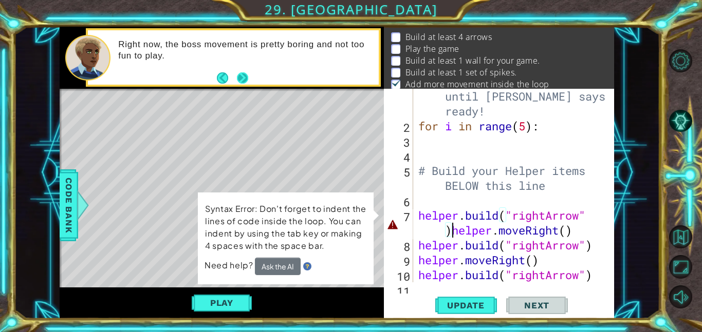
click at [245, 78] on button "Next" at bounding box center [241, 77] width 11 height 11
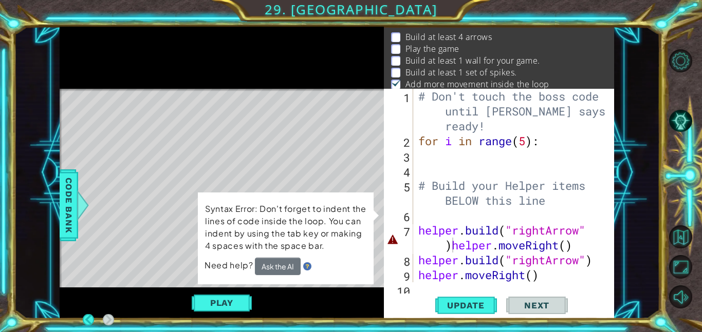
click at [245, 78] on div at bounding box center [222, 58] width 324 height 62
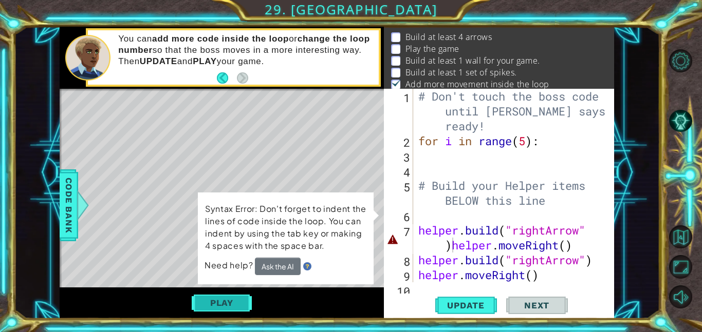
click at [216, 295] on button "Play" at bounding box center [222, 303] width 60 height 20
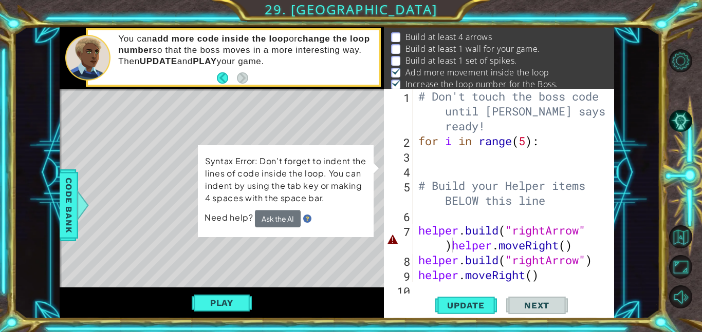
scroll to position [12, 0]
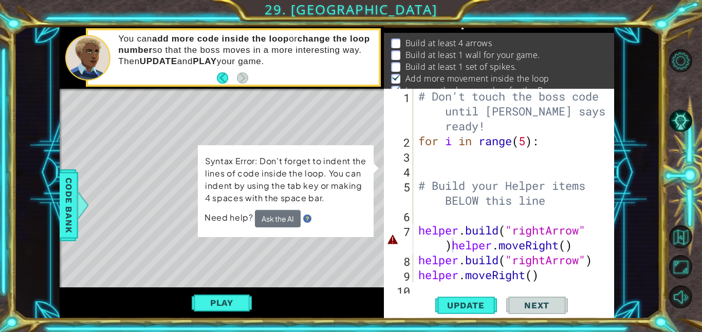
click at [453, 245] on div "# Don't touch the boss code until [PERSON_NAME] says you're ready! for i in ran…" at bounding box center [516, 215] width 201 height 253
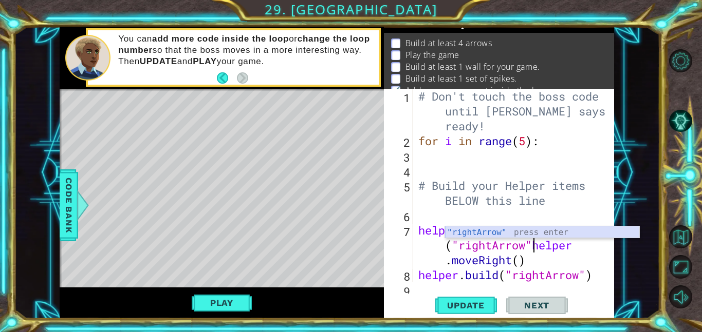
click at [479, 234] on div ""rightArrow" press enter" at bounding box center [542, 244] width 194 height 37
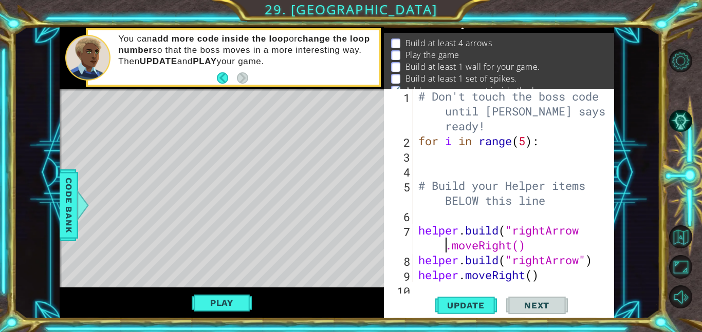
click at [590, 226] on div "# Don't touch the boss code until [PERSON_NAME] says you're ready! for i in ran…" at bounding box center [516, 215] width 201 height 253
click at [581, 230] on div "# Don't touch the boss code until [PERSON_NAME] says you're ready! for i in ran…" at bounding box center [516, 215] width 201 height 253
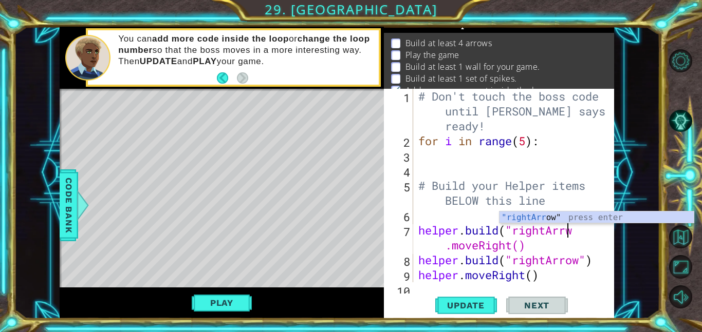
click at [574, 233] on div "# Don't touch the boss code until [PERSON_NAME] says you're ready! for i in ran…" at bounding box center [516, 215] width 201 height 253
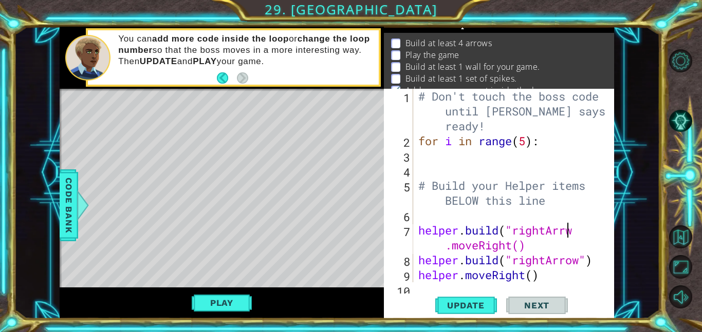
click at [575, 233] on div "# Don't touch the boss code until [PERSON_NAME] says you're ready! for i in ran…" at bounding box center [516, 215] width 201 height 253
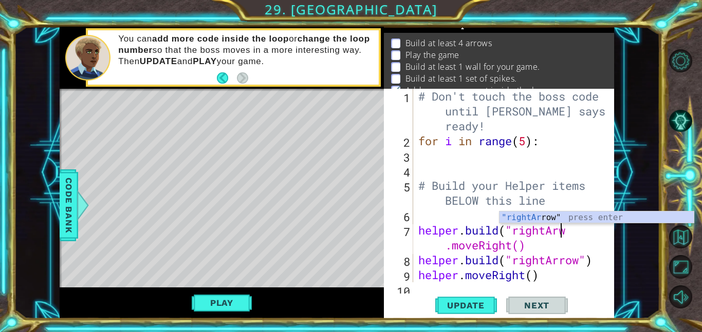
click at [549, 220] on div ""rightAr row" press enter" at bounding box center [596, 230] width 194 height 37
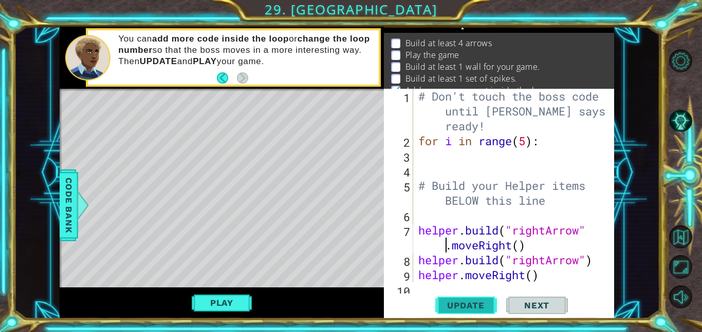
click at [470, 304] on span "Update" at bounding box center [466, 305] width 58 height 10
click at [538, 311] on button "Next" at bounding box center [537, 305] width 62 height 23
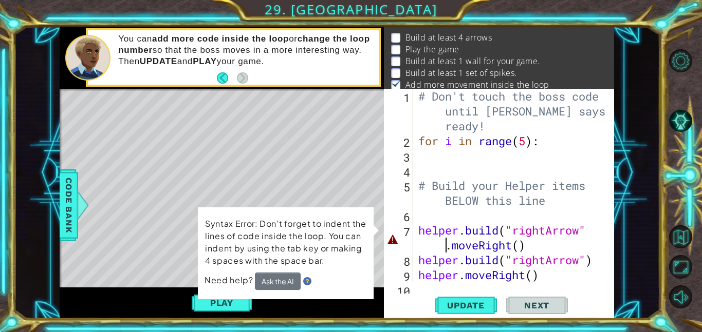
scroll to position [18, 0]
drag, startPoint x: 563, startPoint y: 248, endPoint x: 426, endPoint y: 243, distance: 136.7
click at [426, 243] on div "# Don't touch the boss code until [PERSON_NAME] says you're ready! for i in ran…" at bounding box center [516, 215] width 201 height 253
type textarea "[DOMAIN_NAME]("rightArrow""
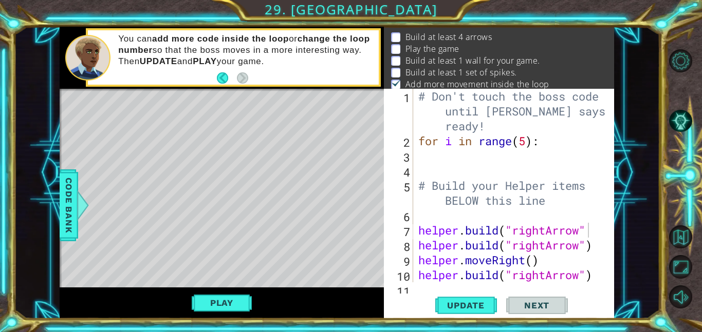
click at [525, 304] on span "Next" at bounding box center [537, 305] width 46 height 10
click at [479, 309] on span "Update" at bounding box center [466, 305] width 58 height 10
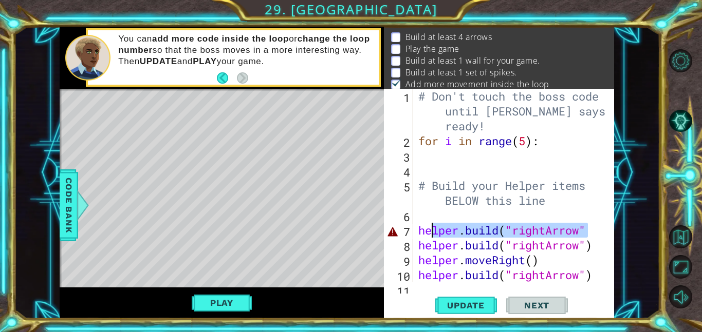
drag, startPoint x: 590, startPoint y: 228, endPoint x: 415, endPoint y: 225, distance: 174.1
click at [416, 225] on div "# Don't touch the boss code until [PERSON_NAME] says you're ready! for i in ran…" at bounding box center [516, 215] width 201 height 253
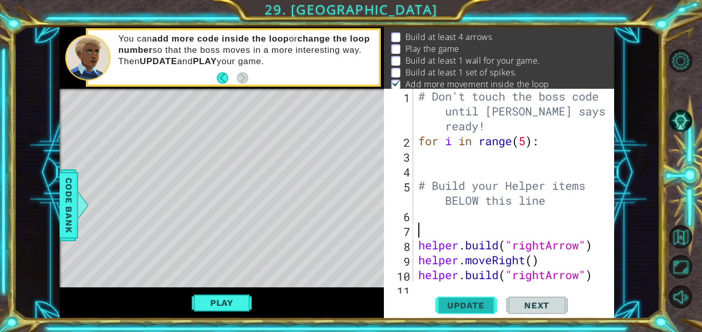
click at [471, 302] on span "Update" at bounding box center [466, 305] width 58 height 10
click at [472, 303] on span "Update" at bounding box center [466, 305] width 58 height 10
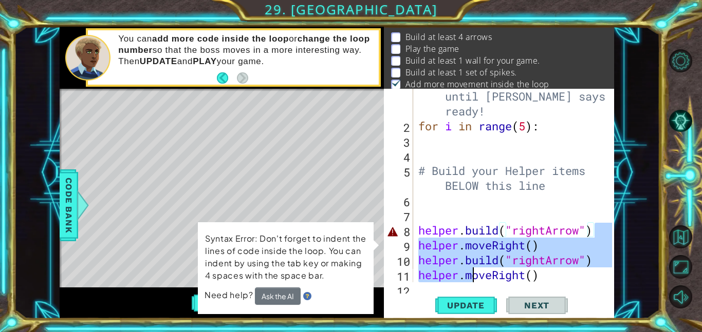
scroll to position [15, 0]
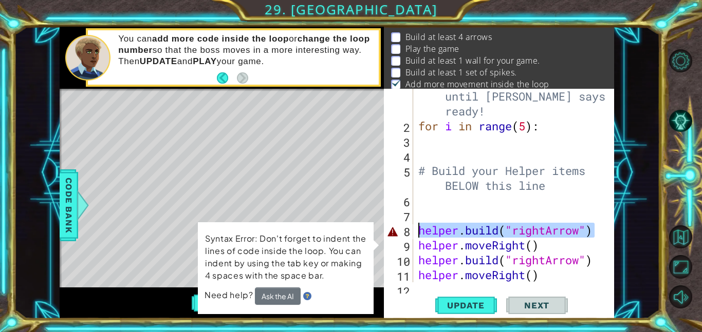
drag, startPoint x: 595, startPoint y: 249, endPoint x: 393, endPoint y: 230, distance: 202.7
click at [393, 230] on div "1 2 3 4 5 6 7 8 9 10 11 12 13 # Don't touch the boss code until [PERSON_NAME] s…" at bounding box center [498, 186] width 228 height 194
type textarea "[DOMAIN_NAME]("rightArrow")"
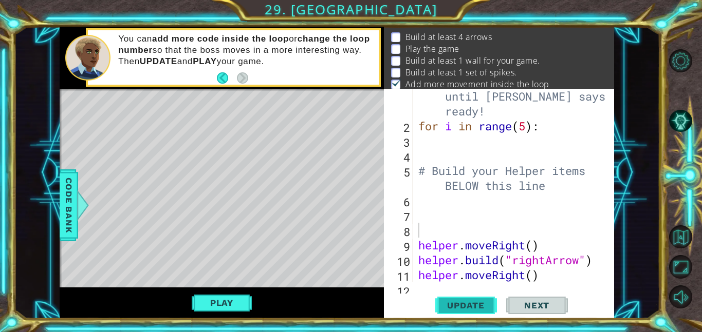
click at [470, 309] on span "Update" at bounding box center [466, 305] width 58 height 10
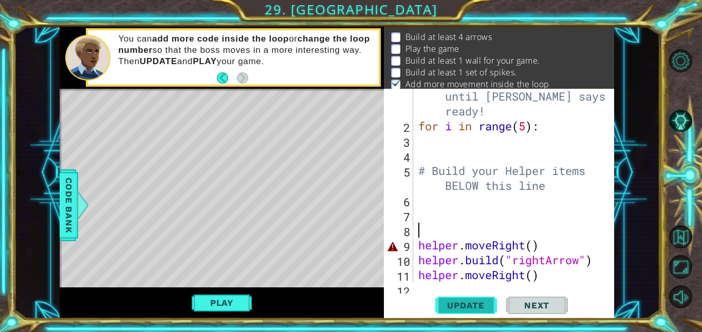
click at [470, 309] on span "Update" at bounding box center [466, 305] width 58 height 10
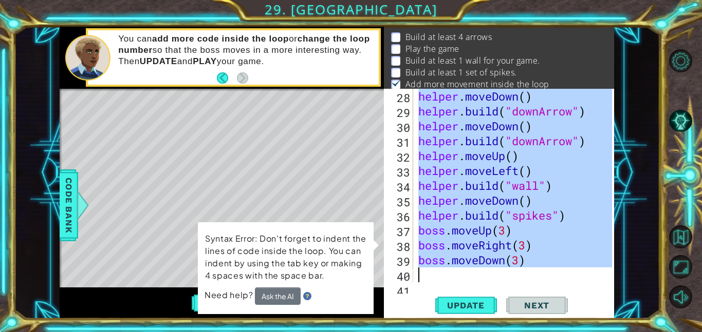
scroll to position [521, 0]
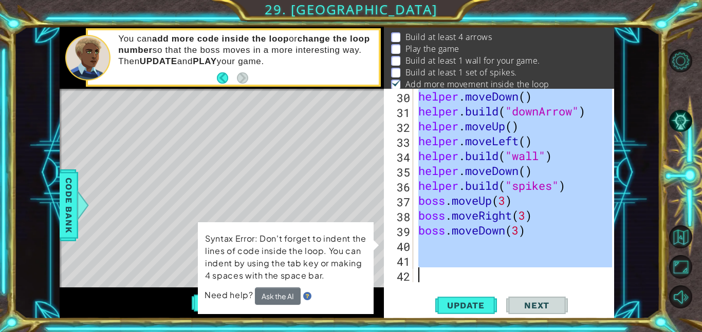
drag, startPoint x: 592, startPoint y: 244, endPoint x: 635, endPoint y: 332, distance: 98.1
click at [635, 332] on div "1 ההההההההההההההההההההההההההההההההההההההההההההההההההההההההההההההההההההההההההההה…" at bounding box center [351, 166] width 702 height 332
type textarea "helper.moveRight()"
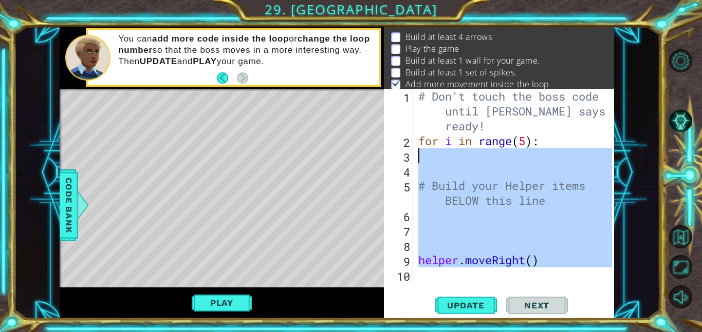
click at [381, 157] on div "1 ההההההההההההההההההההההההההההההההההההההההההההההההההההההההההההההההההההההההההההה…" at bounding box center [337, 173] width 554 height 292
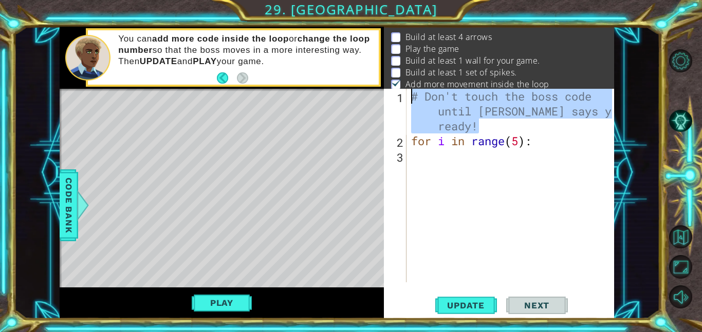
drag, startPoint x: 519, startPoint y: 123, endPoint x: 397, endPoint y: 86, distance: 126.7
click at [397, 86] on div "Goals : Incomplete Build at least 4 arrows Play the game Build at least 1 wall …" at bounding box center [499, 173] width 230 height 292
type textarea "]"
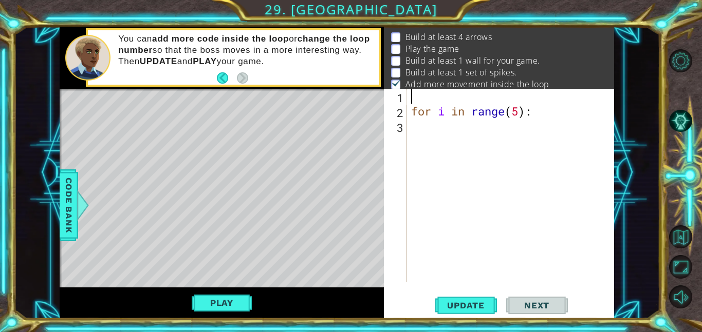
click at [406, 111] on div "2" at bounding box center [396, 112] width 21 height 15
type textarea "for i in range(5):"
click at [409, 112] on div "for i in range ( 5 ) :" at bounding box center [513, 200] width 208 height 223
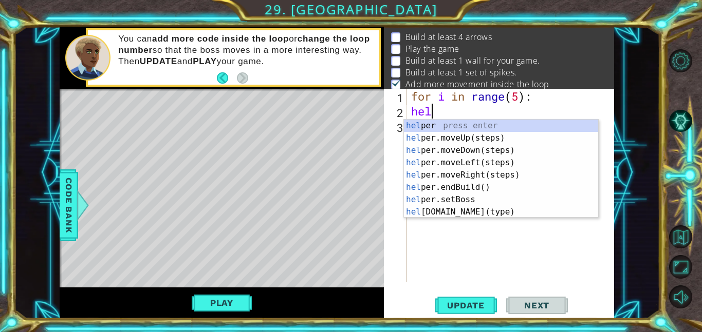
type textarea "help"
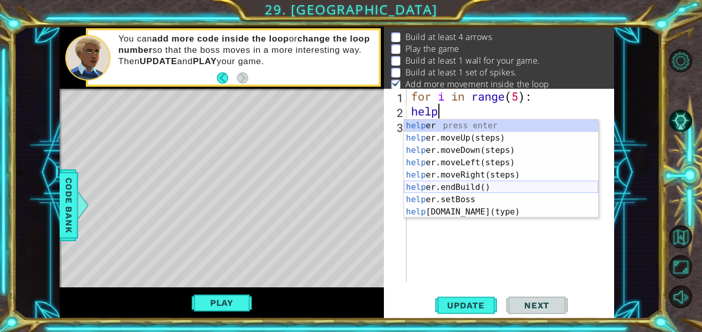
click at [478, 172] on div "help er press enter help er.moveUp(steps) press enter help er.moveDown(steps) p…" at bounding box center [501, 181] width 194 height 123
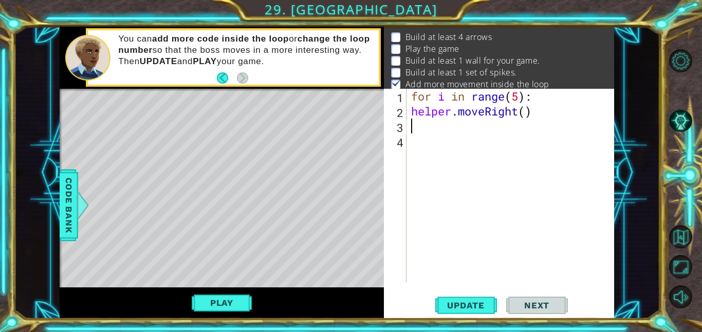
scroll to position [0, 0]
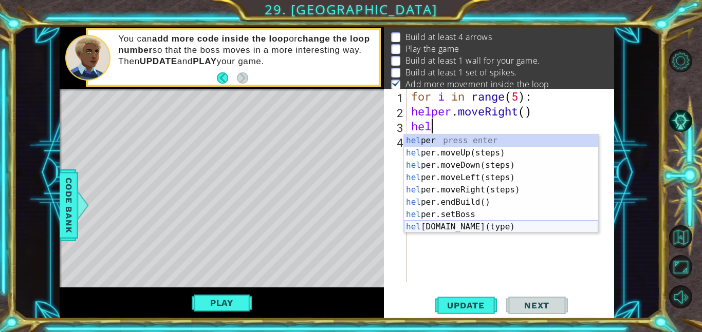
click at [454, 224] on div "hel per press enter hel per.moveUp(steps) press enter hel per.moveDown(steps) p…" at bounding box center [501, 196] width 194 height 123
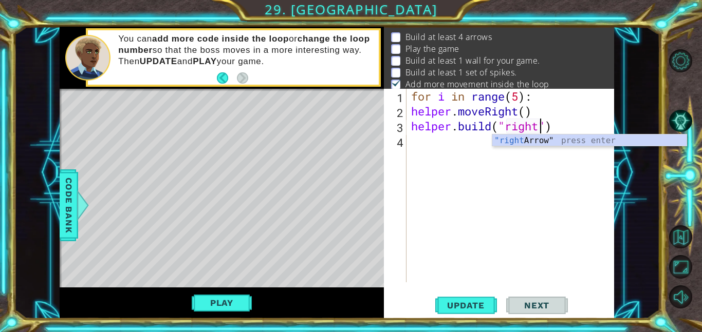
scroll to position [0, 6]
click at [529, 139] on div ""right Arrow" press enter" at bounding box center [589, 153] width 194 height 37
type textarea "[DOMAIN_NAME]("rightArrow")"
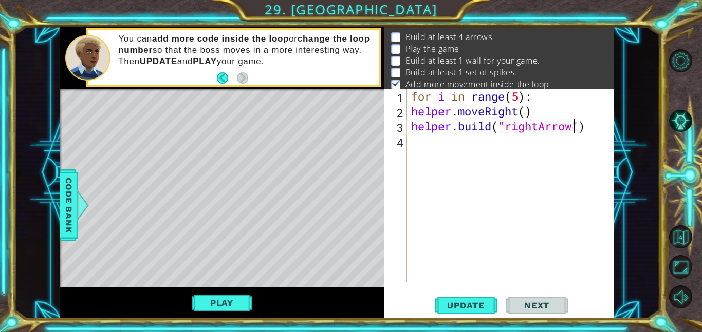
click at [420, 144] on div "for i in range ( 5 ) : helper . moveRight ( ) helper . build ( "rightArrow" )" at bounding box center [513, 200] width 208 height 223
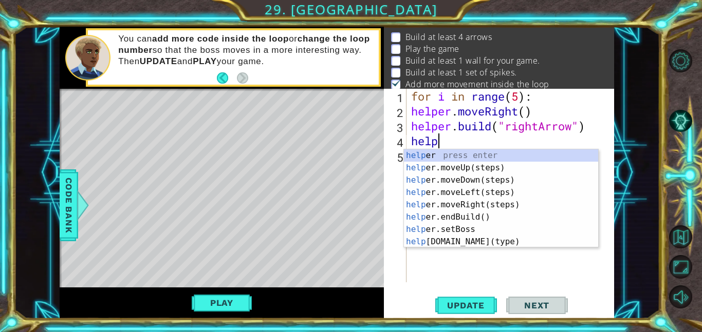
type textarea "helper"
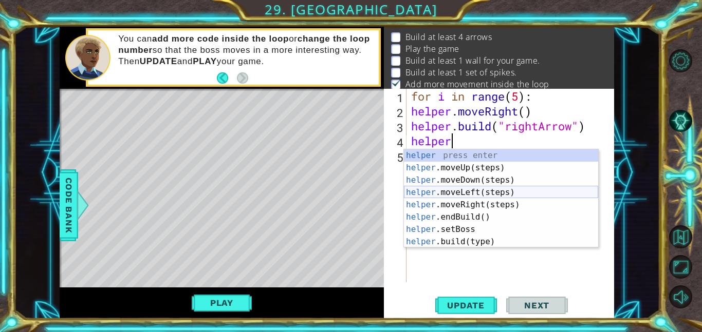
click at [463, 206] on div "helper press enter helper .moveUp(steps) press enter helper .moveDown(steps) pr…" at bounding box center [501, 210] width 194 height 123
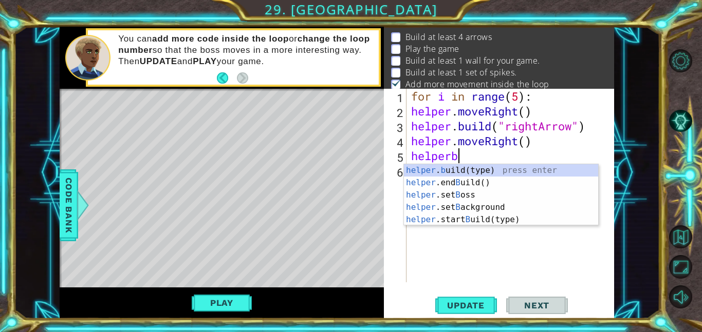
scroll to position [0, 2]
click at [488, 223] on div "helper . b uild(type) press enter helper .end B uild() press enter helper .set …" at bounding box center [501, 207] width 194 height 86
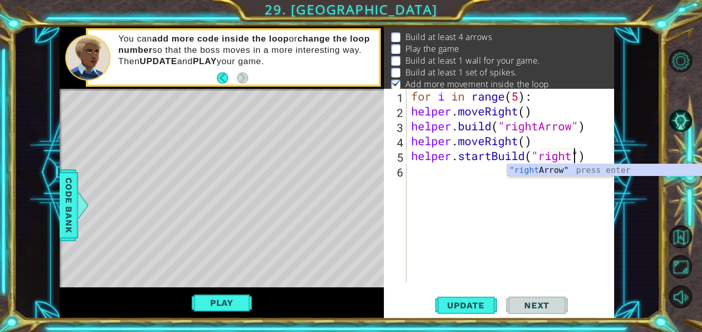
scroll to position [0, 7]
type textarea "helper.startBuild("rightArrow")"
click at [415, 189] on div "for i in range ( 5 ) : helper . moveRight ( ) helper . build ( "rightArrow" ) h…" at bounding box center [513, 200] width 208 height 223
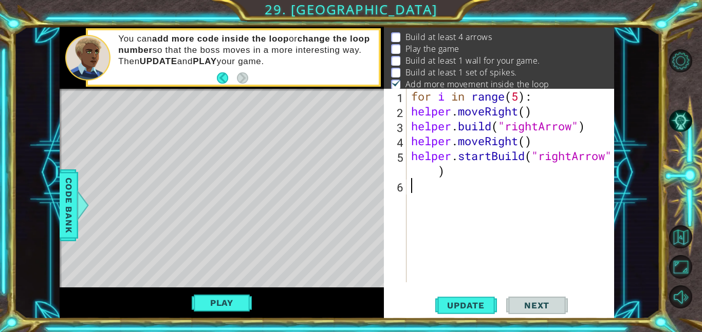
scroll to position [0, 0]
type textarea "help"
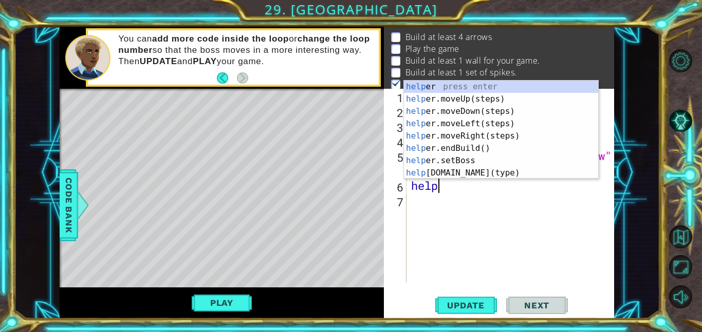
scroll to position [0, 1]
click at [455, 136] on div "help er press enter help er.moveUp(steps) press enter help er.moveDown(steps) p…" at bounding box center [501, 142] width 194 height 123
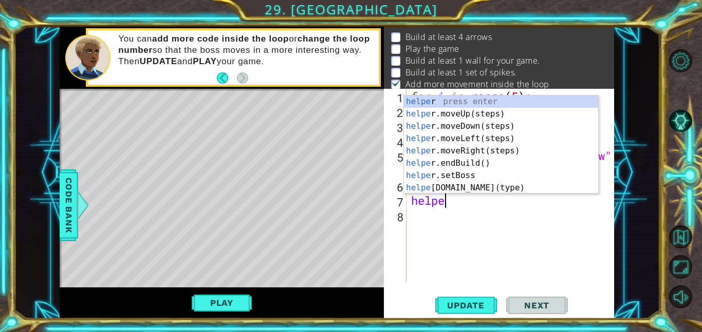
scroll to position [0, 1]
click at [479, 187] on div "helper press enter helper .moveUp(steps) press enter helper .moveDown(steps) pr…" at bounding box center [501, 157] width 194 height 123
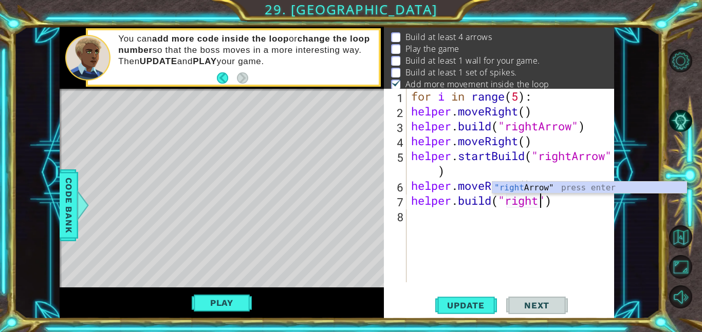
scroll to position [0, 6]
type textarea "[DOMAIN_NAME]("rightArrow")"
click at [418, 218] on div "for i in range ( 5 ) : helper . moveRight ( ) helper . build ( "rightArrow" ) h…" at bounding box center [513, 200] width 208 height 223
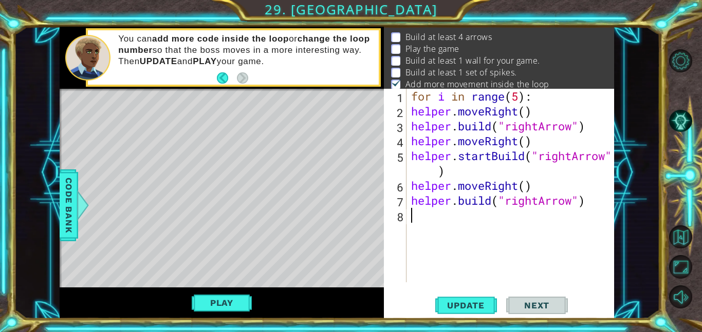
scroll to position [0, 0]
click at [475, 299] on button "Update" at bounding box center [466, 305] width 62 height 23
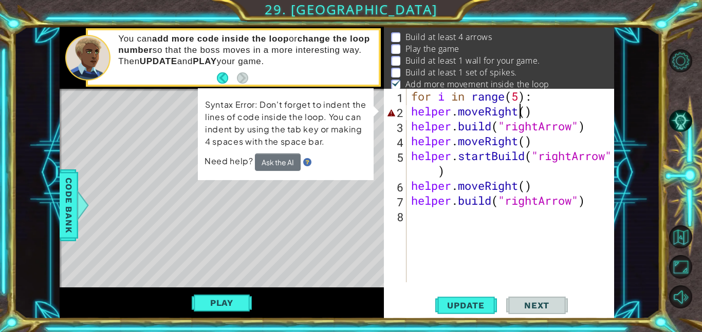
click at [522, 110] on div "for i in range ( 5 ) : helper . moveRight ( ) helper . build ( "rightArrow" ) h…" at bounding box center [513, 200] width 208 height 223
click at [525, 109] on div "for i in range ( 5 ) : helper . moveRight ( ) helper . build ( "rightArrow" ) h…" at bounding box center [513, 200] width 208 height 223
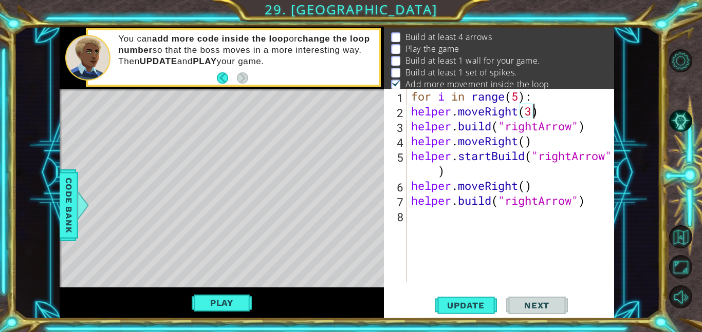
scroll to position [0, 5]
click at [469, 307] on span "Update" at bounding box center [466, 305] width 58 height 10
click at [471, 298] on button "Update" at bounding box center [466, 305] width 62 height 23
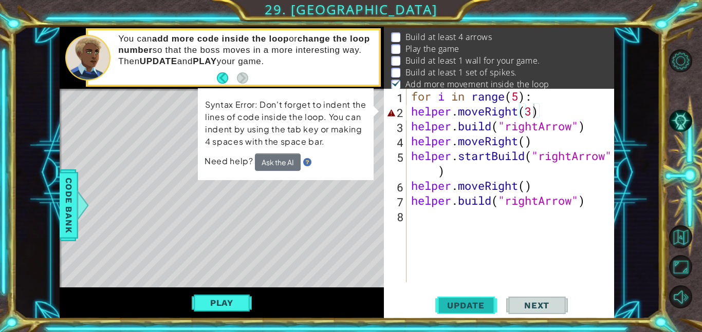
click at [471, 299] on button "Update" at bounding box center [466, 305] width 62 height 23
click at [524, 112] on div "for i in range ( 5 ) : helper . moveRight ( 3 ) helper . build ( "rightArrow" )…" at bounding box center [513, 200] width 208 height 223
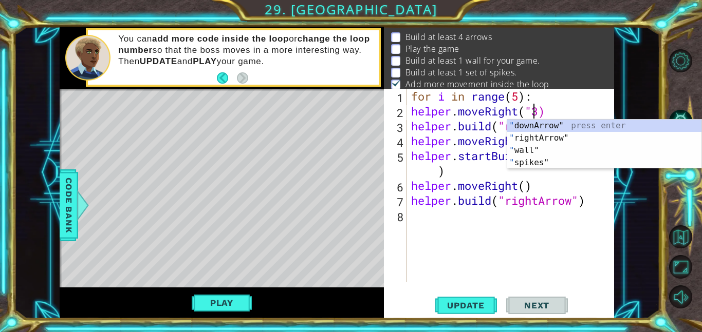
click at [540, 110] on div "for i in range ( 5 ) : helper . moveRight ( "3) helper . build ( "rightArrow" )…" at bounding box center [513, 200] width 208 height 223
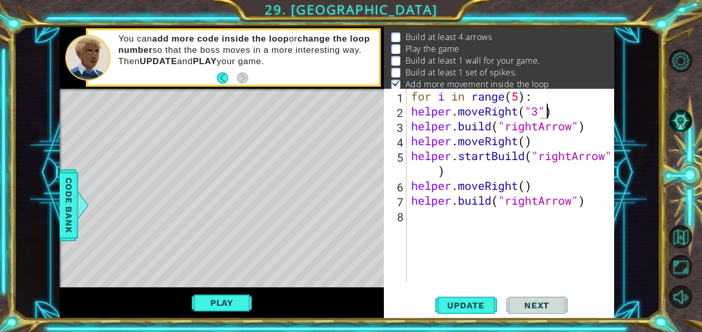
scroll to position [0, 6]
click at [473, 298] on button "Update" at bounding box center [466, 305] width 62 height 23
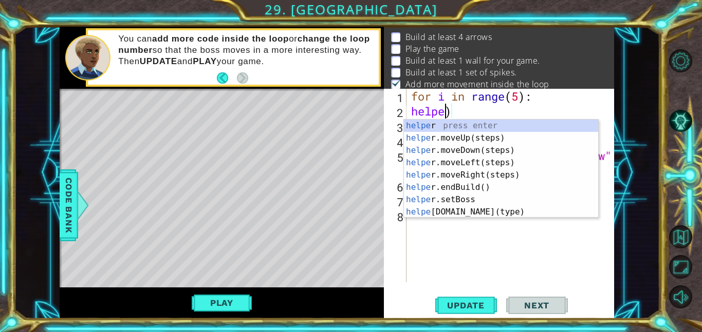
scroll to position [0, 0]
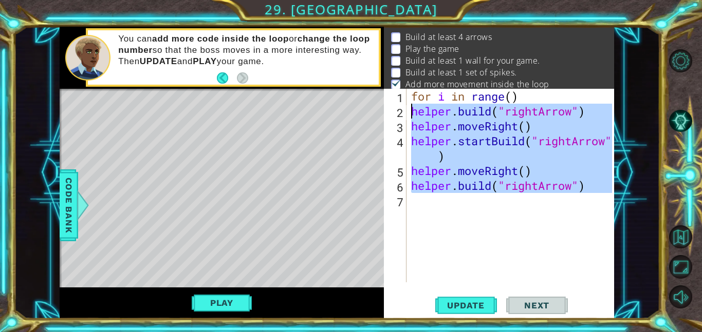
click at [370, 106] on div "1 ההההההההההההההההההההההההההההההההההההההההההההההההההההההההההההההההההההההההההההה…" at bounding box center [337, 173] width 554 height 292
type textarea "[DOMAIN_NAME]("rightArrow") helper.moveRight()"
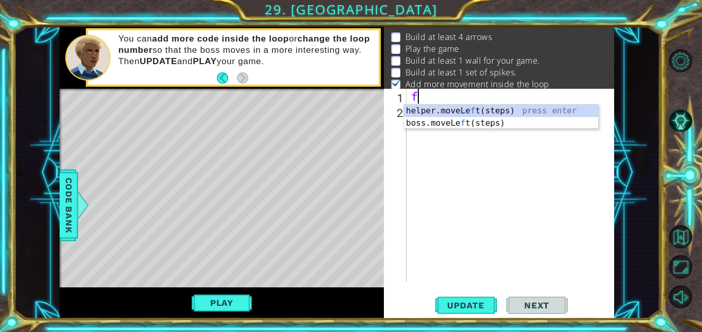
type textarea "f"
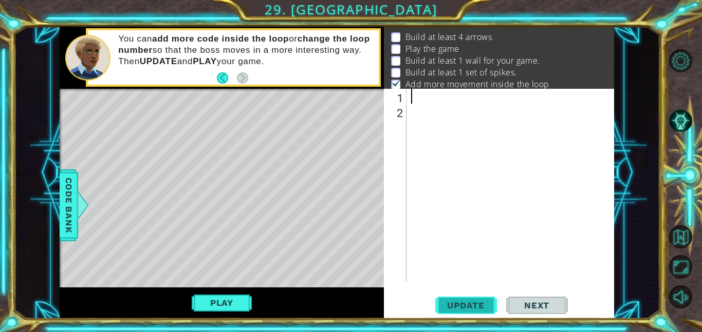
click at [485, 299] on button "Update" at bounding box center [466, 305] width 62 height 23
click at [480, 302] on span "Update" at bounding box center [466, 305] width 58 height 10
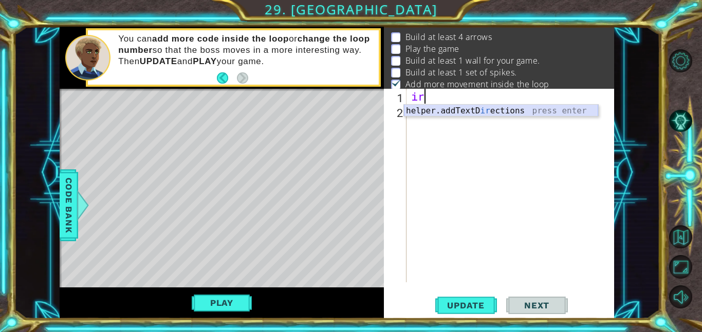
type textarea "i"
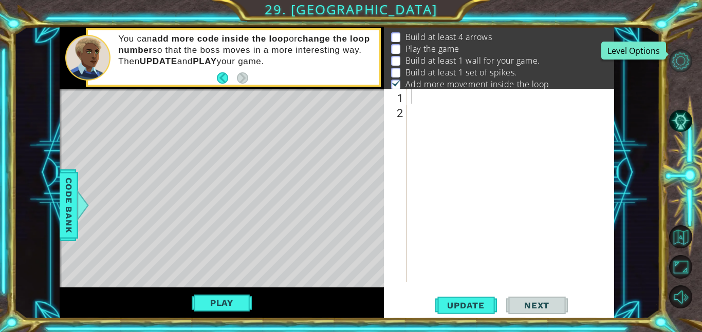
click at [681, 63] on button "Level Options" at bounding box center [680, 60] width 23 height 23
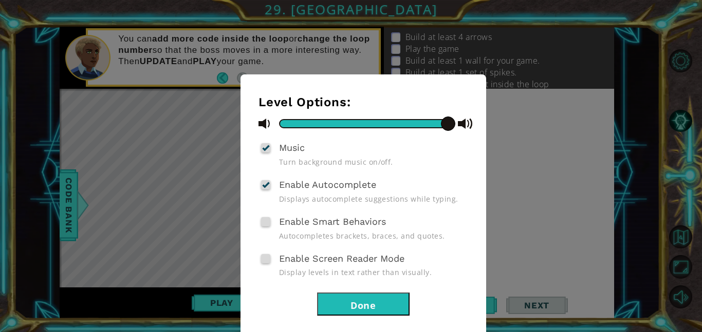
click at [346, 313] on button "Done" at bounding box center [363, 304] width 92 height 23
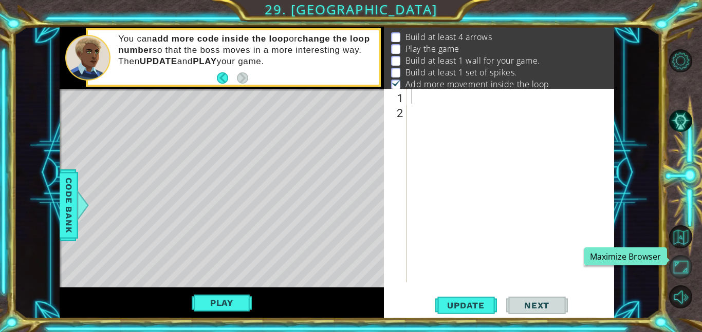
click at [679, 271] on button "Maximize Browser" at bounding box center [680, 266] width 23 height 23
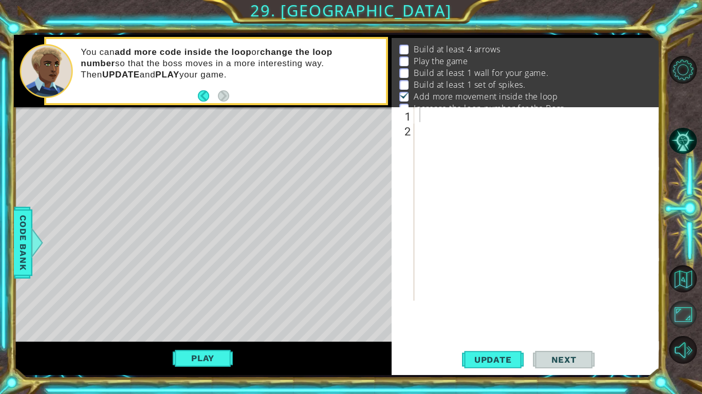
click at [690, 320] on button "Maximize Browser" at bounding box center [683, 315] width 28 height 28
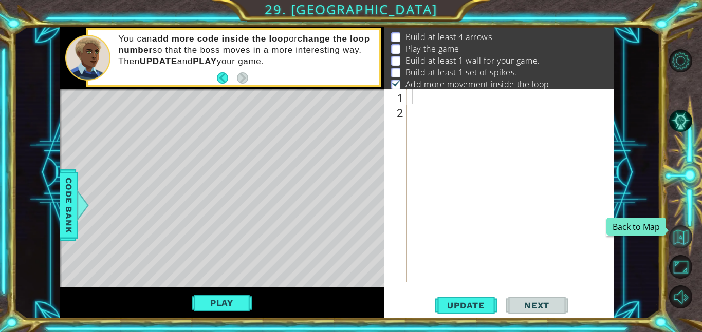
click at [681, 234] on button "Back to Map" at bounding box center [680, 236] width 23 height 23
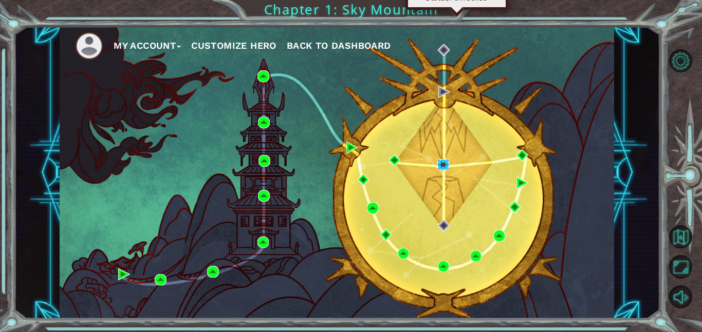
click at [442, 166] on img at bounding box center [443, 165] width 12 height 12
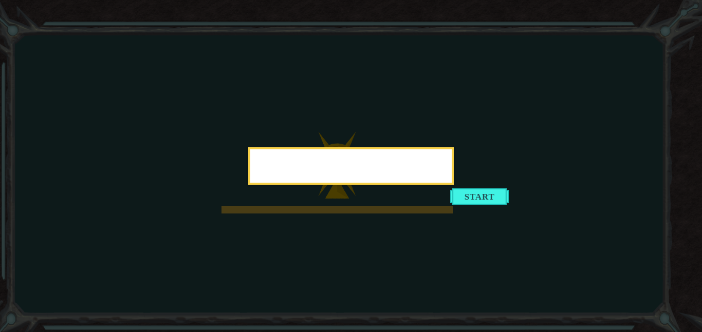
click at [453, 185] on div at bounding box center [350, 165] width 205 height 37
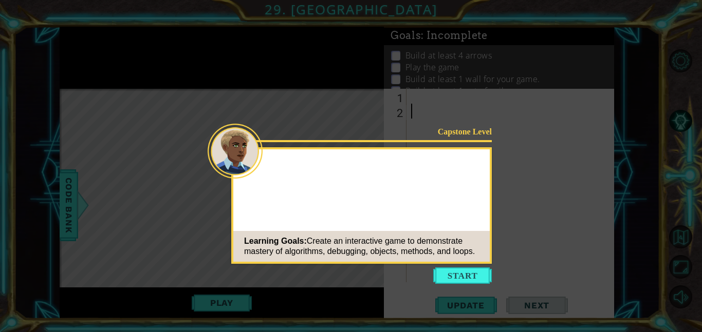
click at [470, 272] on button "Start" at bounding box center [462, 276] width 59 height 16
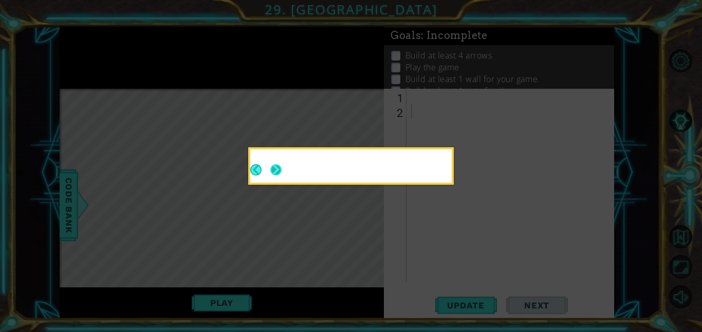
click at [270, 170] on button "Next" at bounding box center [275, 169] width 11 height 11
click at [2, 23] on icon at bounding box center [351, 166] width 702 height 332
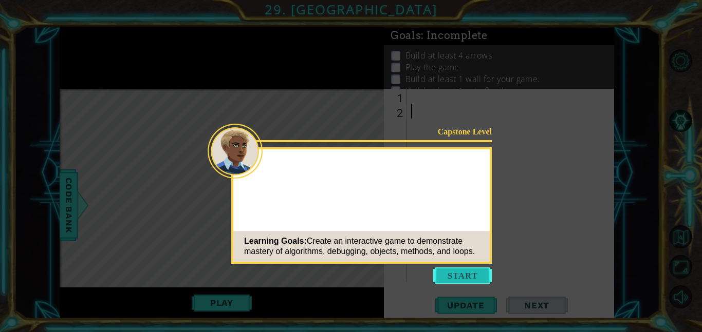
click at [468, 272] on button "Start" at bounding box center [462, 276] width 59 height 16
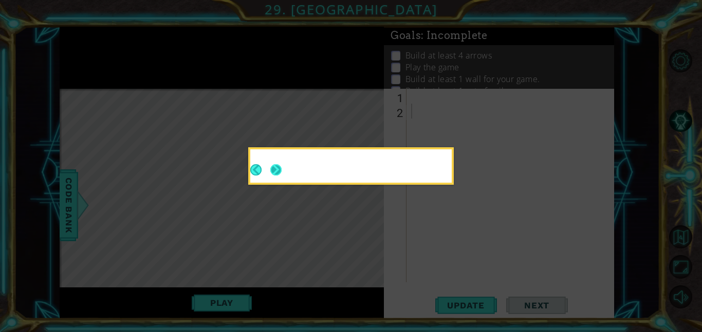
click at [270, 173] on button "Next" at bounding box center [276, 170] width 12 height 12
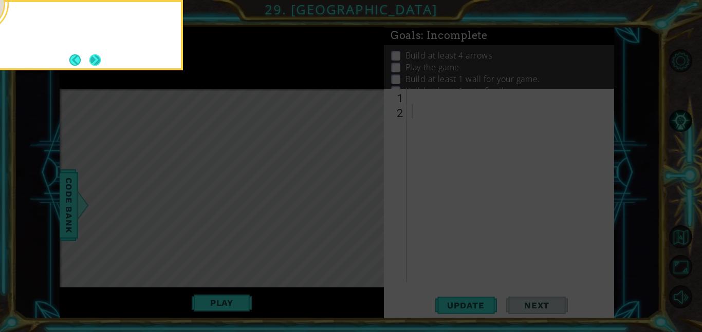
click at [95, 61] on button "Next" at bounding box center [95, 60] width 12 height 12
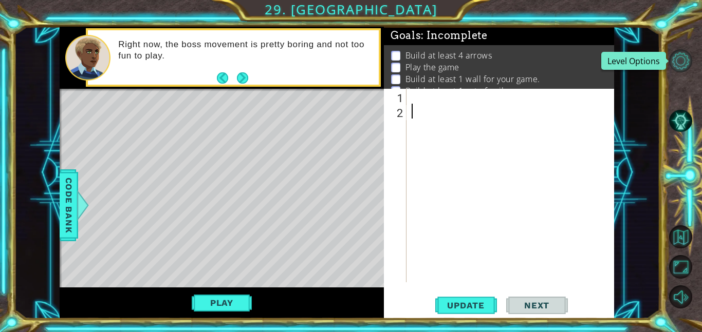
click at [679, 61] on button "Level Options" at bounding box center [680, 60] width 23 height 23
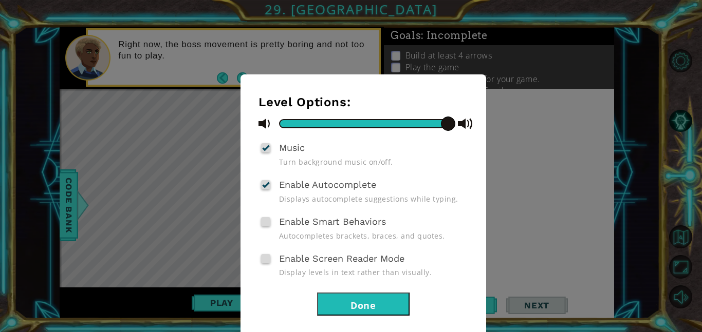
click at [349, 218] on span "Enable Smart Behaviors" at bounding box center [332, 221] width 107 height 11
click at [0, 0] on input "Enable Smart Behaviors" at bounding box center [0, 0] width 0 height 0
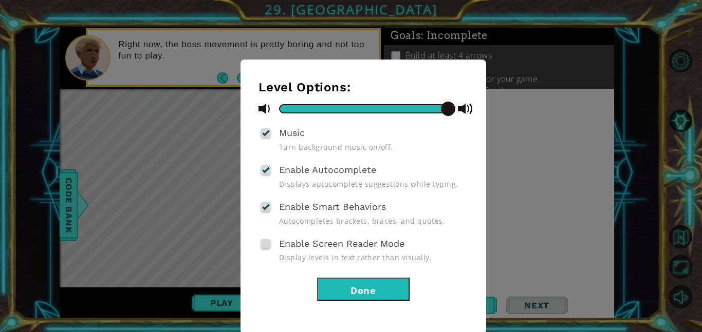
click at [372, 279] on button "Done" at bounding box center [363, 289] width 92 height 23
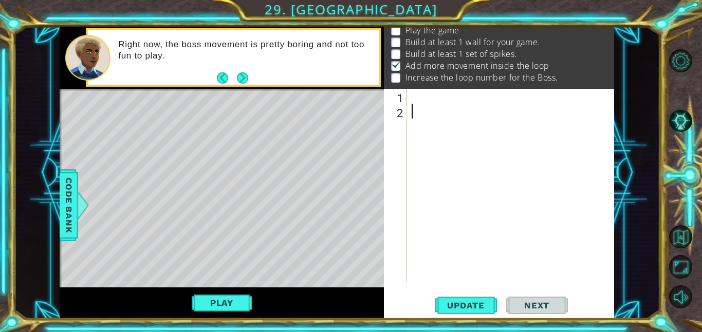
scroll to position [0, 0]
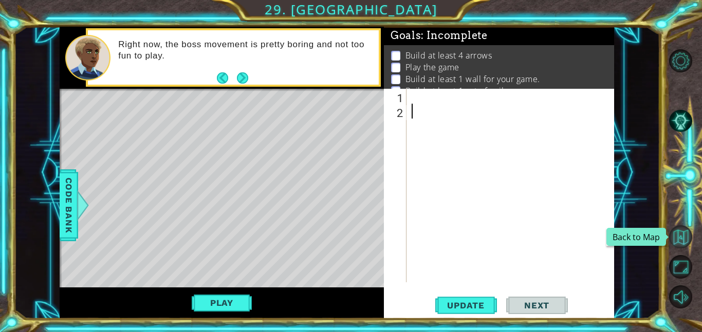
click at [678, 239] on button "Back to Map" at bounding box center [680, 236] width 23 height 23
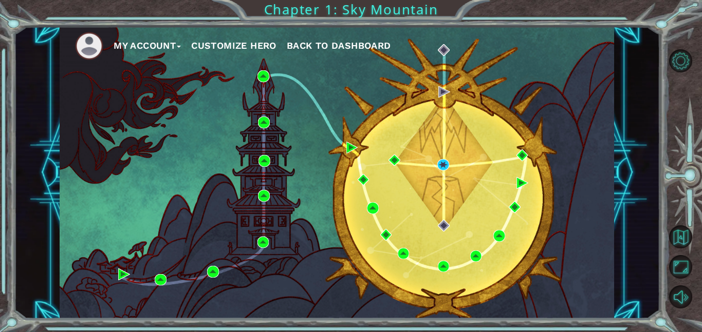
click at [355, 46] on span "Back to Dashboard" at bounding box center [339, 45] width 104 height 11
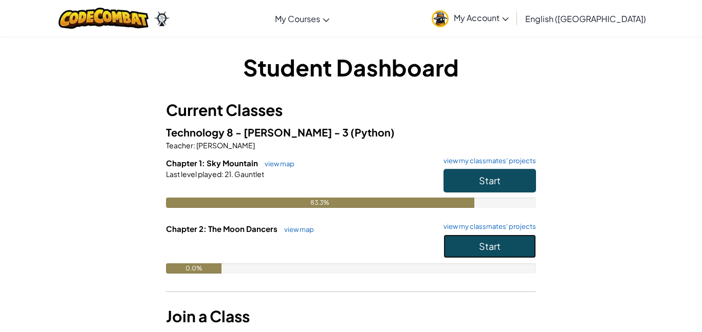
click at [480, 251] on span "Start" at bounding box center [490, 246] width 22 height 12
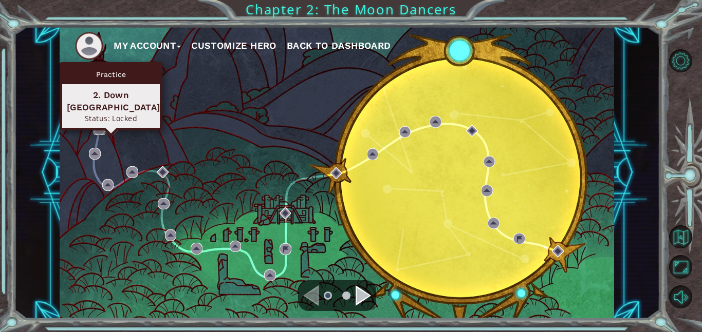
click at [100, 131] on img at bounding box center [99, 129] width 12 height 12
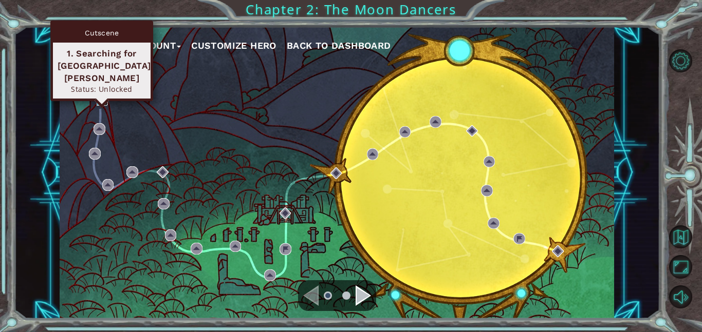
click at [99, 100] on img at bounding box center [103, 100] width 12 height 12
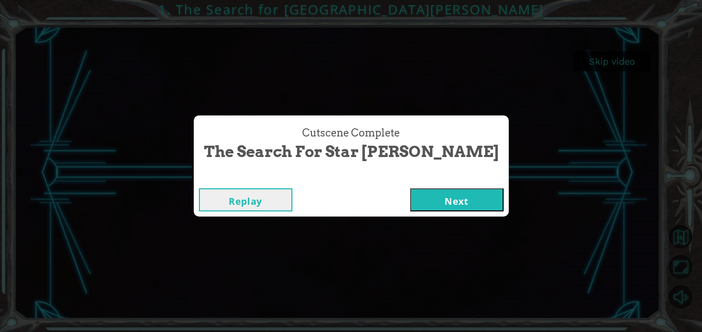
click at [437, 201] on button "Next" at bounding box center [456, 199] width 93 height 23
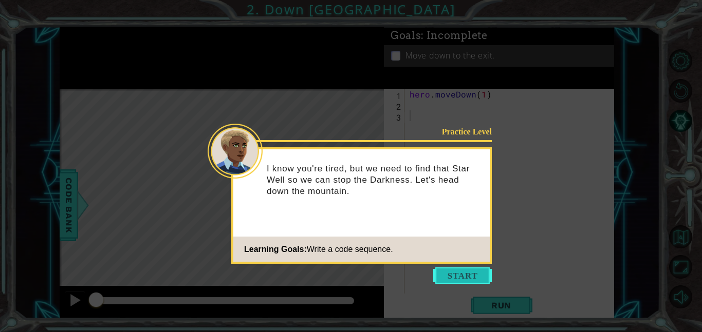
click at [478, 275] on button "Start" at bounding box center [462, 276] width 59 height 16
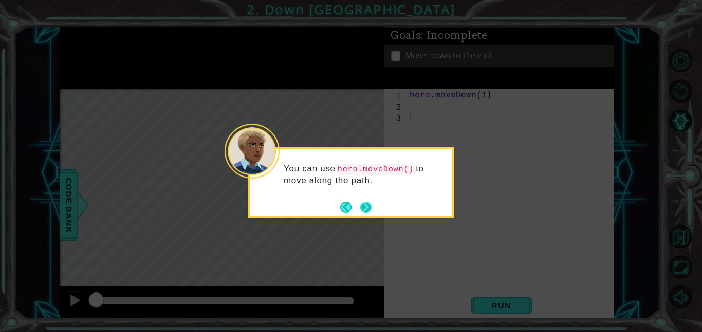
click at [367, 205] on button "Next" at bounding box center [365, 207] width 11 height 11
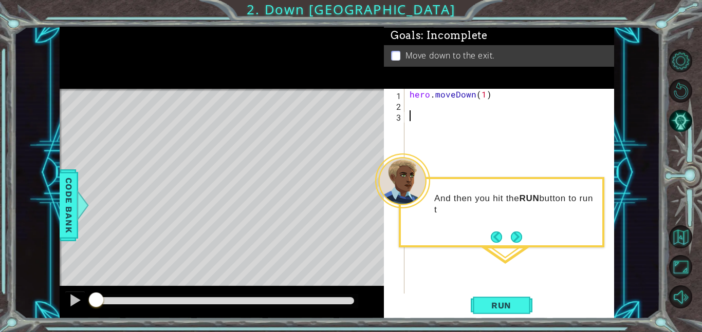
click at [412, 107] on div "hero . moveDown ( 1 )" at bounding box center [512, 202] width 210 height 226
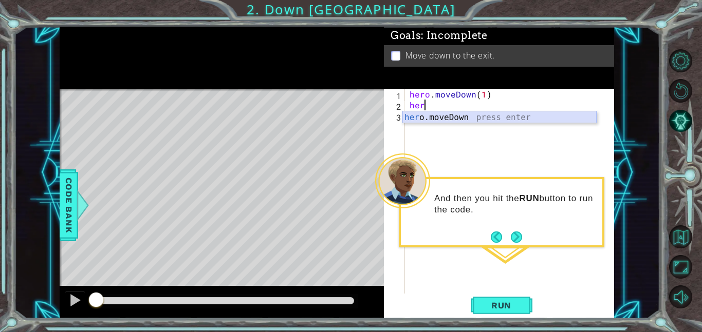
click at [435, 119] on div "her o.moveDown press enter" at bounding box center [499, 129] width 194 height 37
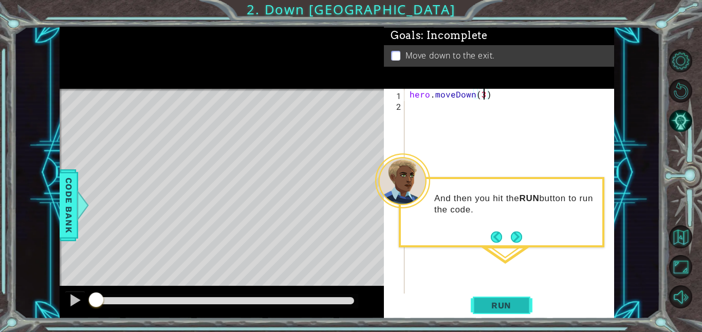
type textarea "hero.moveDown(3)"
click at [507, 312] on button "Run" at bounding box center [501, 305] width 62 height 23
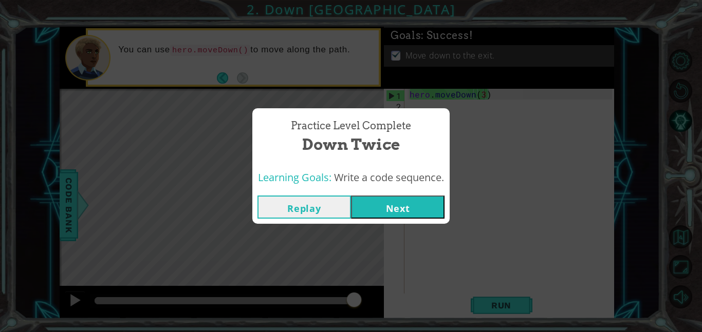
click at [407, 201] on button "Next" at bounding box center [397, 207] width 93 height 23
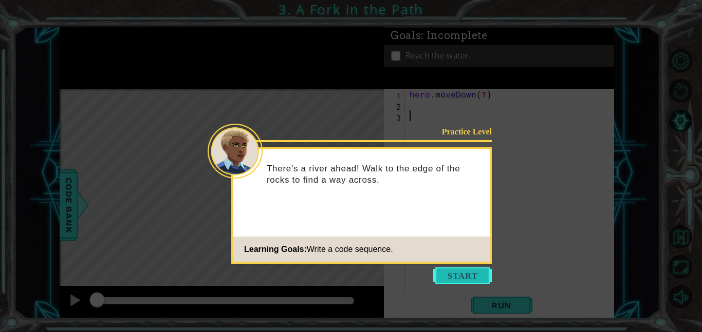
click at [465, 279] on button "Start" at bounding box center [462, 276] width 59 height 16
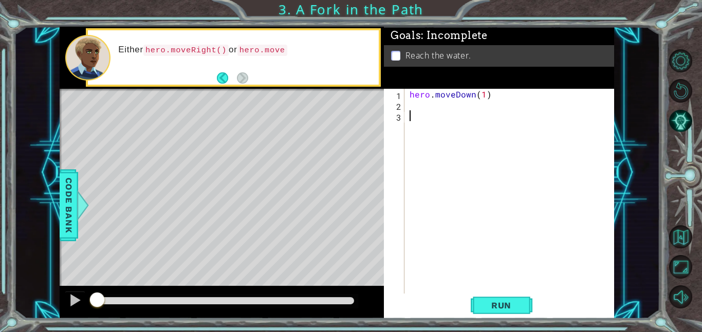
click at [415, 108] on div "hero . moveDown ( 1 )" at bounding box center [512, 202] width 210 height 226
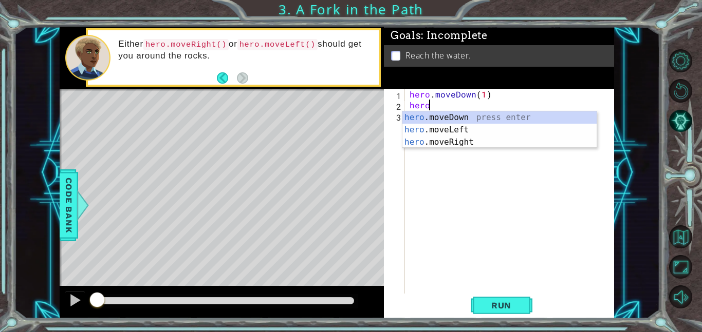
scroll to position [0, 1]
click at [471, 138] on div "hero .moveDown press enter hero .moveLeft press enter hero .moveRight press ent…" at bounding box center [499, 142] width 194 height 62
type textarea "hero.moveRight(1)"
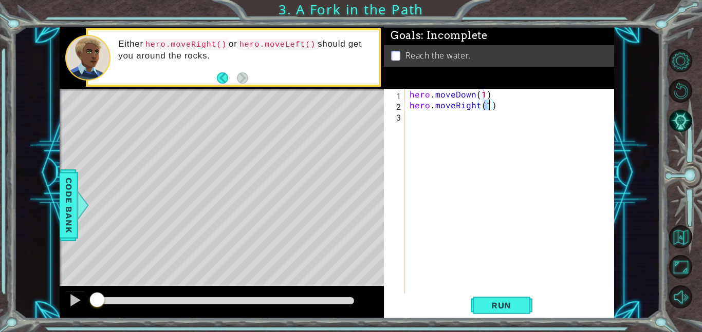
click at [410, 120] on div "hero . moveDown ( 1 ) hero . moveRight ( 1 )" at bounding box center [512, 202] width 210 height 226
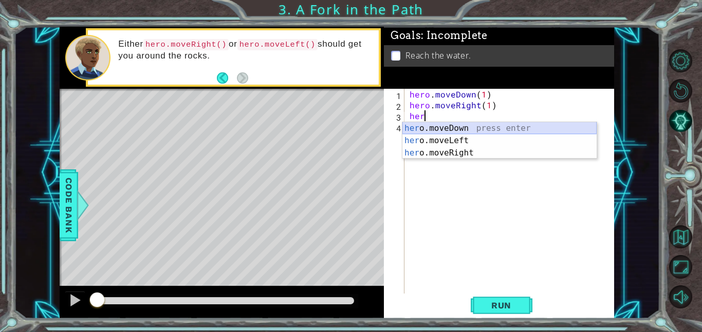
click at [438, 129] on div "her o.moveDown press enter her o.moveLeft press enter her o.moveRight press ent…" at bounding box center [499, 153] width 194 height 62
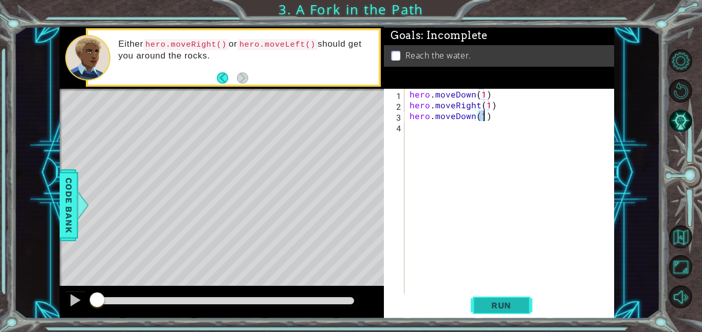
type textarea "hero.moveDown(1)"
click at [512, 310] on span "Run" at bounding box center [501, 305] width 41 height 10
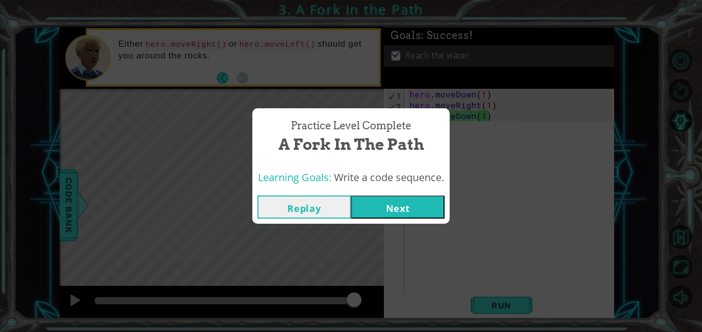
click at [394, 212] on button "Next" at bounding box center [397, 207] width 93 height 23
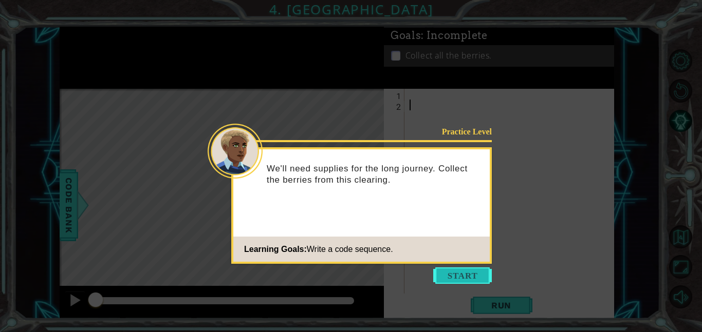
click at [464, 278] on button "Start" at bounding box center [462, 276] width 59 height 16
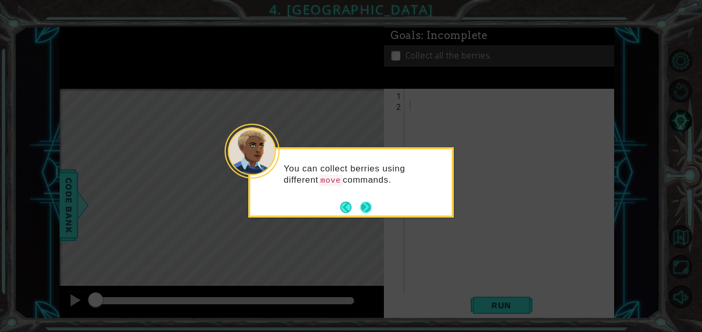
click at [369, 206] on button "Next" at bounding box center [365, 207] width 11 height 11
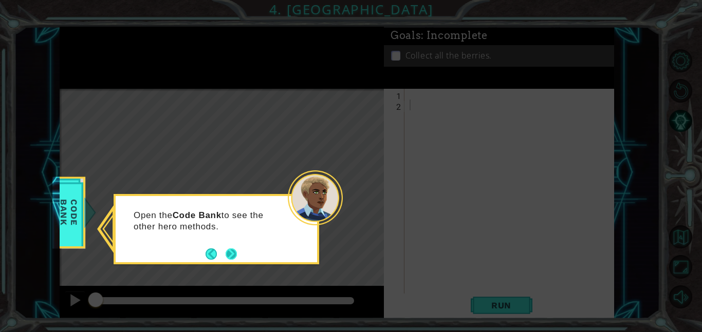
click at [237, 252] on button "Next" at bounding box center [230, 254] width 11 height 11
click at [236, 255] on button "Next" at bounding box center [230, 254] width 11 height 11
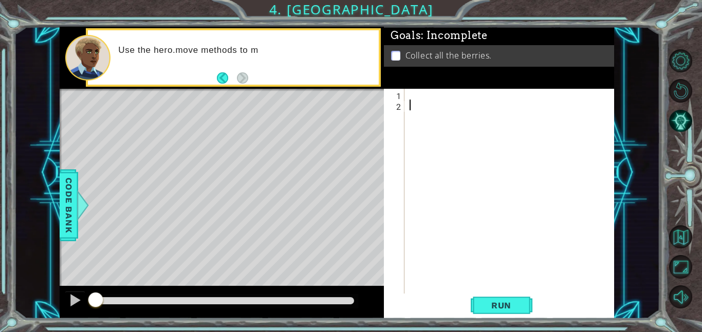
click at [405, 104] on div "1 2 ההההההההההההההההההההההההההההההההההההההההההההההההההההההההההההההההההההההההההה…" at bounding box center [498, 191] width 228 height 205
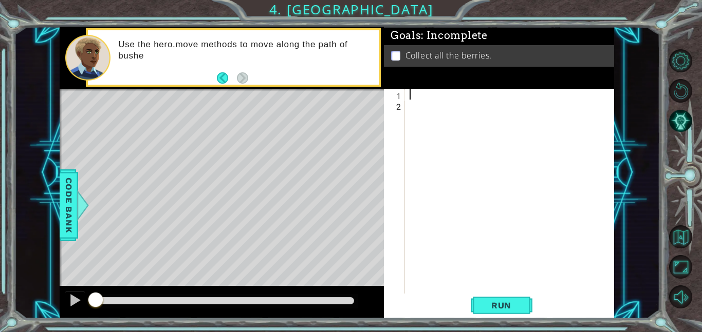
click at [410, 96] on div at bounding box center [512, 202] width 210 height 226
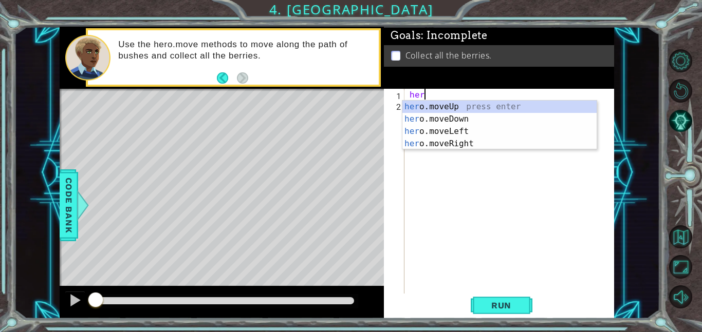
scroll to position [0, 1]
click at [454, 134] on div "hero .moveUp press enter hero .moveDown press enter hero .moveLeft press enter …" at bounding box center [499, 138] width 194 height 74
type textarea "hero.moveLeft(1)"
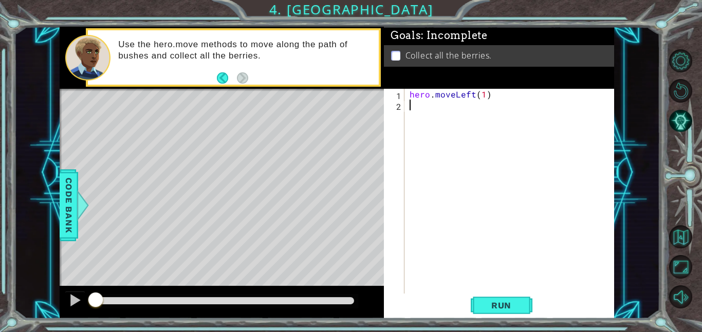
click at [409, 105] on div "hero . moveLeft ( 1 )" at bounding box center [512, 202] width 210 height 226
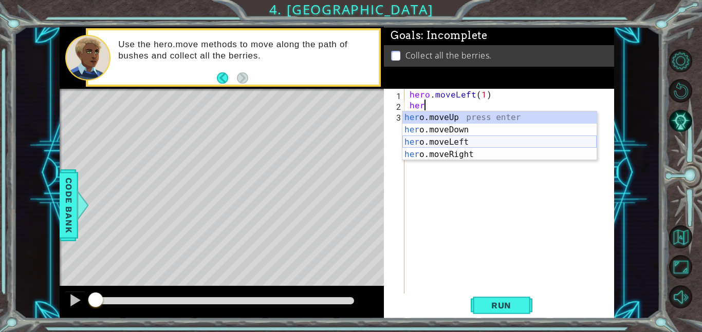
click at [442, 140] on div "her o.moveUp press enter her o.moveDown press enter her o.moveLeft press enter …" at bounding box center [499, 148] width 194 height 74
type textarea "hero.moveLeft(1)"
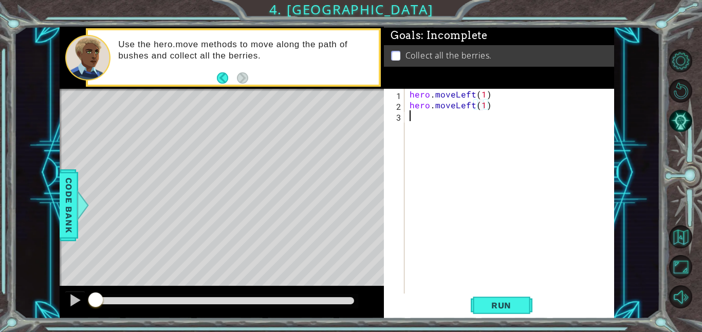
click at [408, 116] on div "hero . moveLeft ( 1 ) hero . moveLeft ( 1 )" at bounding box center [512, 202] width 210 height 226
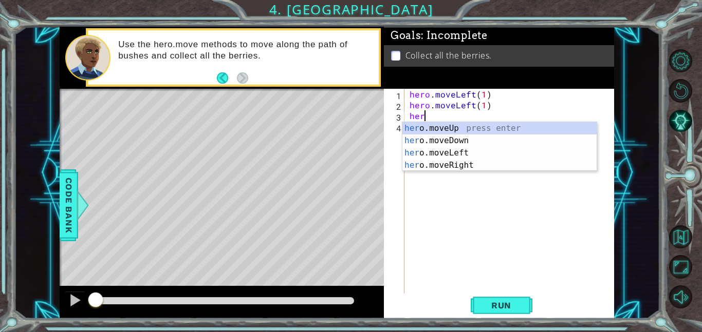
scroll to position [0, 1]
click at [447, 144] on div "hero .moveUp press enter hero .moveDown press enter hero .moveLeft press enter …" at bounding box center [499, 159] width 194 height 74
type textarea "hero.moveDown(1)"
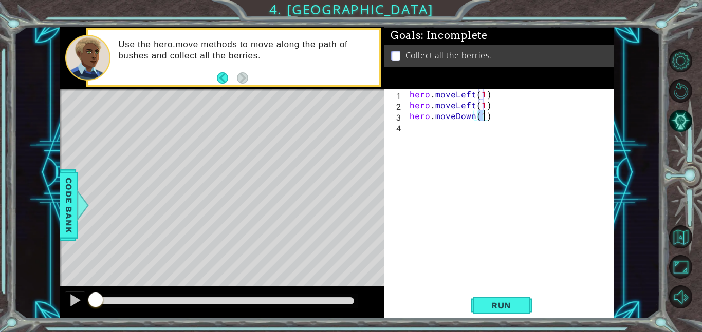
click at [412, 129] on div "hero . moveLeft ( 1 ) hero . moveLeft ( 1 ) hero . moveDown ( 1 )" at bounding box center [512, 202] width 210 height 226
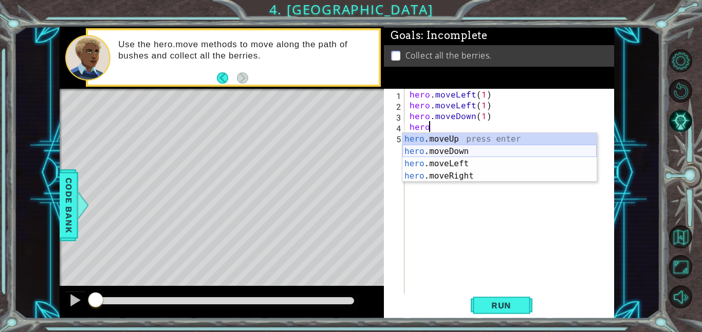
click at [435, 153] on div "hero .moveUp press enter hero .moveDown press enter hero .moveLeft press enter …" at bounding box center [499, 170] width 194 height 74
type textarea "hero.moveDown(1)"
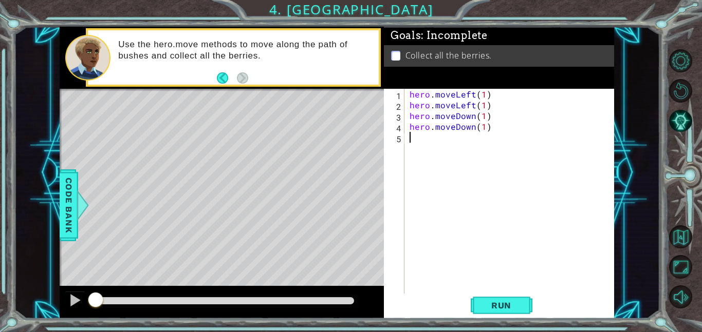
click at [412, 141] on div "hero . moveLeft ( 1 ) hero . moveLeft ( 1 ) hero . moveDown ( 1 ) hero . moveDo…" at bounding box center [512, 202] width 210 height 226
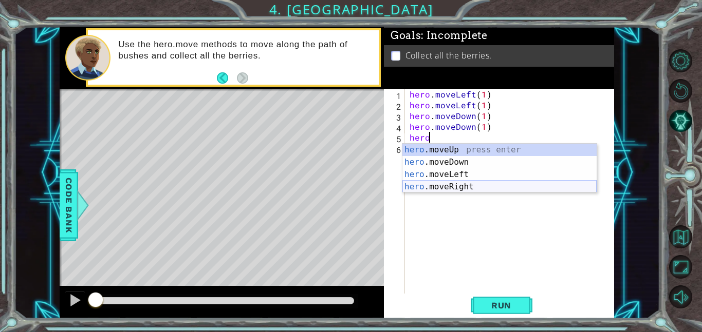
click at [448, 190] on div "hero .moveUp press enter hero .moveDown press enter hero .moveLeft press enter …" at bounding box center [499, 181] width 194 height 74
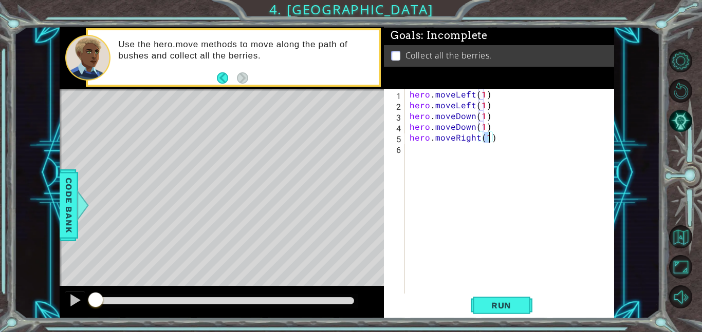
type textarea "hero.moveRight(1)"
click at [404, 153] on div "hero.moveRight(1) 1 2 3 4 5 6 hero . moveLeft ( 1 ) hero . moveLeft ( 1 ) hero …" at bounding box center [498, 191] width 228 height 205
click at [406, 149] on div "hero.moveRight(1) 1 2 3 4 5 6 hero . moveLeft ( 1 ) hero . moveLeft ( 1 ) hero …" at bounding box center [498, 191] width 228 height 205
click at [409, 150] on div "hero . moveLeft ( 1 ) hero . moveLeft ( 1 ) hero . moveDown ( 1 ) hero . moveDo…" at bounding box center [512, 202] width 210 height 226
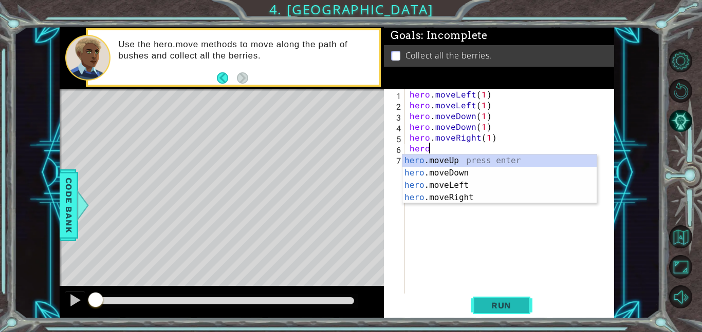
click at [499, 302] on span "Run" at bounding box center [501, 305] width 41 height 10
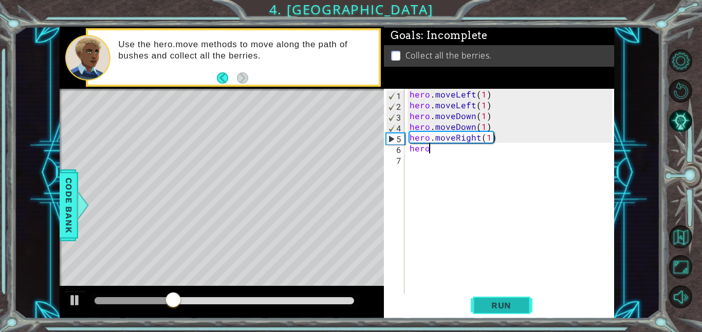
scroll to position [0, 1]
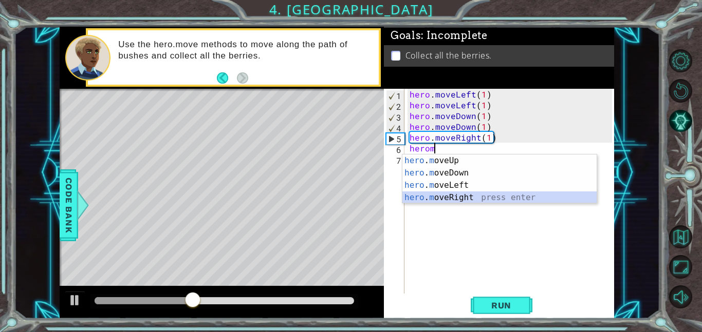
click at [458, 200] on div "hero . m oveUp press enter hero . m oveDown press enter hero . m oveLeft press …" at bounding box center [499, 192] width 194 height 74
type textarea "hero.moveRight(1)"
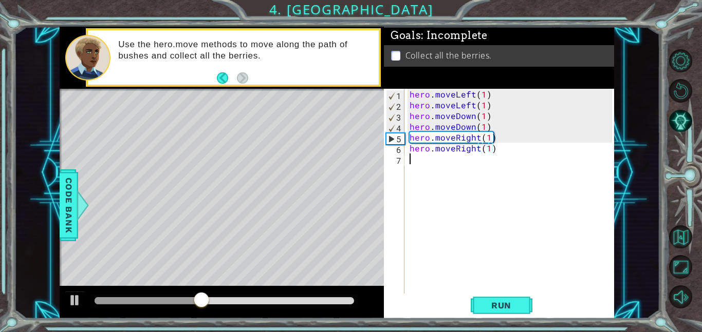
click at [416, 158] on div "hero . moveLeft ( 1 ) hero . moveLeft ( 1 ) hero . moveDown ( 1 ) hero . moveDo…" at bounding box center [512, 202] width 210 height 226
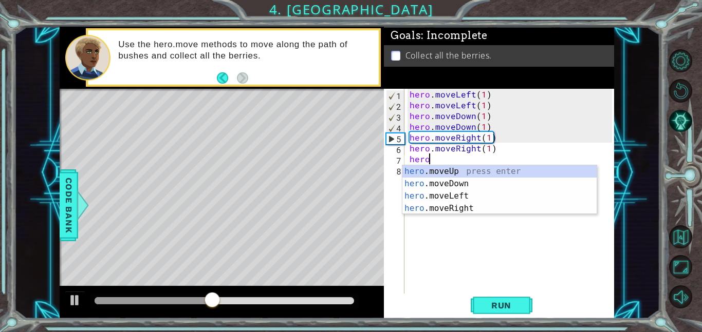
scroll to position [0, 1]
click at [471, 172] on div "hero .moveUp press enter hero .moveDown press enter hero .moveLeft press enter …" at bounding box center [499, 202] width 194 height 74
type textarea "hero.moveUp(1)"
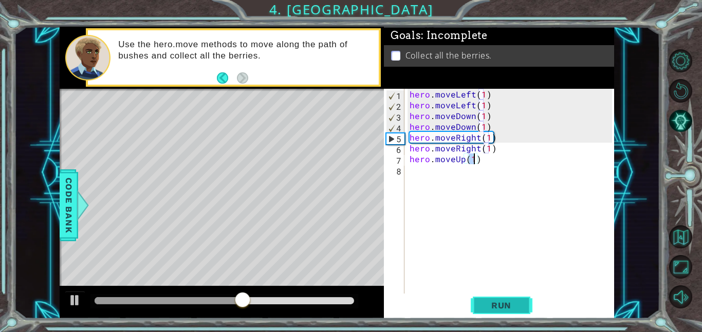
click at [497, 302] on span "Run" at bounding box center [501, 305] width 41 height 10
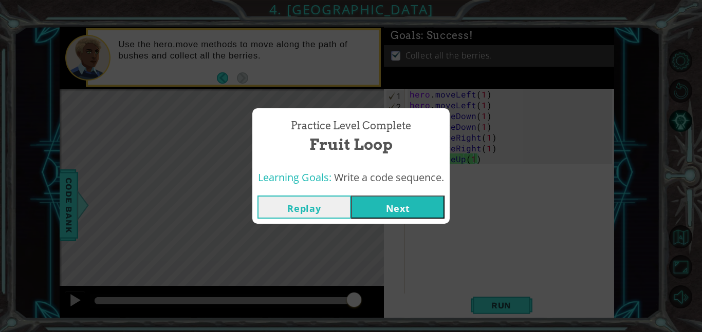
click at [416, 207] on button "Next" at bounding box center [397, 207] width 93 height 23
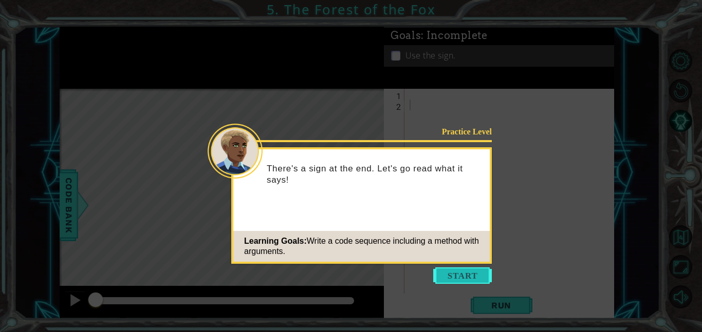
click at [458, 276] on button "Start" at bounding box center [462, 276] width 59 height 16
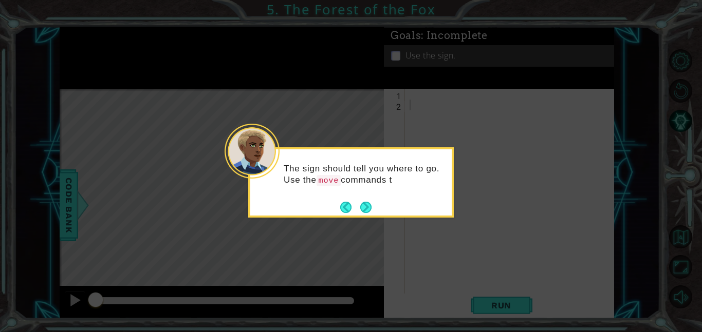
click at [372, 207] on div "The sign should tell you where to go. Use the move commands t" at bounding box center [350, 182] width 205 height 70
click at [366, 207] on button "Next" at bounding box center [365, 208] width 11 height 11
click at [366, 207] on button "Next" at bounding box center [365, 207] width 11 height 11
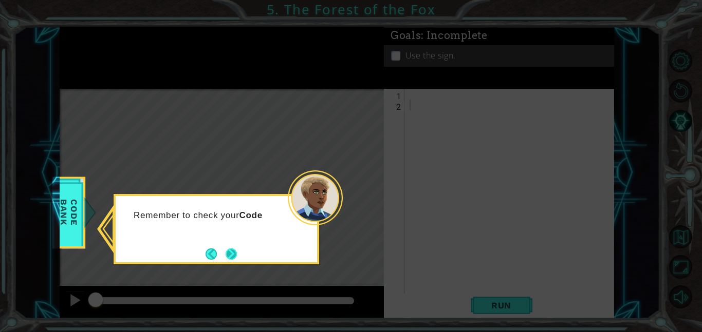
click at [225, 254] on button "Next" at bounding box center [230, 254] width 11 height 11
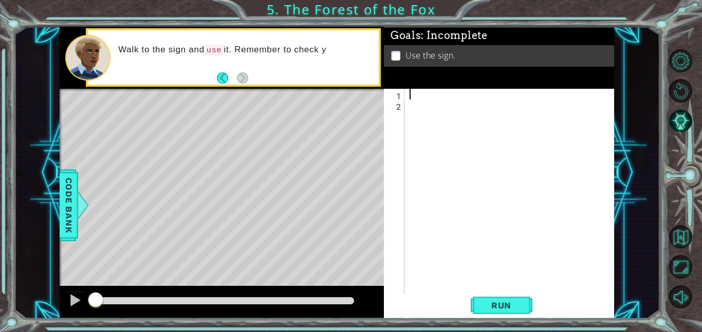
click at [413, 97] on div at bounding box center [512, 202] width 210 height 226
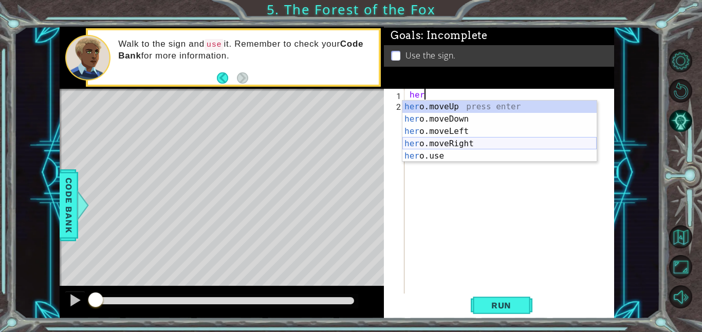
click at [450, 145] on div "her o.moveUp press enter her o.moveDown press enter her o.moveLeft press enter …" at bounding box center [499, 144] width 194 height 86
type textarea "hero.moveRight(1)"
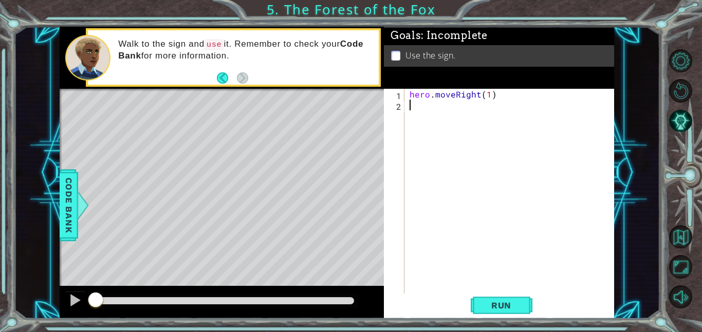
click at [416, 107] on div "hero . moveRight ( 1 )" at bounding box center [512, 202] width 210 height 226
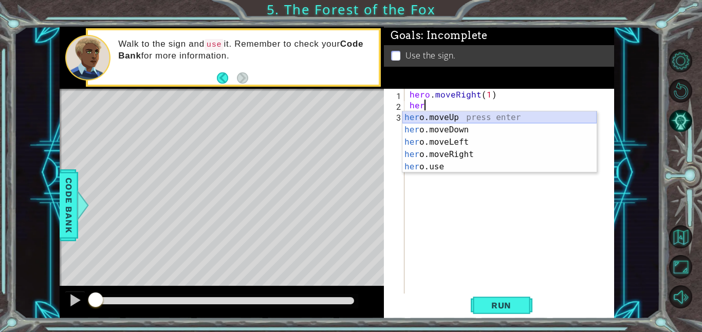
click at [460, 121] on div "her o.moveUp press enter her o.moveDown press enter her o.moveLeft press enter …" at bounding box center [499, 154] width 194 height 86
type textarea "hero.moveUp(1)"
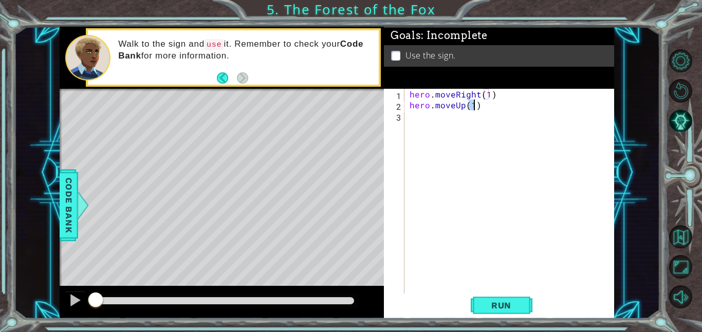
click at [412, 119] on div "hero . moveRight ( 1 ) hero . moveUp ( 1 )" at bounding box center [512, 202] width 210 height 226
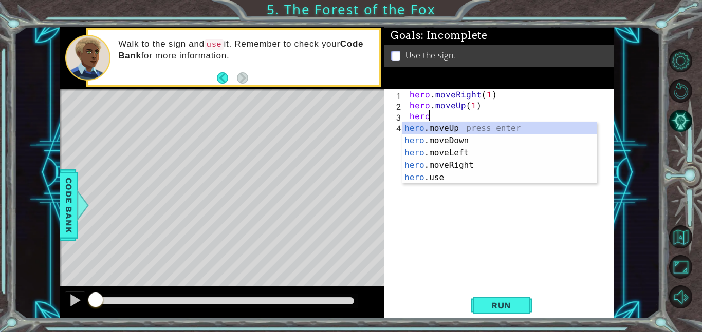
scroll to position [0, 1]
click at [443, 154] on div "hero .moveUp press enter hero .moveDown press enter hero .moveLeft press enter …" at bounding box center [499, 165] width 194 height 86
type textarea "hero.moveLeft(1)"
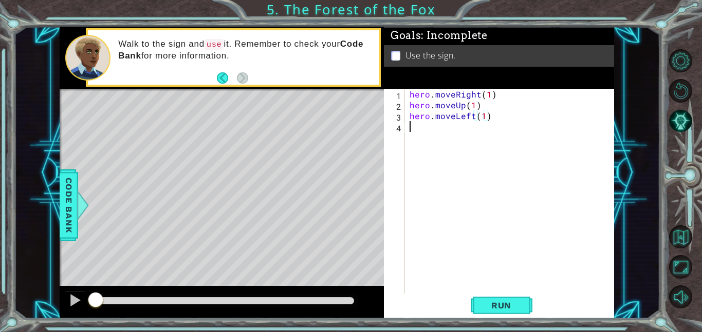
click at [412, 130] on div "hero . moveRight ( 1 ) hero . moveUp ( 1 ) hero . moveLeft ( 1 )" at bounding box center [512, 202] width 210 height 226
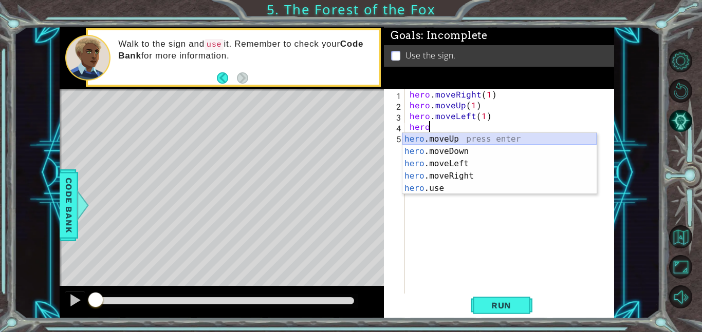
click at [458, 140] on div "hero .moveUp press enter hero .moveDown press enter hero .moveLeft press enter …" at bounding box center [499, 176] width 194 height 86
type textarea "hero.moveUp(1)"
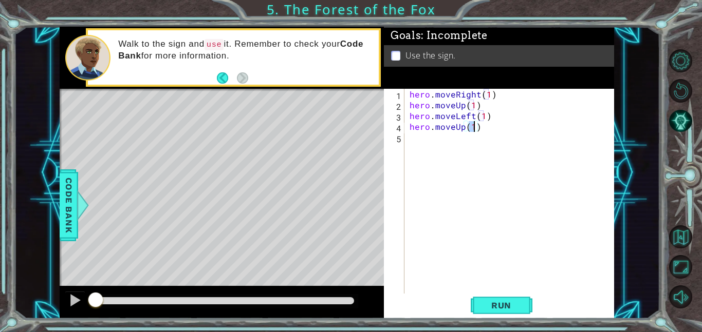
click at [414, 142] on div "hero . moveRight ( 1 ) hero . moveUp ( 1 ) hero . moveLeft ( 1 ) hero . moveUp …" at bounding box center [512, 202] width 210 height 226
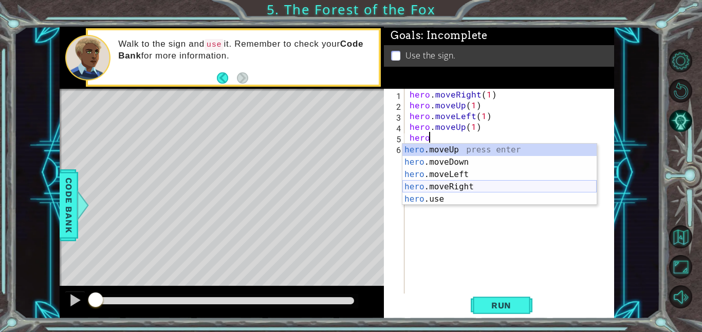
click at [446, 188] on div "hero .moveUp press enter hero .moveDown press enter hero .moveLeft press enter …" at bounding box center [499, 187] width 194 height 86
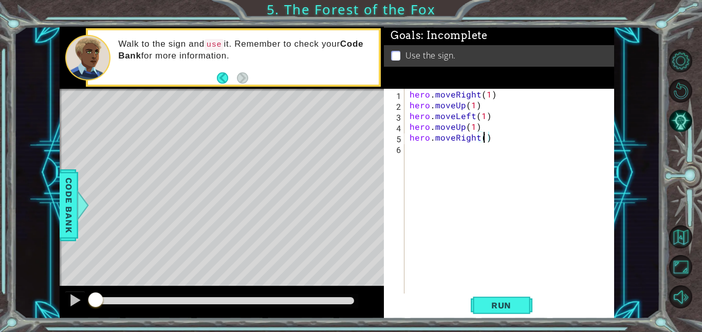
type textarea "hero.moveRight(2)"
click at [412, 151] on div "hero . moveRight ( 1 ) hero . moveUp ( 1 ) hero . moveLeft ( 1 ) hero . moveUp …" at bounding box center [512, 202] width 210 height 226
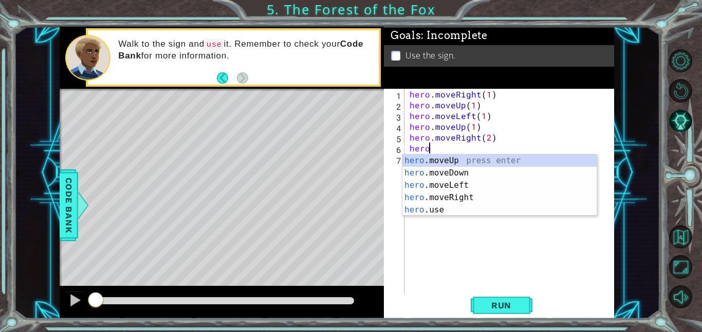
scroll to position [0, 1]
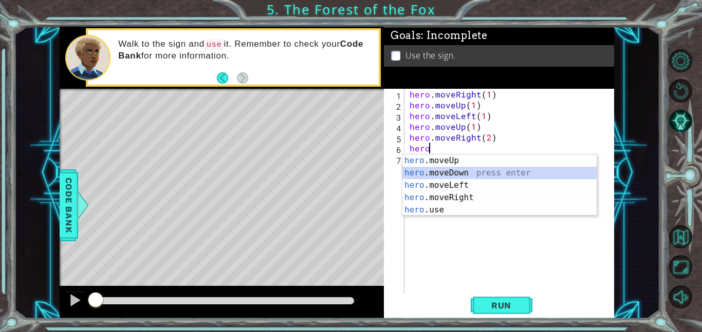
click at [460, 176] on div "hero .moveUp press enter hero .moveDown press enter hero .moveLeft press enter …" at bounding box center [499, 198] width 194 height 86
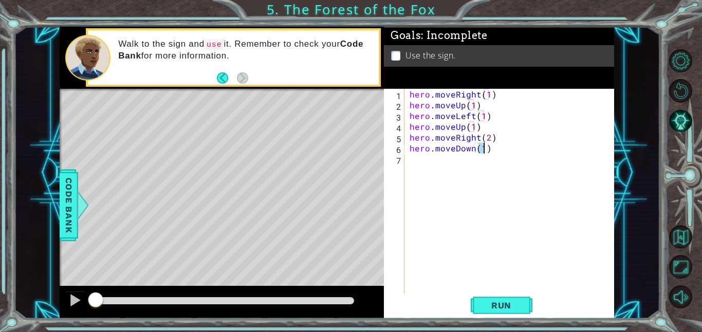
type textarea "hero.moveDown(1)"
click at [405, 161] on div "hero.moveDown(1) 1 2 3 4 5 6 7 hero . moveRight ( 1 ) hero . moveUp ( 1 ) hero …" at bounding box center [498, 191] width 228 height 205
click at [406, 161] on div "hero.moveDown(1) 1 2 3 4 5 6 7 hero . moveRight ( 1 ) hero . moveUp ( 1 ) hero …" at bounding box center [498, 191] width 228 height 205
click at [407, 161] on div "hero . moveRight ( 1 ) hero . moveUp ( 1 ) hero . moveLeft ( 1 ) hero . moveUp …" at bounding box center [512, 202] width 210 height 226
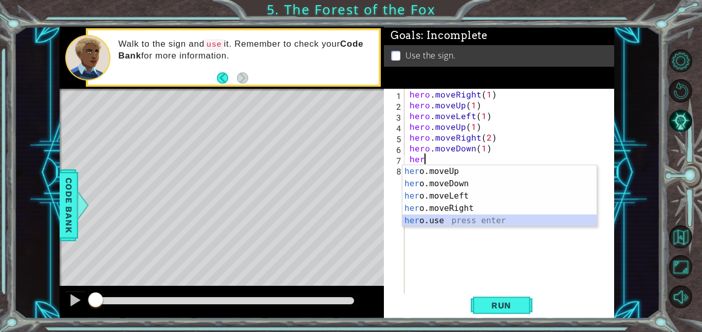
click at [424, 223] on div "her o.moveUp press enter her o.moveDown press enter her o.moveLeft press enter …" at bounding box center [499, 208] width 194 height 86
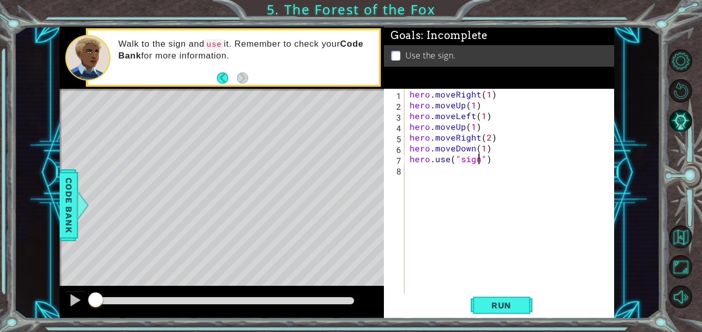
scroll to position [0, 4]
type textarea "hero.use("sign")"
click at [500, 309] on span "Run" at bounding box center [501, 305] width 41 height 10
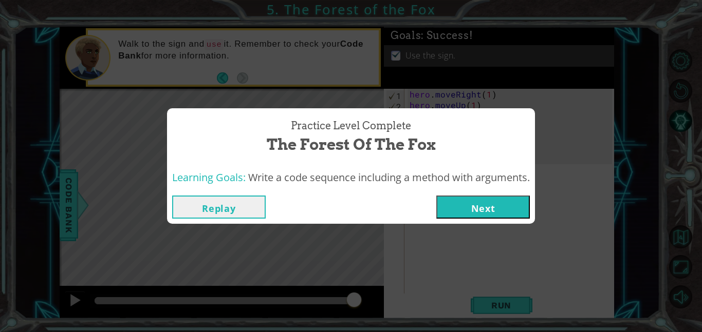
click at [495, 209] on button "Next" at bounding box center [482, 207] width 93 height 23
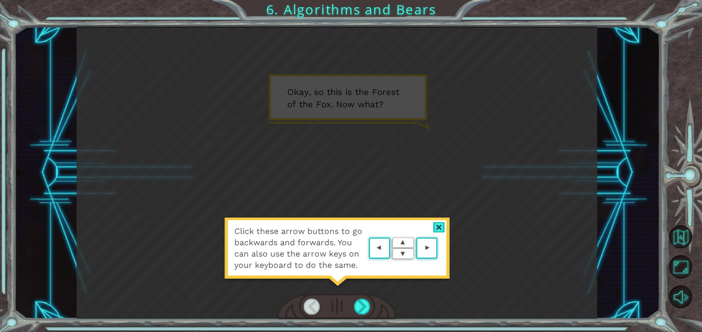
click at [440, 249] on area at bounding box center [440, 249] width 0 height 0
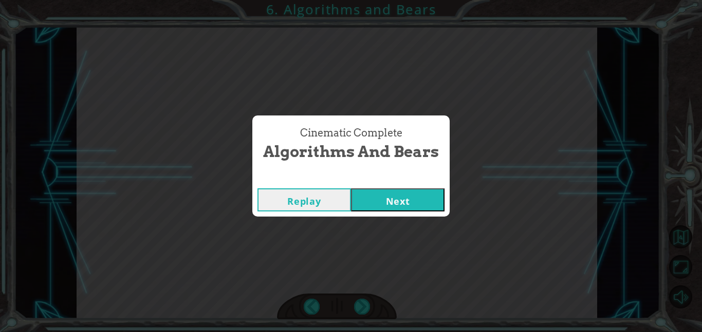
click at [396, 197] on button "Next" at bounding box center [397, 199] width 93 height 23
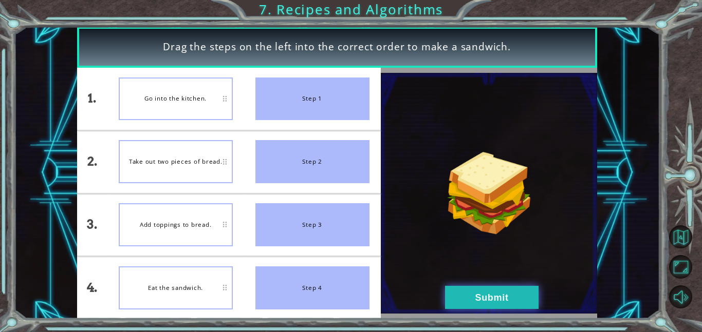
click at [463, 289] on button "Submit" at bounding box center [491, 297] width 93 height 23
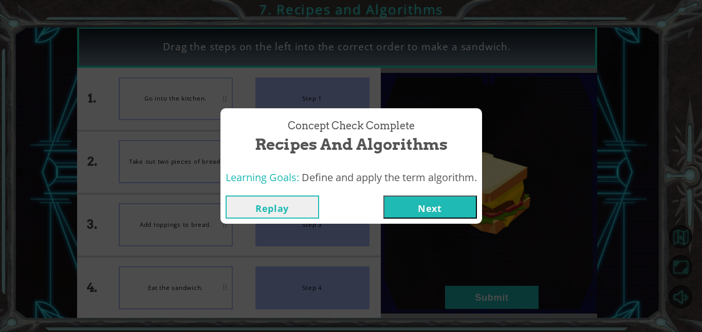
click at [417, 204] on button "Next" at bounding box center [429, 207] width 93 height 23
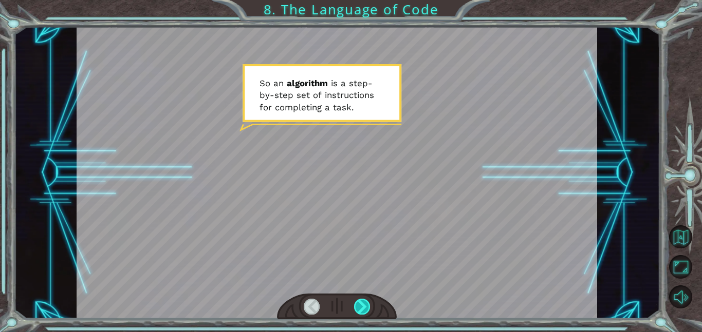
click at [363, 308] on div at bounding box center [362, 307] width 16 height 16
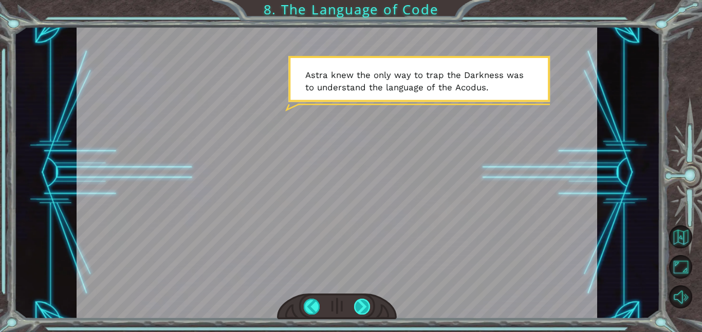
click at [362, 302] on div at bounding box center [362, 307] width 16 height 16
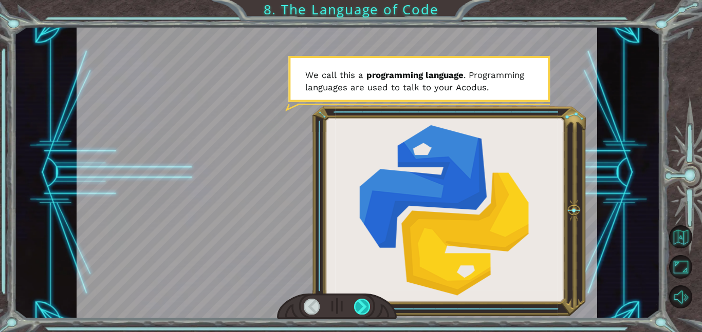
click at [362, 302] on div at bounding box center [362, 307] width 16 height 16
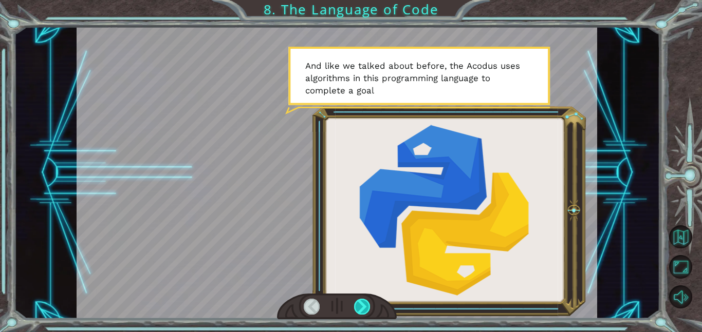
click at [362, 302] on div at bounding box center [362, 307] width 16 height 16
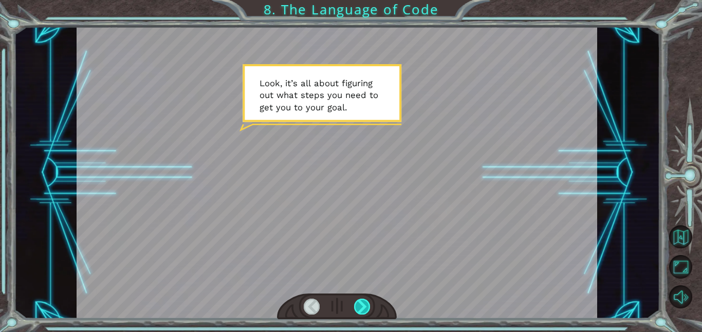
click at [362, 302] on div at bounding box center [362, 307] width 16 height 16
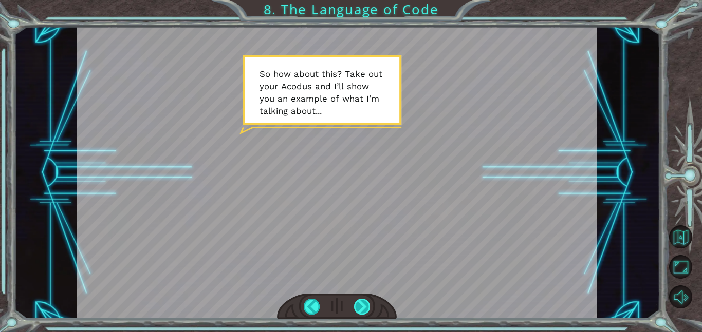
click at [364, 308] on div at bounding box center [362, 307] width 16 height 16
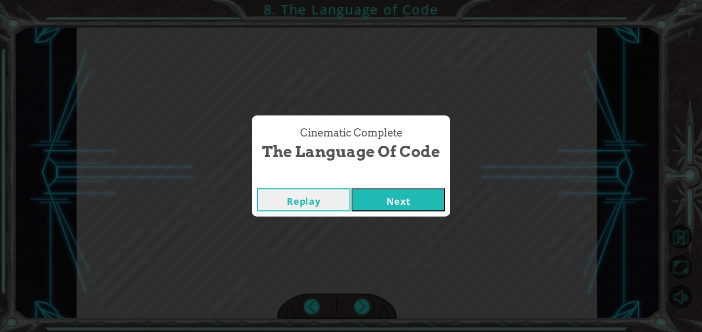
click at [409, 205] on button "Next" at bounding box center [397, 199] width 93 height 23
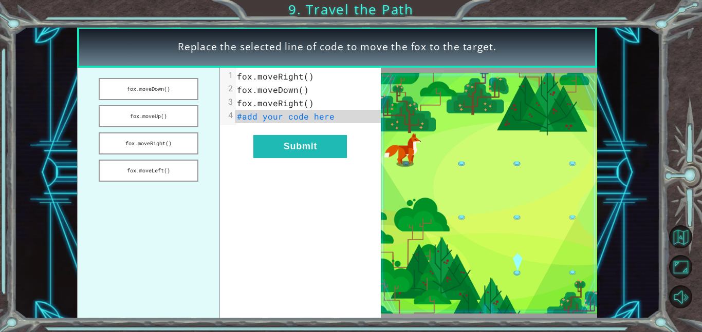
click at [238, 126] on div "xxxxxxxxxx 4 1 fox.moveRight() 2 fox.moveDown() 3 fox.moveRight() 4 #add your c…" at bounding box center [300, 193] width 160 height 251
drag, startPoint x: 335, startPoint y: 120, endPoint x: 317, endPoint y: 120, distance: 17.5
click at [317, 120] on pre "#add your code here" at bounding box center [307, 116] width 145 height 13
click at [305, 149] on button "Submit" at bounding box center [299, 146] width 93 height 23
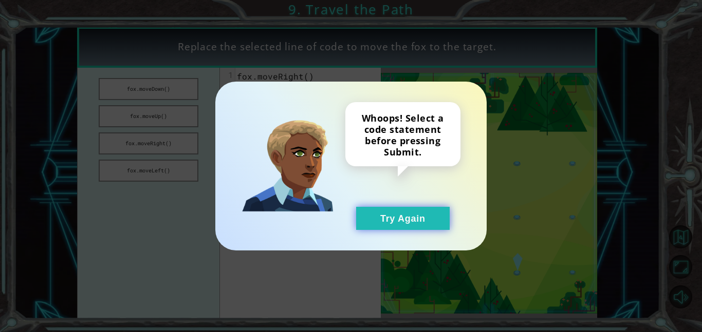
click at [397, 216] on button "Try Again" at bounding box center [402, 218] width 93 height 23
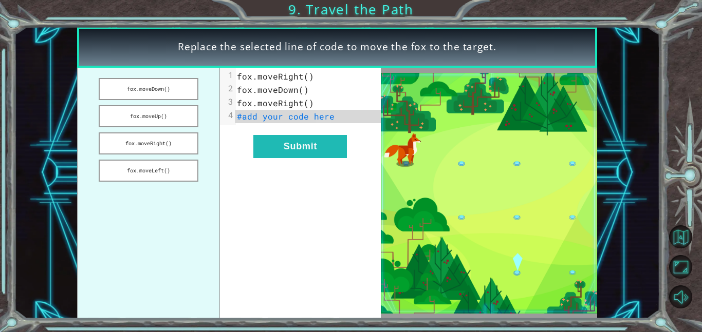
drag, startPoint x: 158, startPoint y: 88, endPoint x: 289, endPoint y: 117, distance: 134.6
click at [289, 117] on div "fox.moveDown() fox.moveUp() fox.moveRight() fox.moveLeft() x 1 fox.moveRight() …" at bounding box center [229, 193] width 304 height 251
click at [150, 84] on button "fox.moveDown()" at bounding box center [149, 89] width 100 height 22
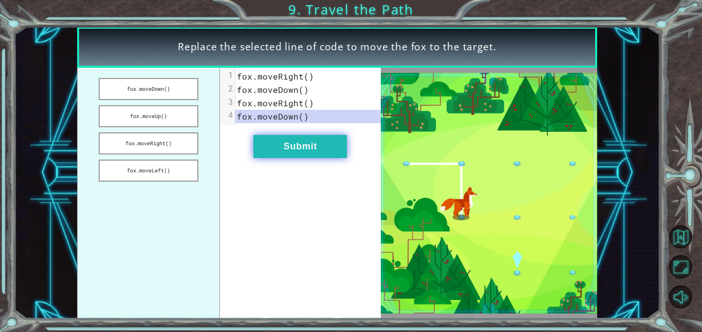
click at [326, 153] on button "Submit" at bounding box center [299, 146] width 93 height 23
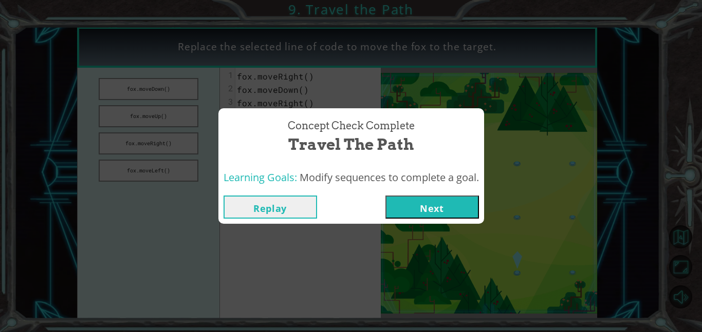
click at [453, 211] on button "Next" at bounding box center [431, 207] width 93 height 23
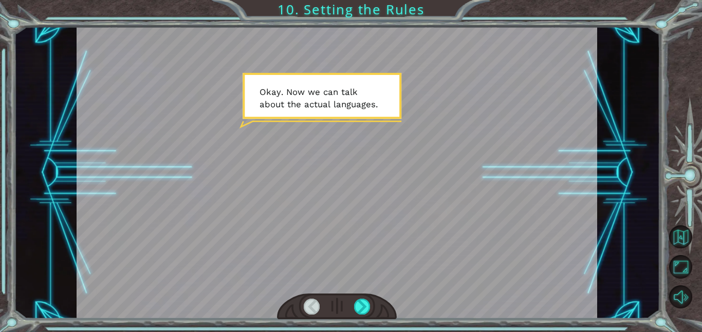
click at [319, 205] on div at bounding box center [337, 173] width 520 height 292
